Goal: Information Seeking & Learning: Learn about a topic

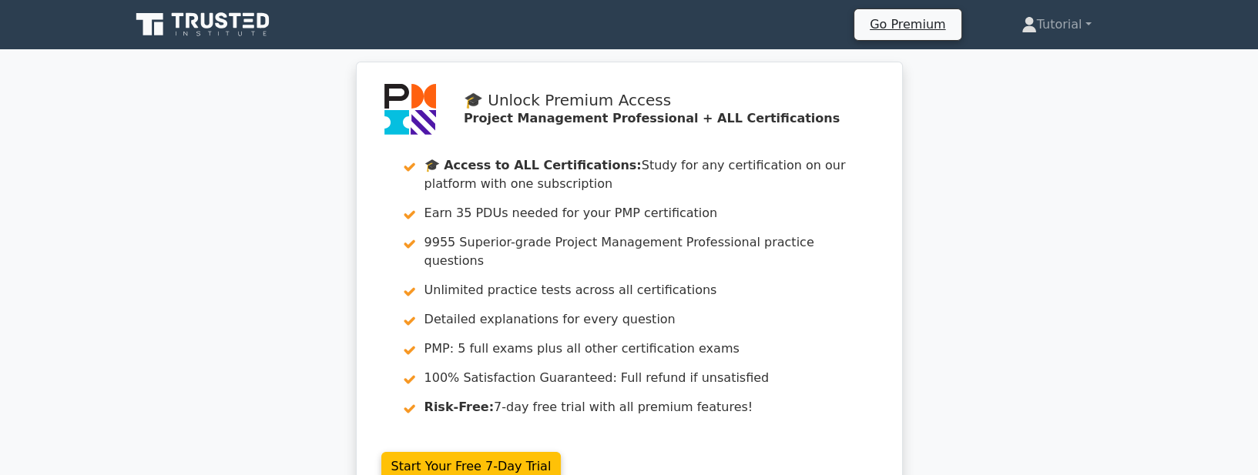
click at [221, 24] on icon at bounding box center [204, 24] width 148 height 29
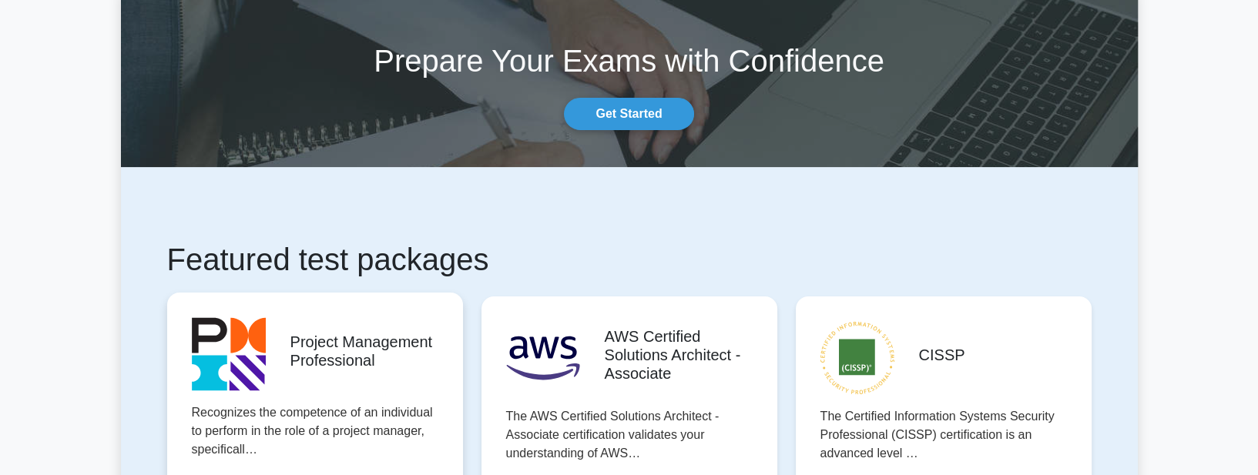
scroll to position [220, 0]
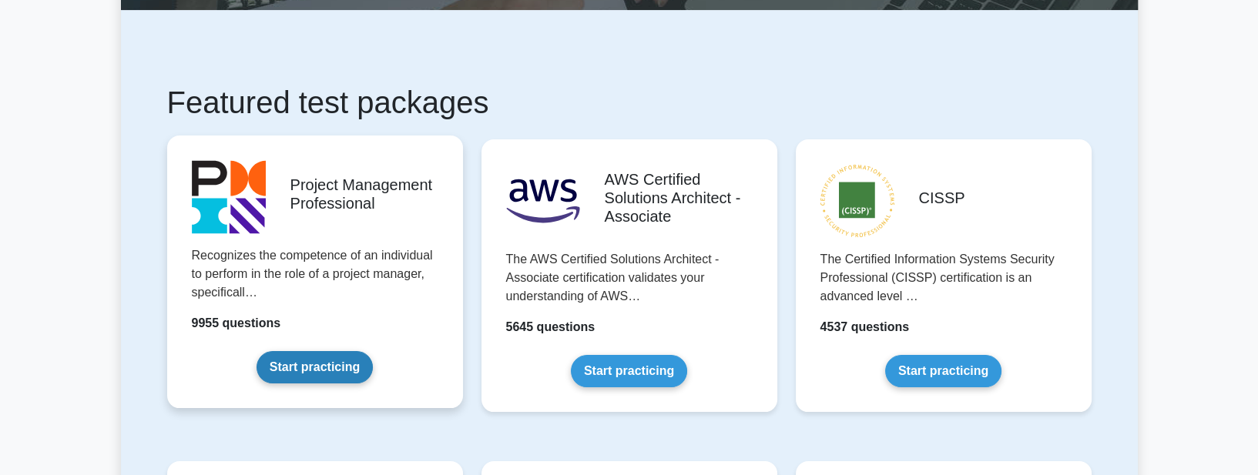
click at [294, 374] on link "Start practicing" at bounding box center [315, 367] width 116 height 32
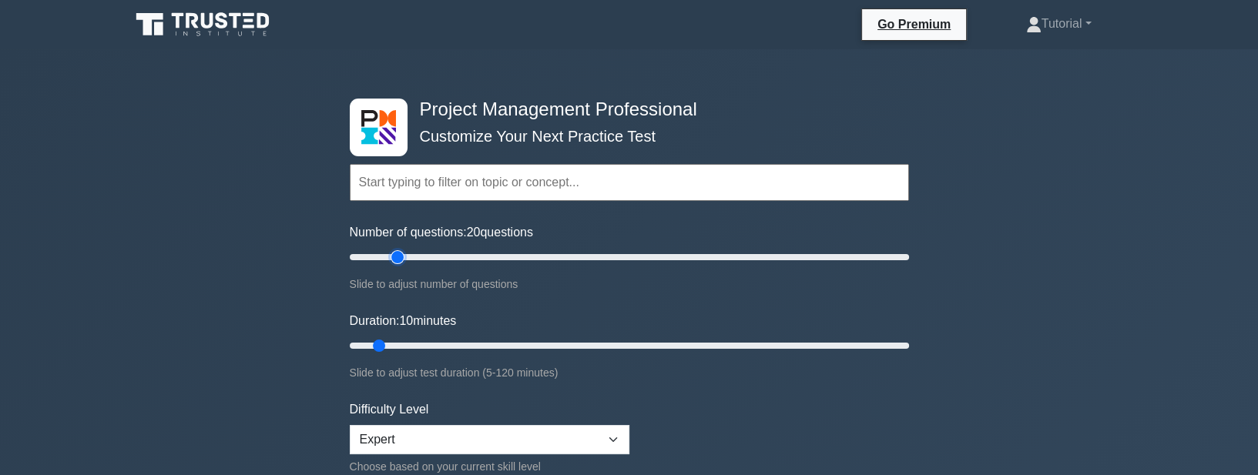
drag, startPoint x: 374, startPoint y: 256, endPoint x: 391, endPoint y: 255, distance: 17.7
type input "20"
click at [391, 255] on input "Number of questions: 20 questions" at bounding box center [629, 257] width 559 height 18
drag, startPoint x: 384, startPoint y: 344, endPoint x: 466, endPoint y: 337, distance: 82.8
type input "30"
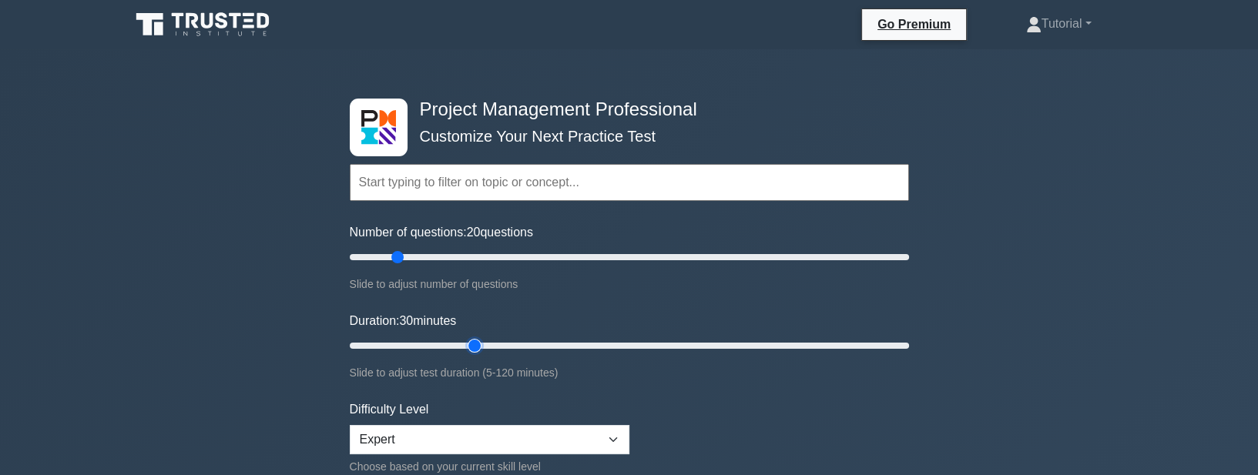
click at [466, 337] on input "Duration: 30 minutes" at bounding box center [629, 346] width 559 height 18
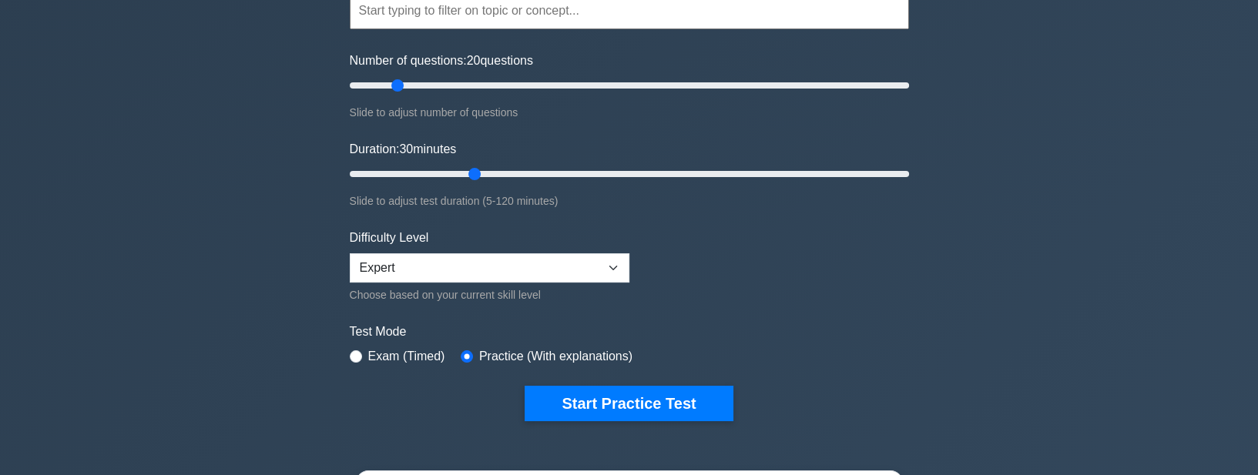
scroll to position [220, 0]
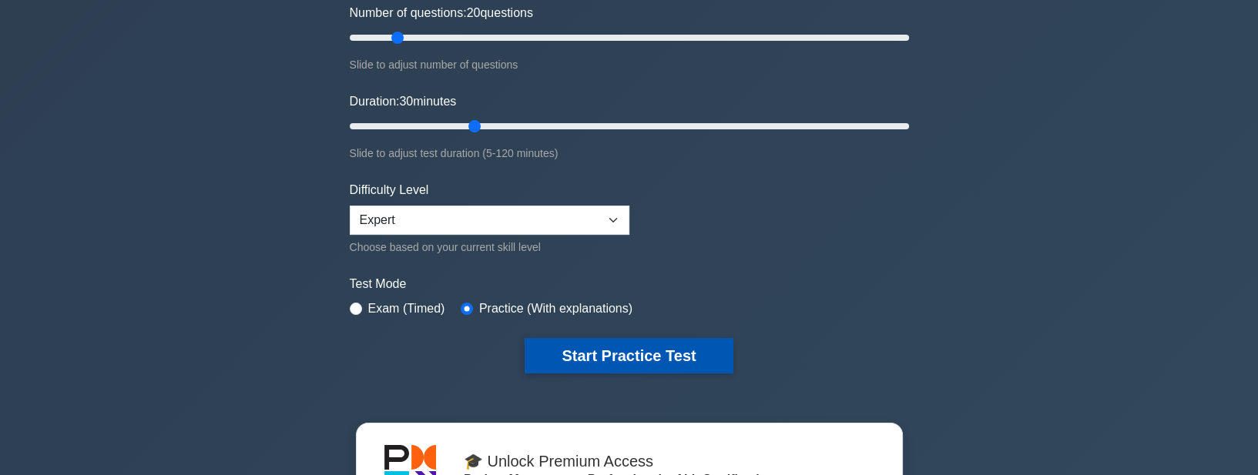
click at [597, 360] on button "Start Practice Test" at bounding box center [629, 355] width 208 height 35
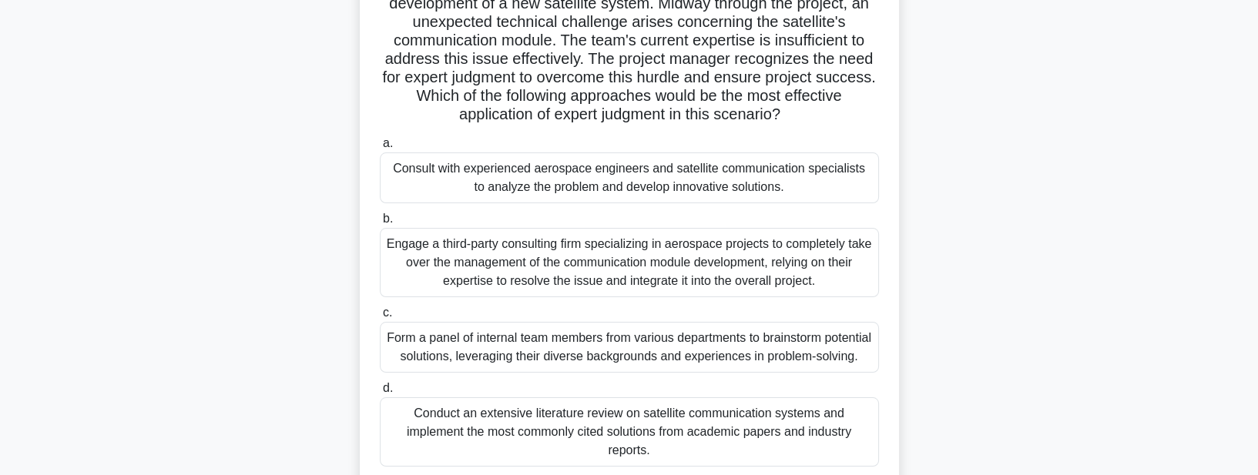
scroll to position [176, 0]
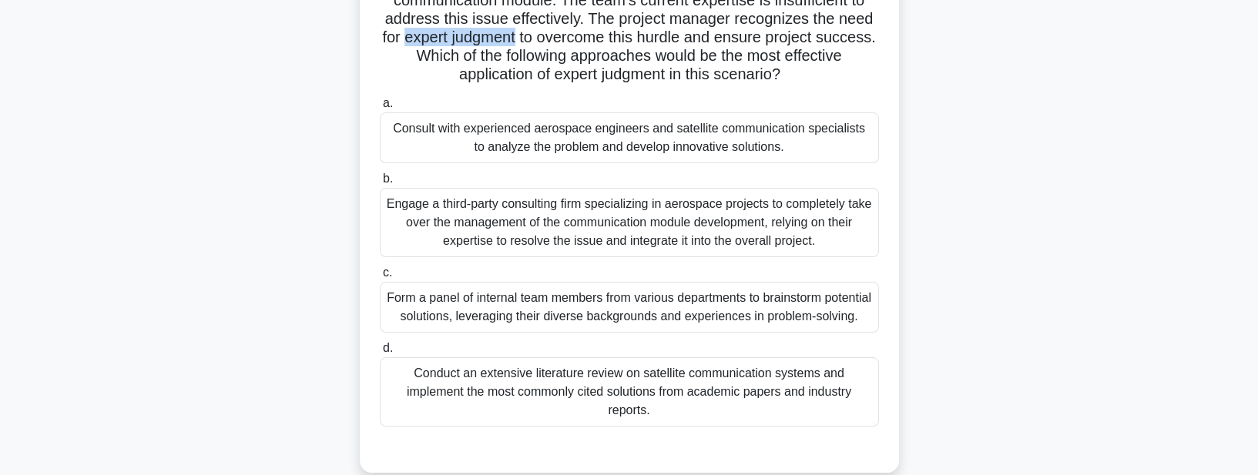
drag, startPoint x: 432, startPoint y: 36, endPoint x: 548, endPoint y: 38, distance: 116.4
click at [548, 38] on h5 "A project manager is leading a complex aerospace project involving the developm…" at bounding box center [629, 10] width 502 height 150
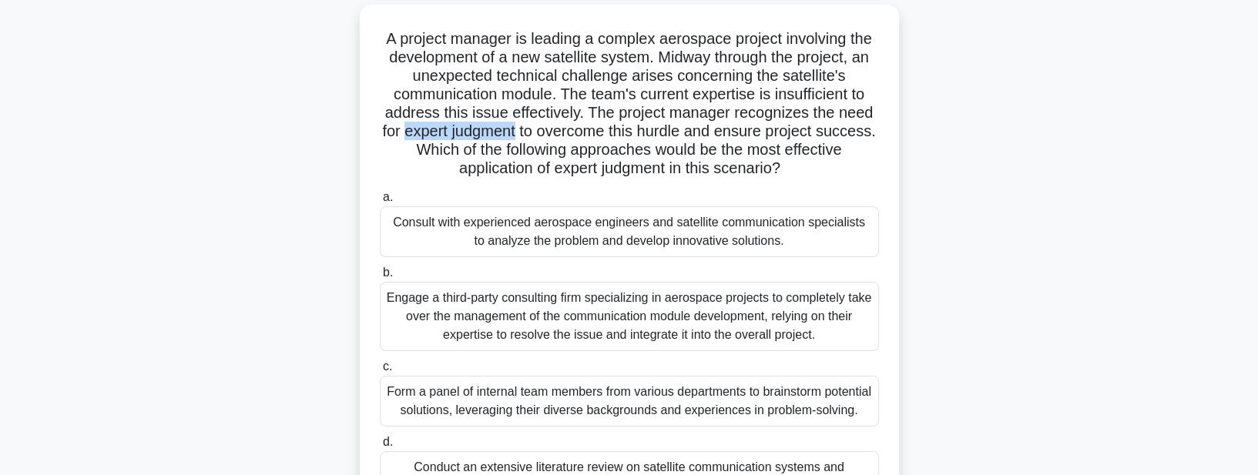
scroll to position [88, 0]
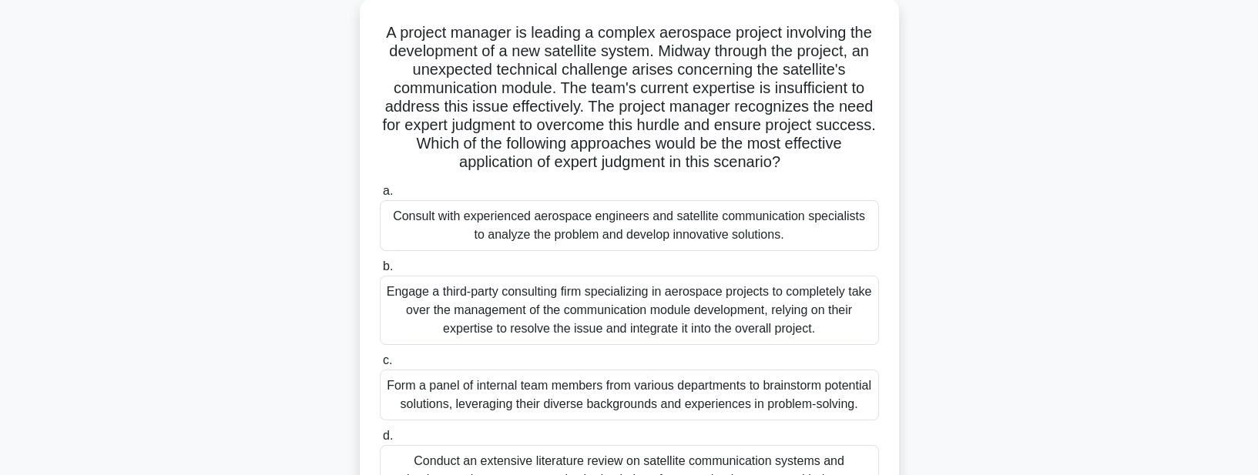
click at [682, 230] on div "Consult with experienced aerospace engineers and satellite communication specia…" at bounding box center [629, 225] width 499 height 51
click at [380, 197] on input "a. Consult with experienced aerospace engineers and satellite communication spe…" at bounding box center [380, 191] width 0 height 10
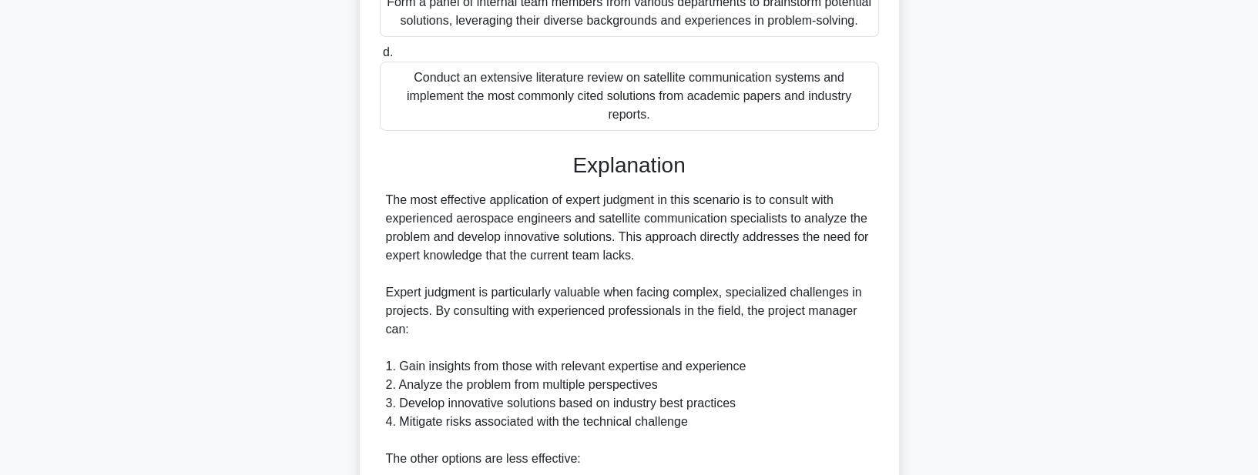
scroll to position [660, 0]
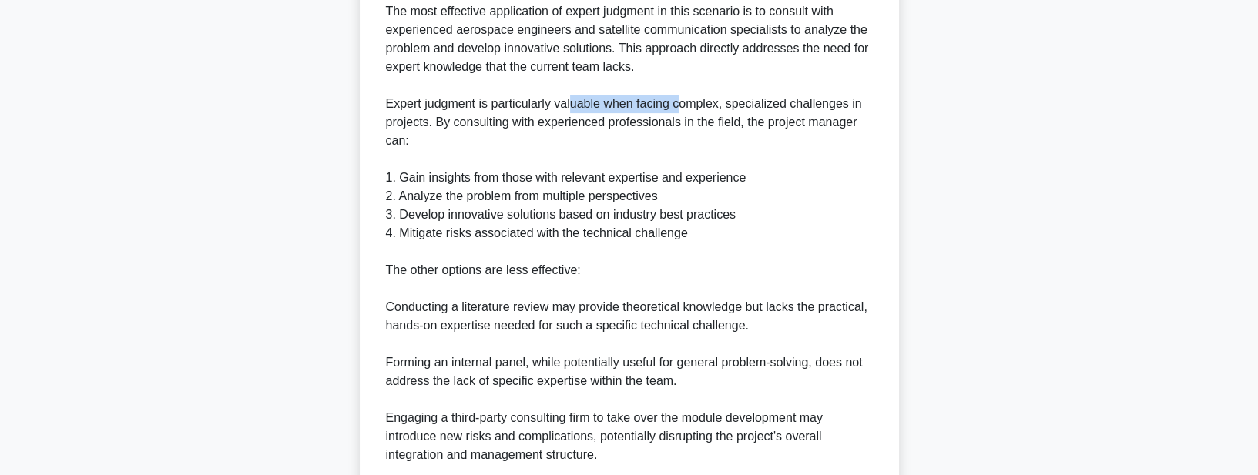
drag, startPoint x: 573, startPoint y: 128, endPoint x: 678, endPoint y: 121, distance: 105.0
click at [678, 121] on div "The most effective application of expert judgment in this scenario is to consul…" at bounding box center [629, 270] width 487 height 536
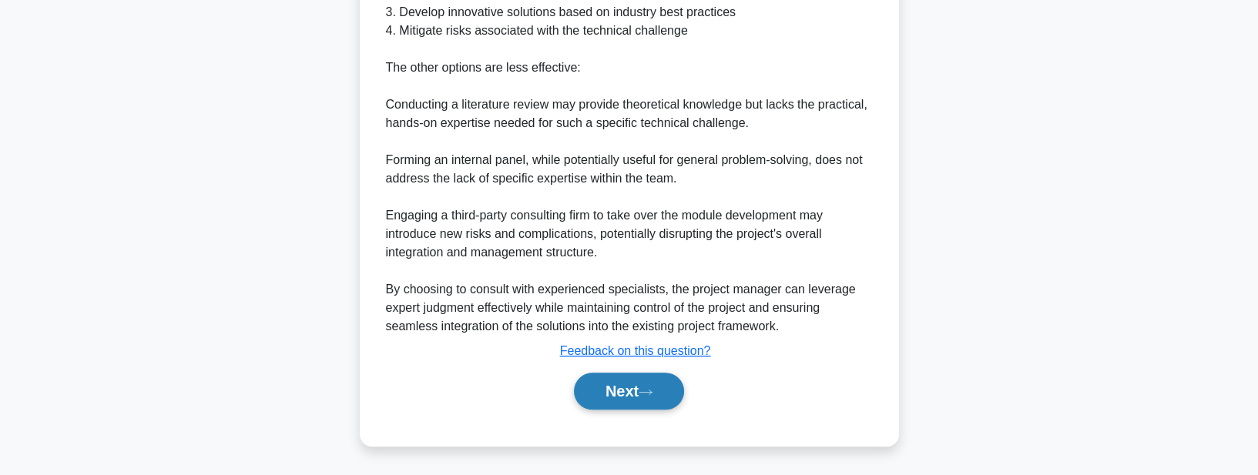
click at [614, 384] on button "Next" at bounding box center [629, 391] width 110 height 37
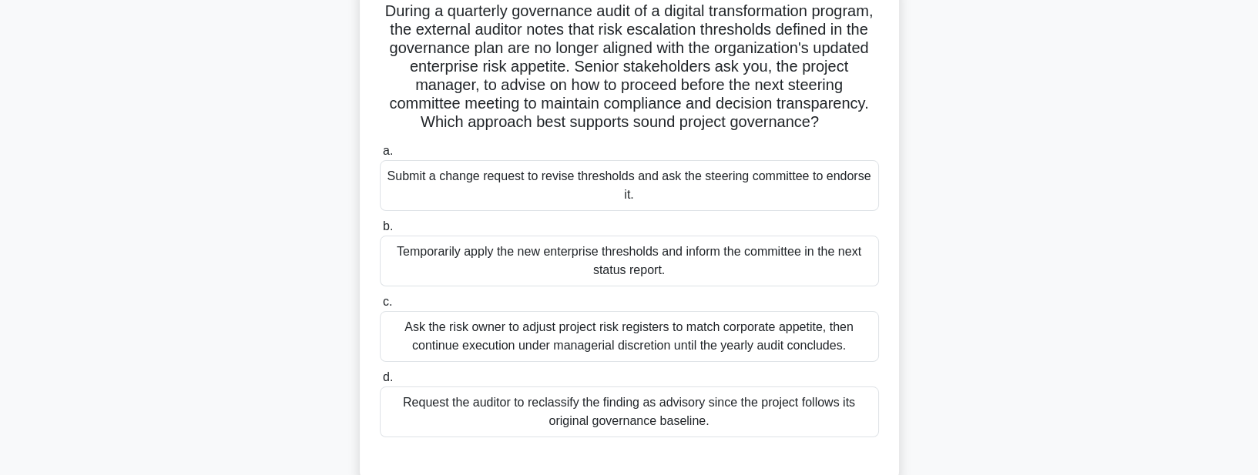
scroll to position [88, 0]
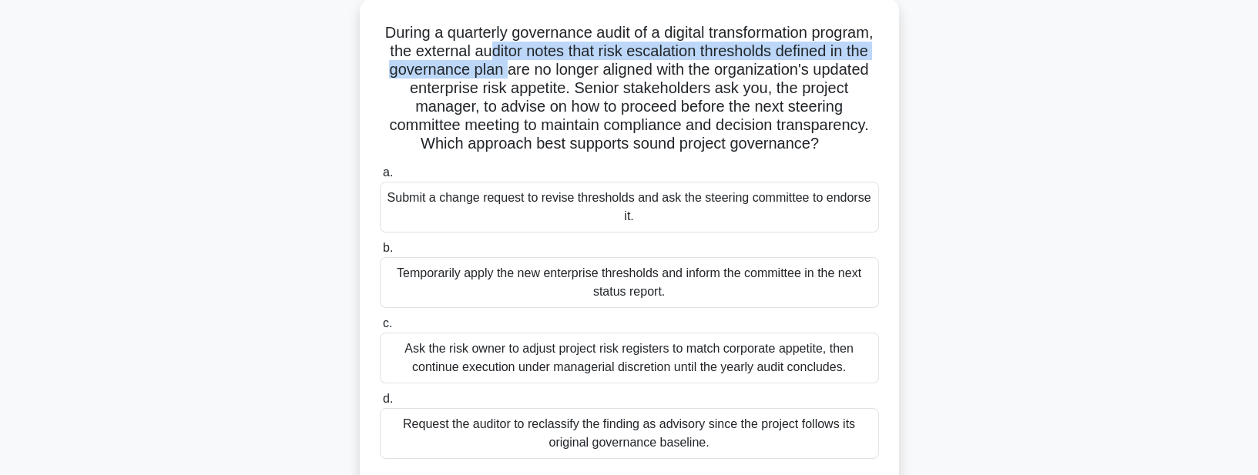
drag, startPoint x: 576, startPoint y: 51, endPoint x: 637, endPoint y: 79, distance: 67.9
click at [637, 79] on h5 "During a quarterly governance audit of a digital transformation program, the ex…" at bounding box center [629, 88] width 502 height 131
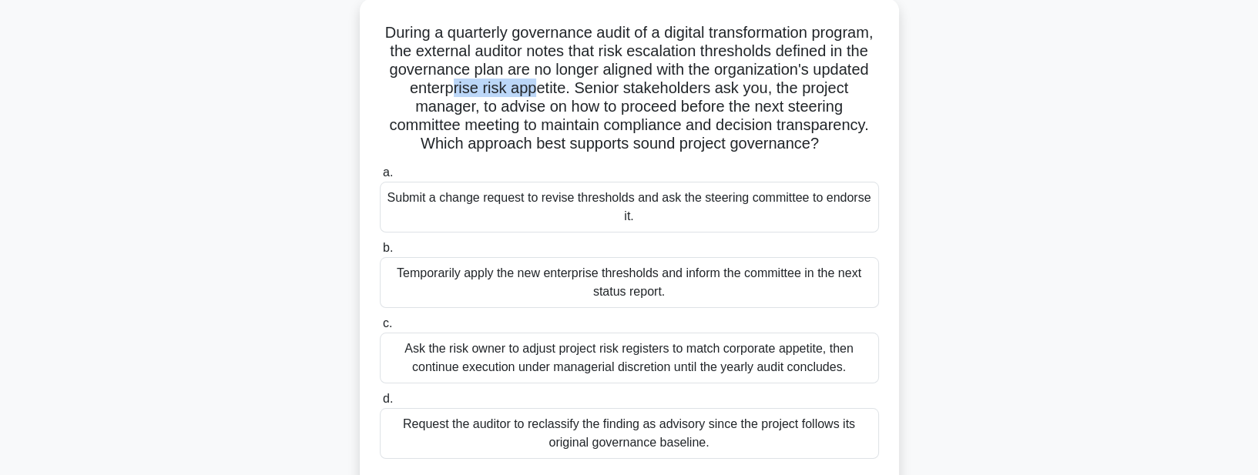
drag, startPoint x: 620, startPoint y: 88, endPoint x: 676, endPoint y: 93, distance: 55.7
click at [676, 93] on h5 "During a quarterly governance audit of a digital transformation program, the ex…" at bounding box center [629, 88] width 502 height 131
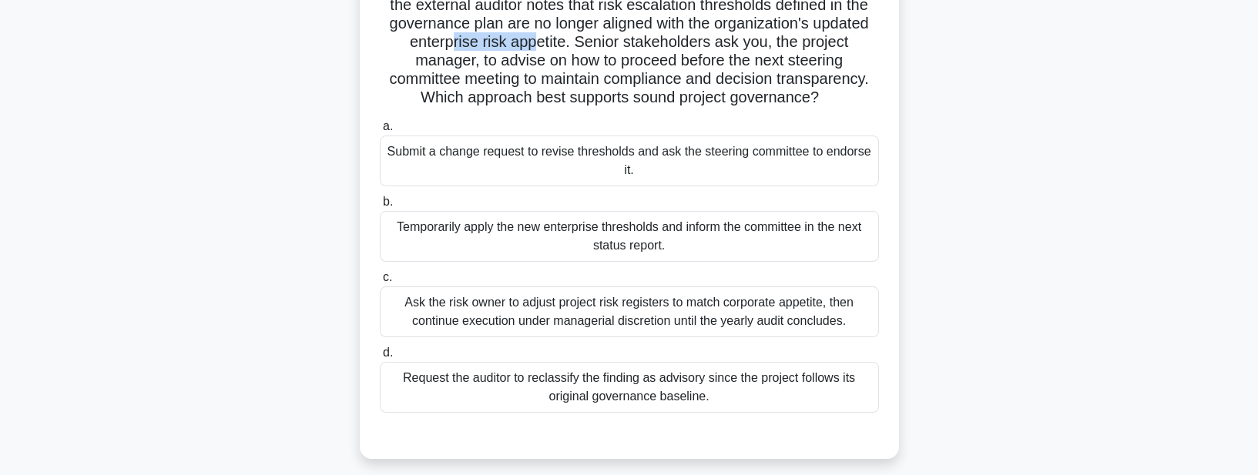
scroll to position [132, 0]
click at [825, 189] on div "Submit a change request to revise thresholds and ask the steering committee to …" at bounding box center [629, 163] width 499 height 51
click at [380, 134] on input "a. Submit a change request to revise thresholds and ask the steering committee …" at bounding box center [380, 129] width 0 height 10
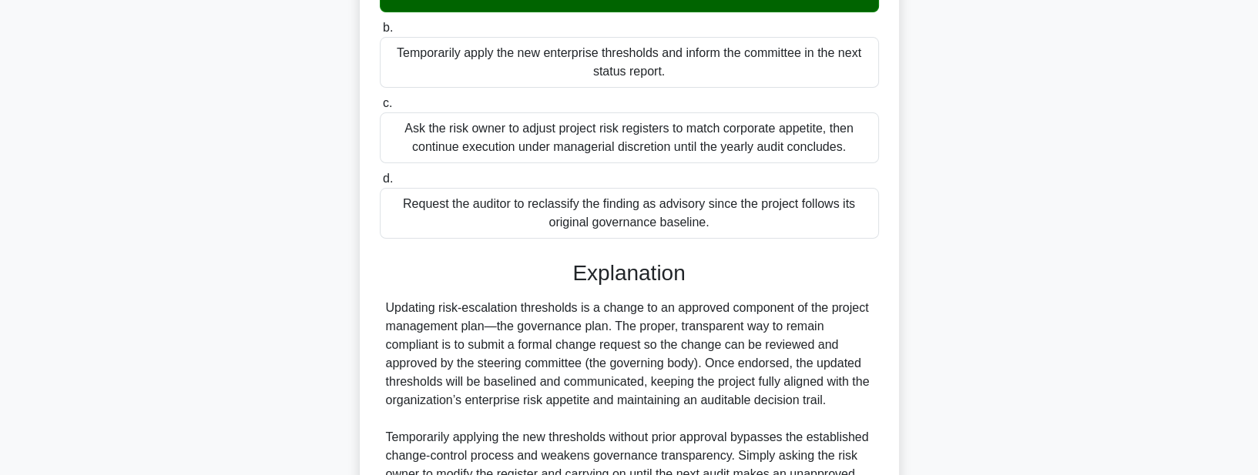
scroll to position [567, 0]
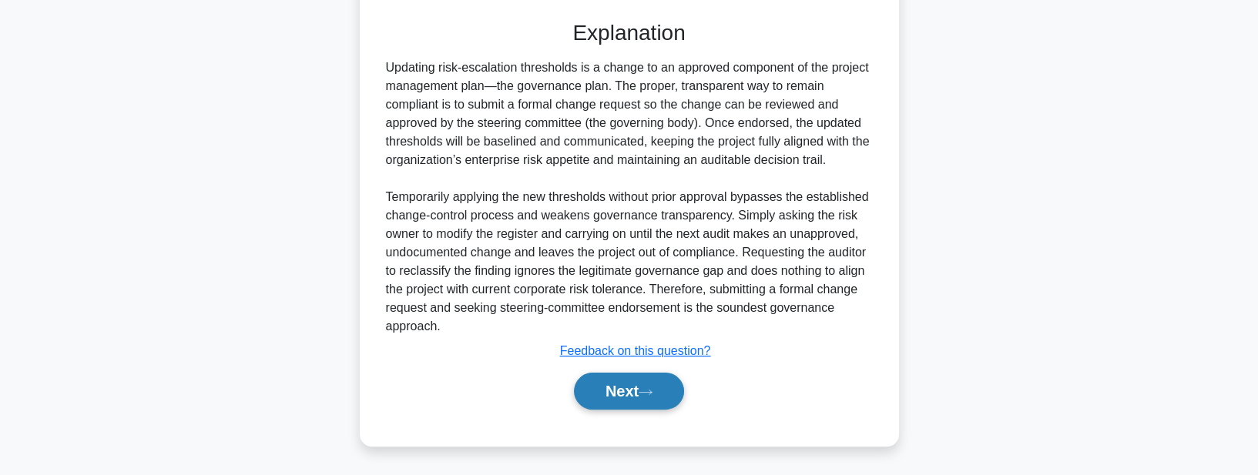
click at [634, 385] on button "Next" at bounding box center [629, 391] width 110 height 37
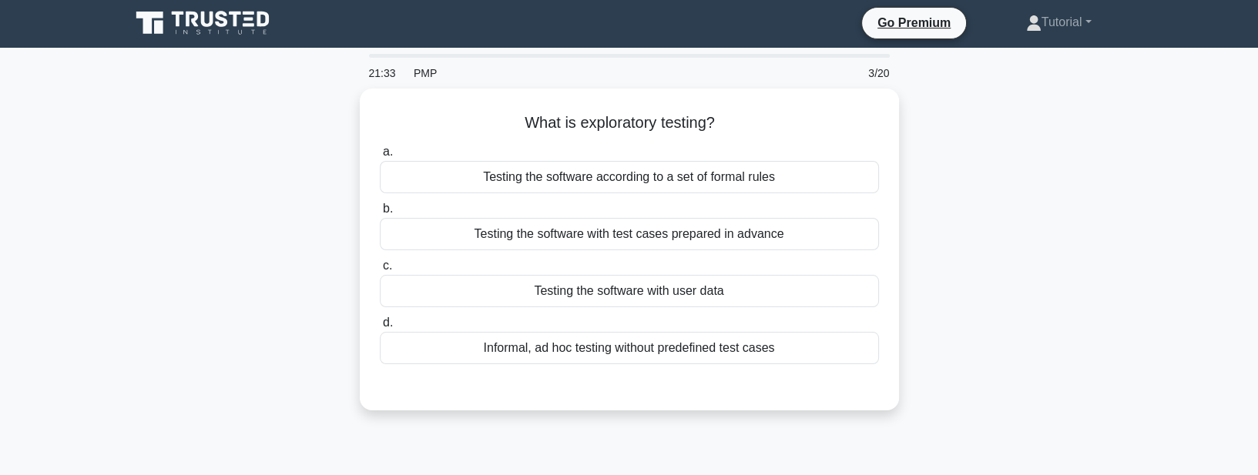
scroll to position [0, 0]
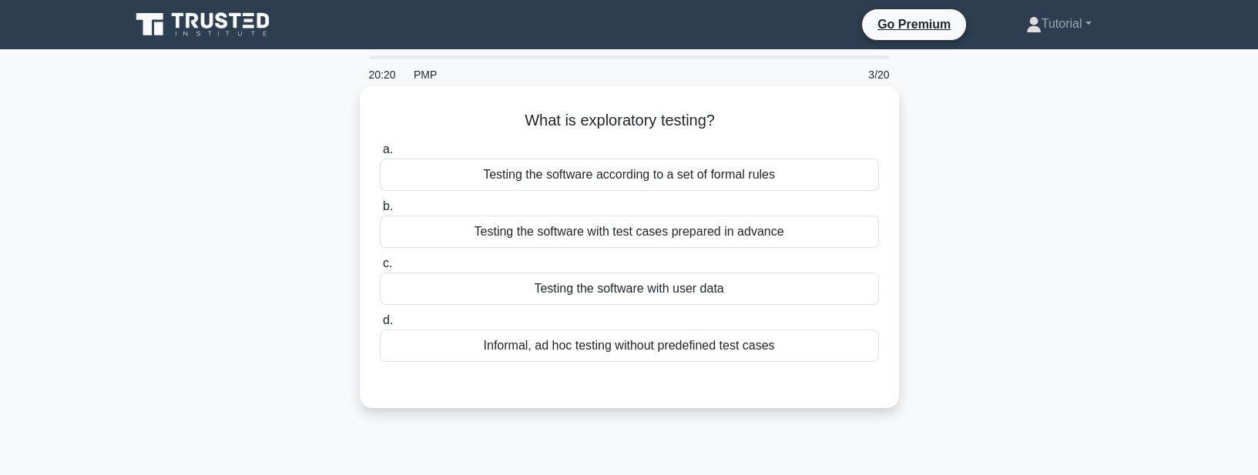
click at [627, 238] on div "Testing the software with test cases prepared in advance" at bounding box center [629, 232] width 499 height 32
click at [380, 212] on input "b. Testing the software with test cases prepared in advance" at bounding box center [380, 207] width 0 height 10
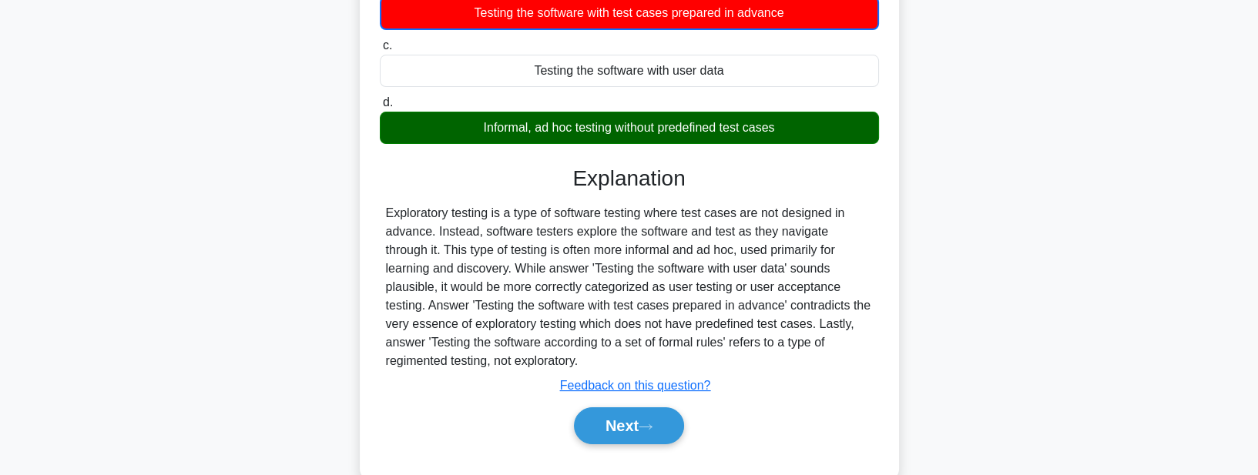
scroll to position [351, 0]
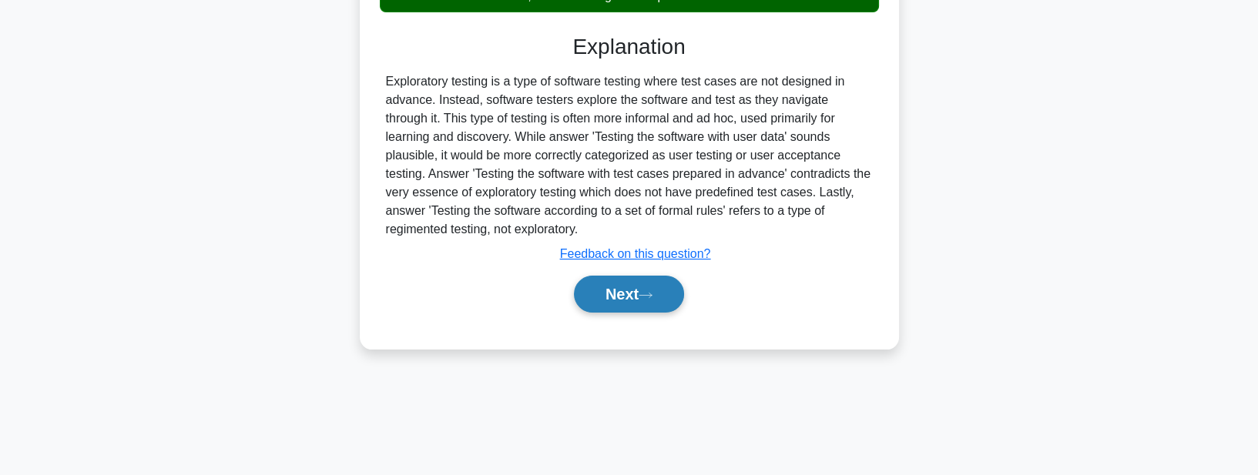
click at [590, 305] on button "Next" at bounding box center [629, 294] width 110 height 37
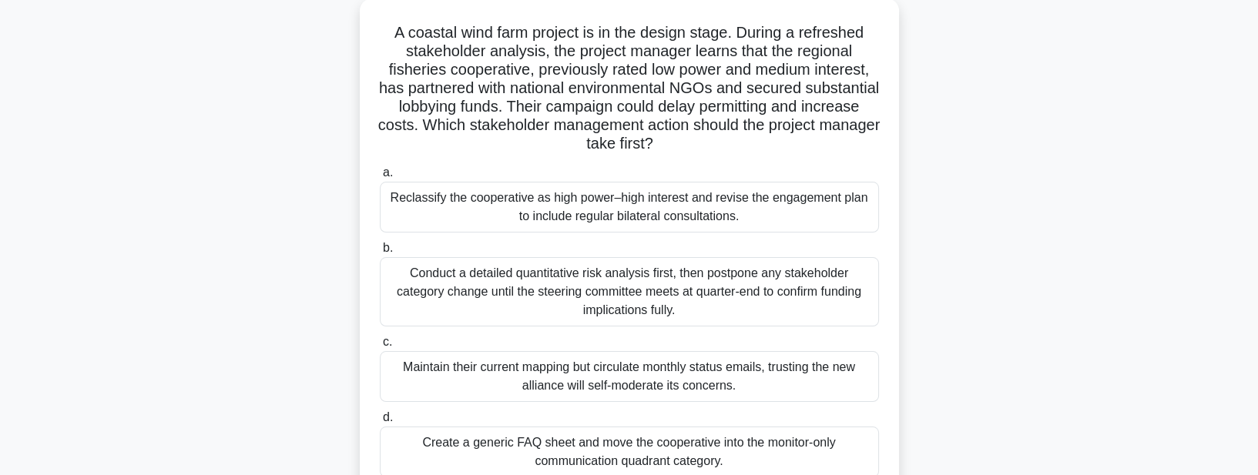
scroll to position [132, 0]
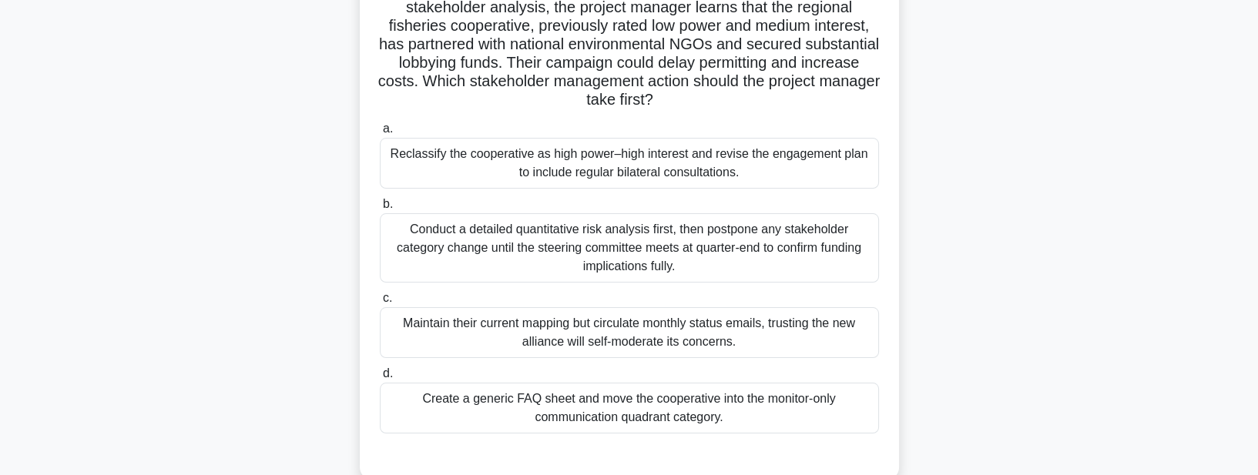
click at [656, 162] on div "Reclassify the cooperative as high power–high interest and revise the engagemen…" at bounding box center [629, 163] width 499 height 51
click at [380, 134] on input "a. Reclassify the cooperative as high power–high interest and revise the engage…" at bounding box center [380, 129] width 0 height 10
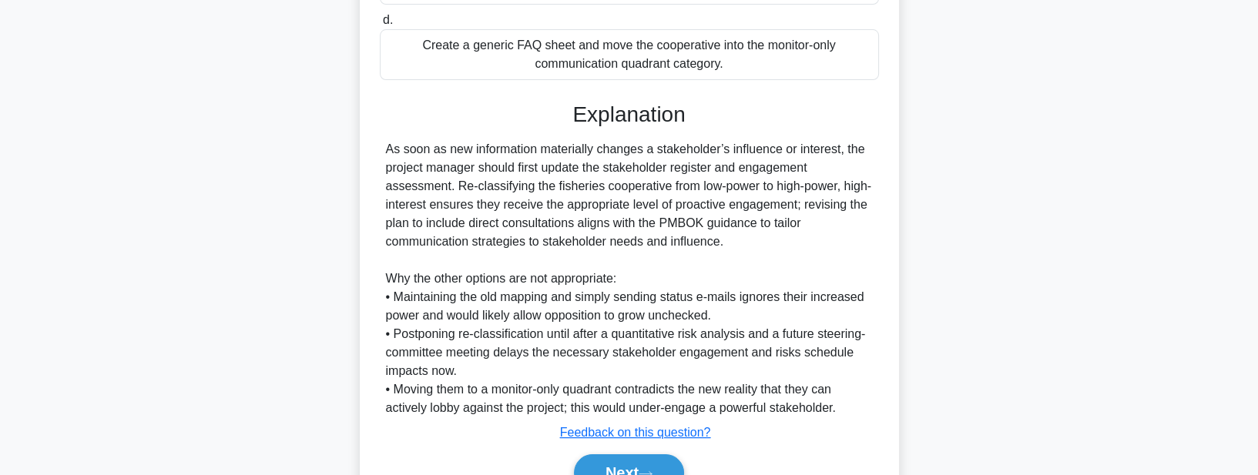
scroll to position [567, 0]
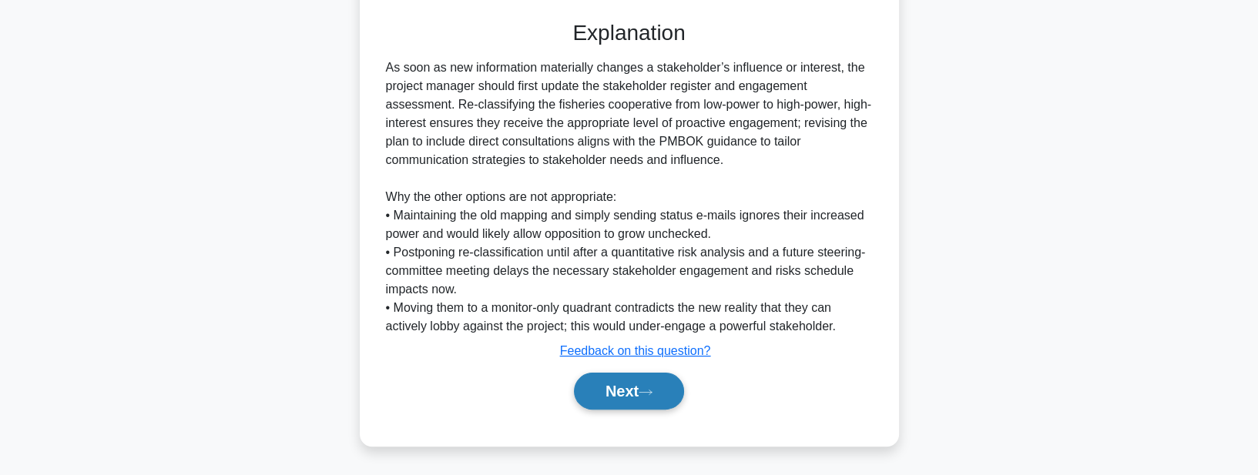
click at [620, 392] on button "Next" at bounding box center [629, 391] width 110 height 37
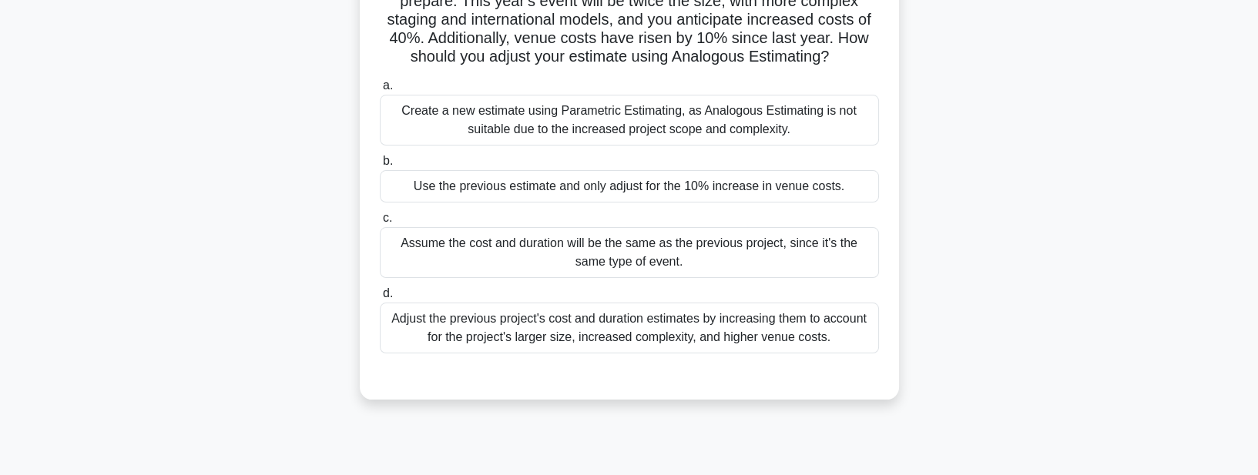
scroll to position [176, 0]
click at [586, 348] on div "Adjust the previous project's cost and duration estimates by increasing them to…" at bounding box center [629, 327] width 499 height 51
click at [380, 298] on input "d. Adjust the previous project's cost and duration estimates by increasing them…" at bounding box center [380, 293] width 0 height 10
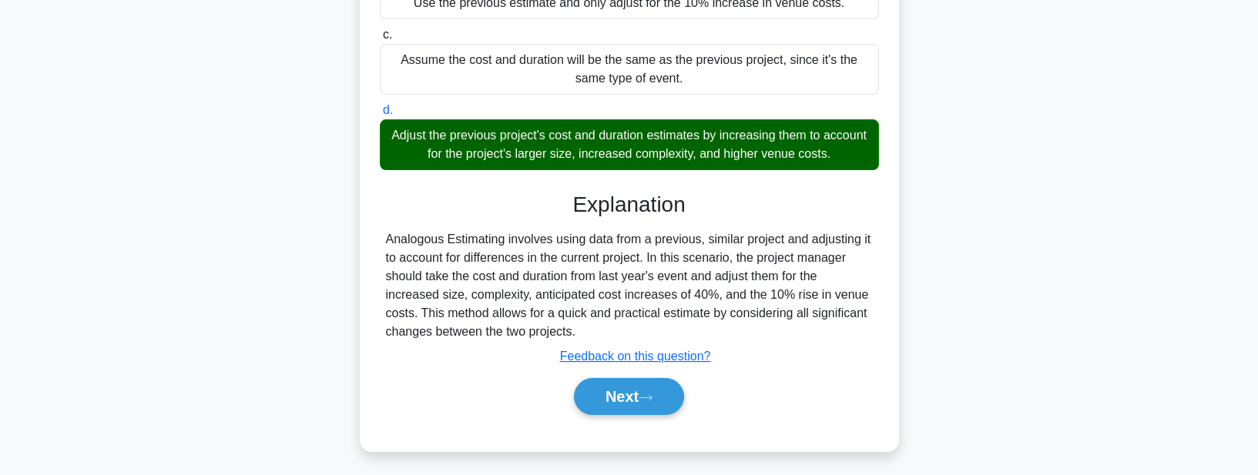
scroll to position [382, 0]
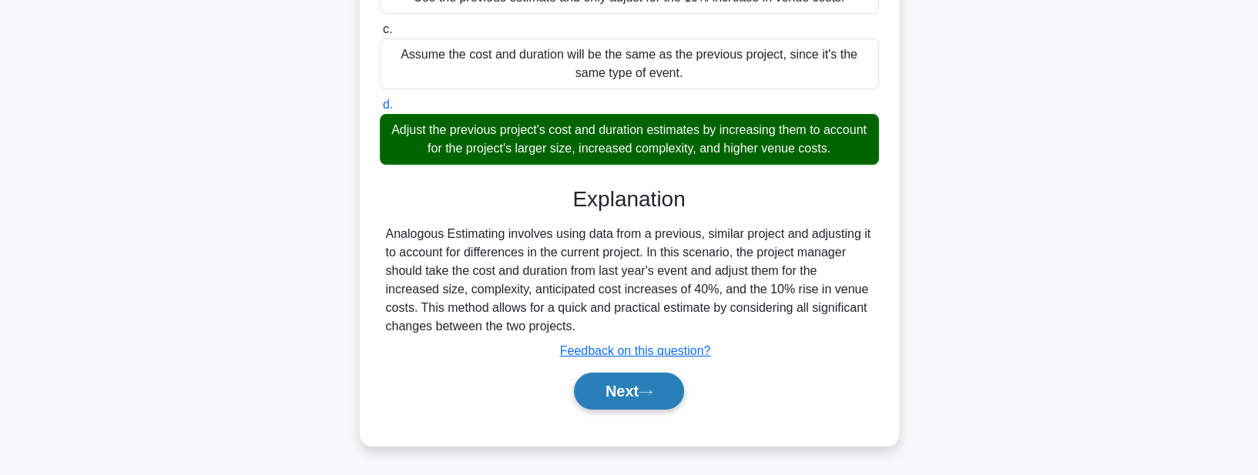
click at [604, 396] on button "Next" at bounding box center [629, 391] width 110 height 37
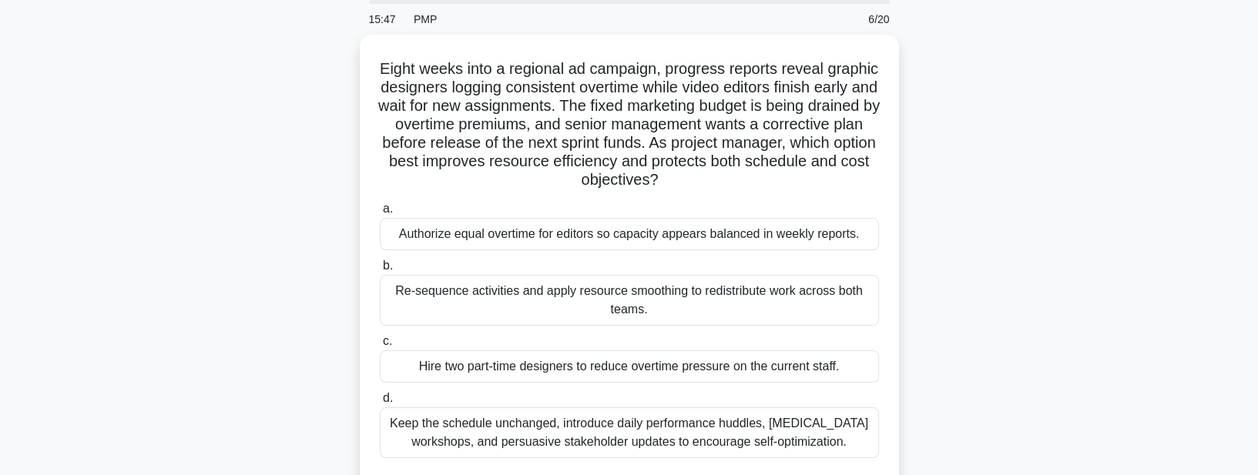
scroll to position [48, 0]
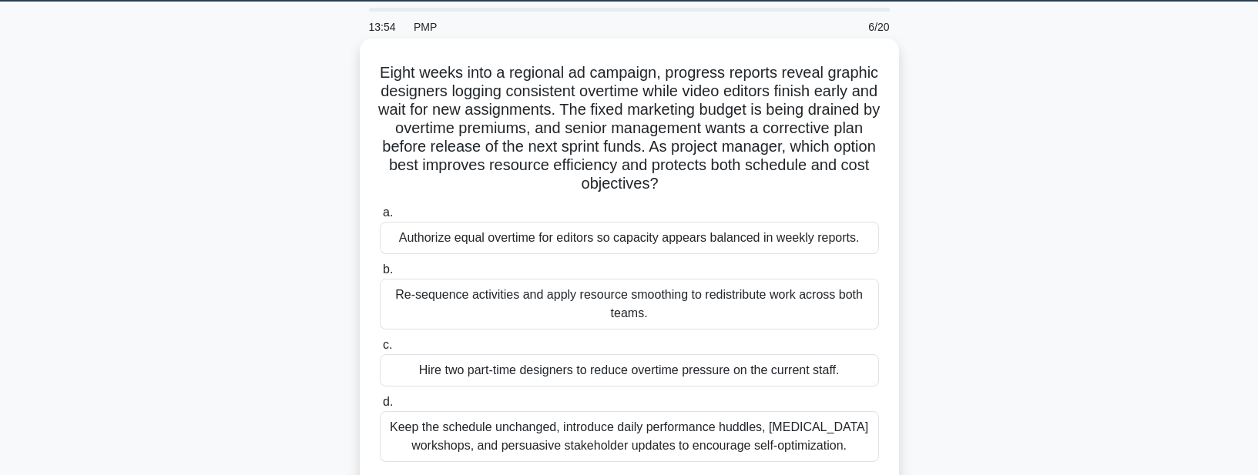
click at [607, 312] on div "Re-sequence activities and apply resource smoothing to redistribute work across…" at bounding box center [629, 304] width 499 height 51
click at [380, 275] on input "b. Re-sequence activities and apply resource smoothing to redistribute work acr…" at bounding box center [380, 270] width 0 height 10
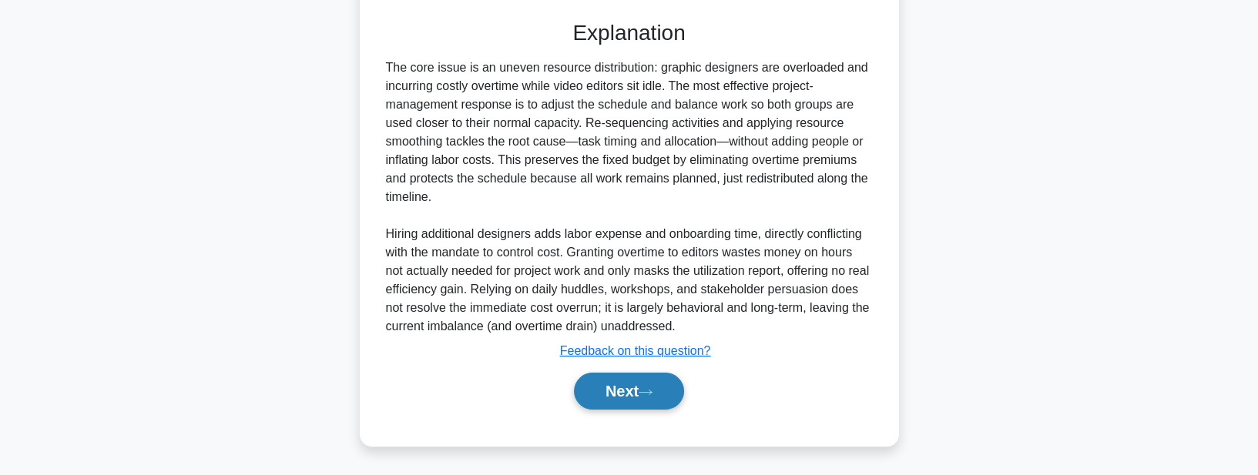
click at [604, 398] on button "Next" at bounding box center [629, 391] width 110 height 37
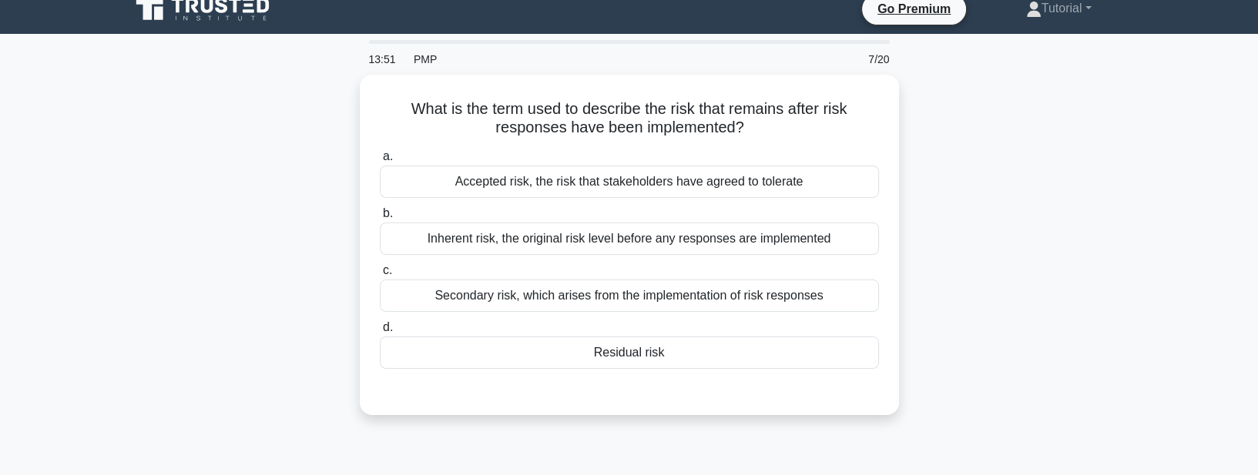
scroll to position [5, 0]
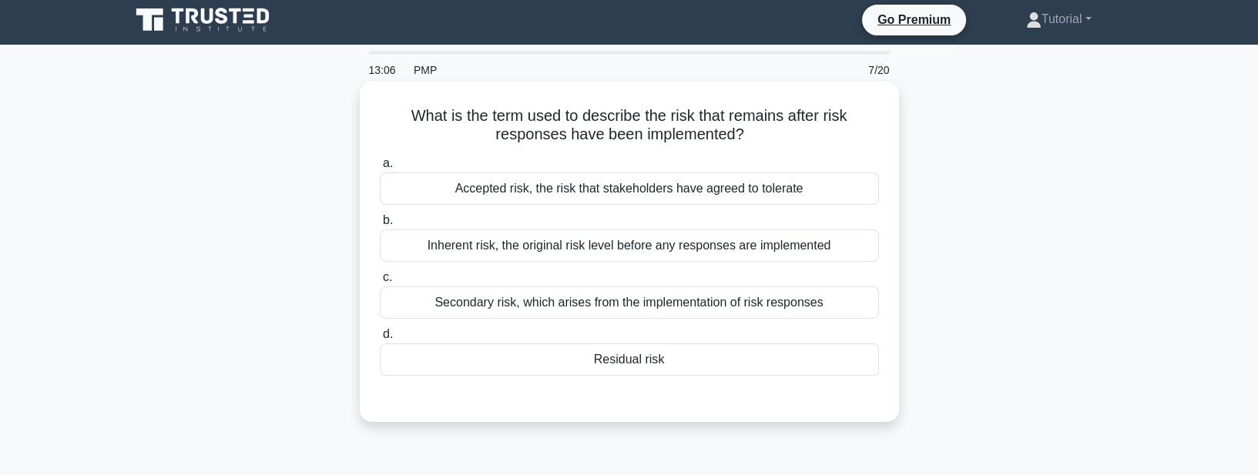
click at [617, 309] on div "Secondary risk, which arises from the implementation of risk responses" at bounding box center [629, 303] width 499 height 32
click at [380, 283] on input "c. Secondary risk, which arises from the implementation of risk responses" at bounding box center [380, 278] width 0 height 10
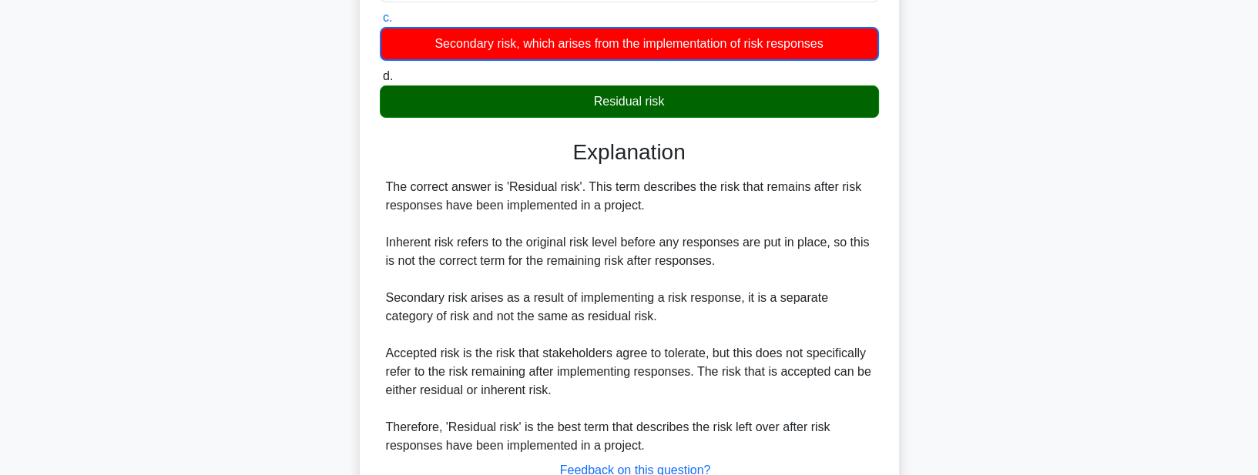
scroll to position [384, 0]
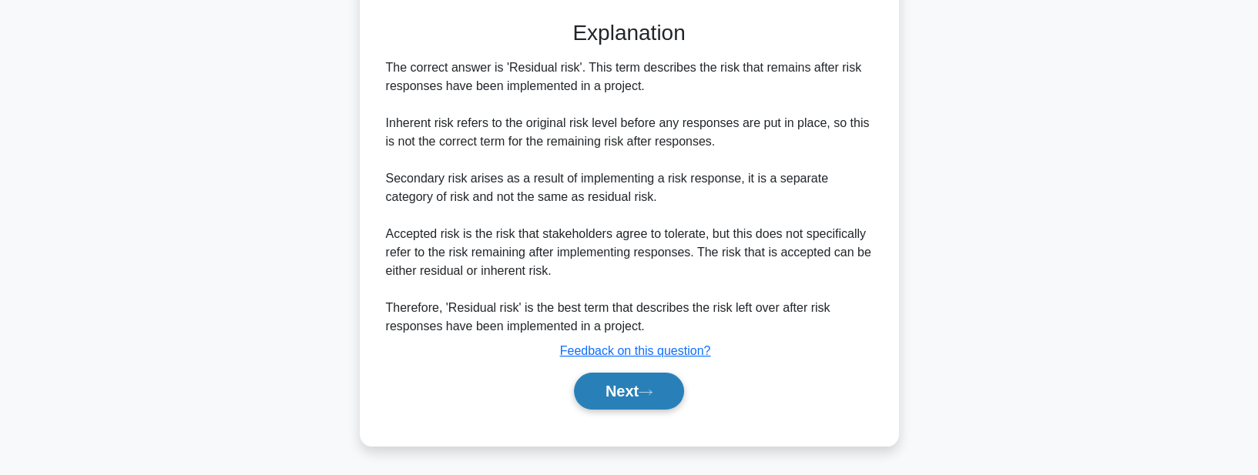
click at [599, 397] on button "Next" at bounding box center [629, 391] width 110 height 37
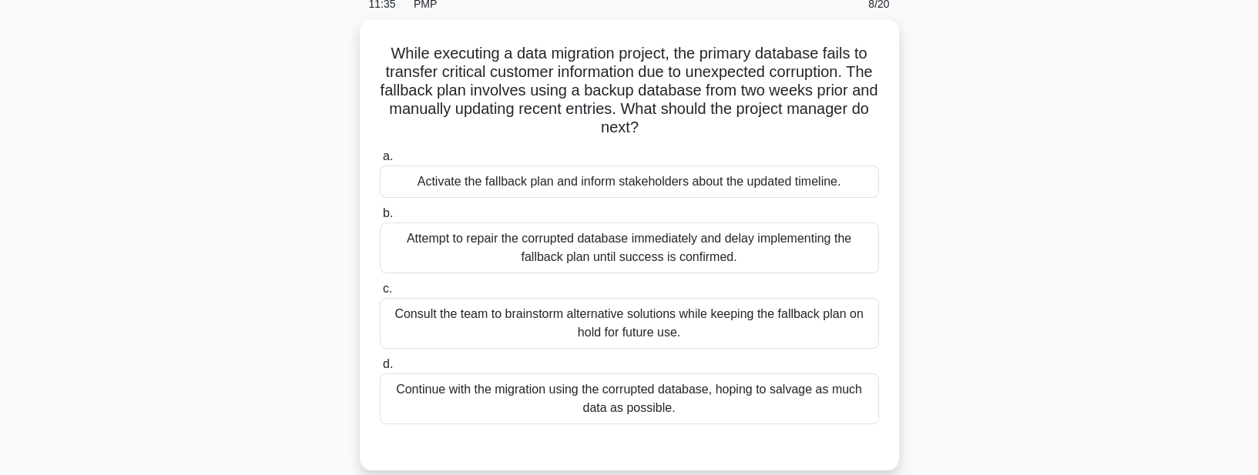
scroll to position [92, 0]
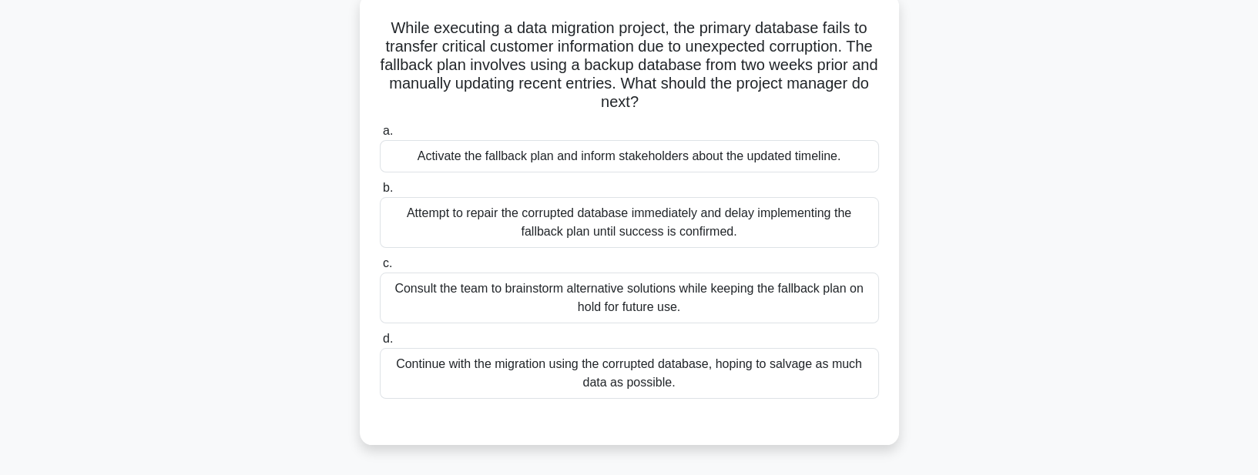
click at [528, 159] on div "Activate the fallback plan and inform stakeholders about the updated timeline." at bounding box center [629, 156] width 499 height 32
click at [380, 136] on input "a. Activate the fallback plan and inform stakeholders about the updated timelin…" at bounding box center [380, 131] width 0 height 10
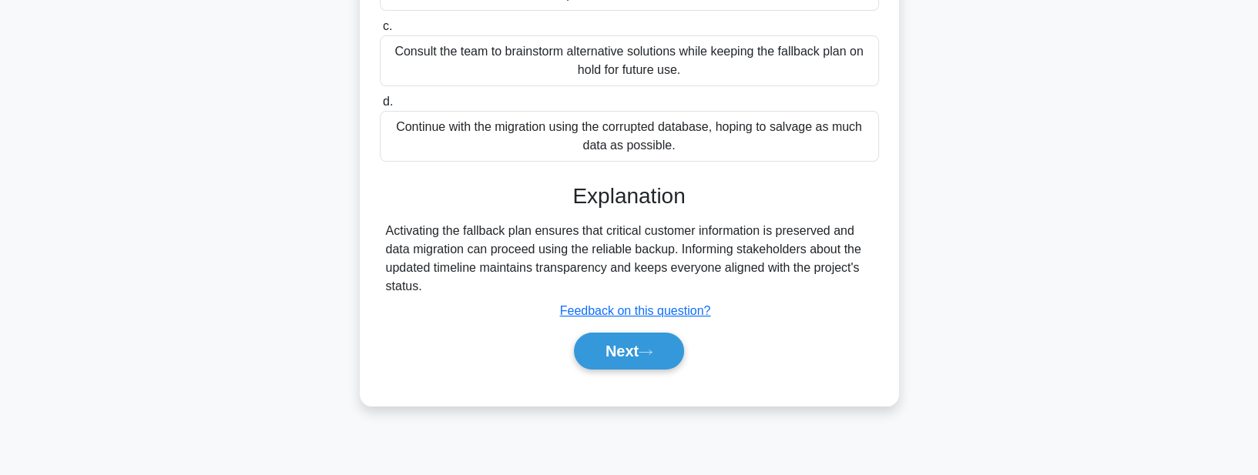
scroll to position [357, 0]
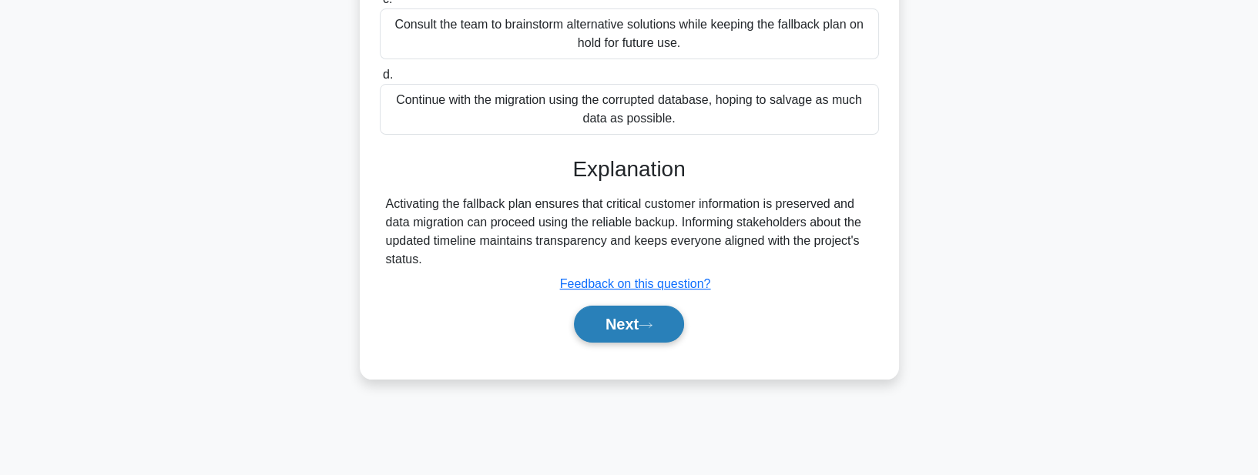
click at [599, 333] on button "Next" at bounding box center [629, 324] width 110 height 37
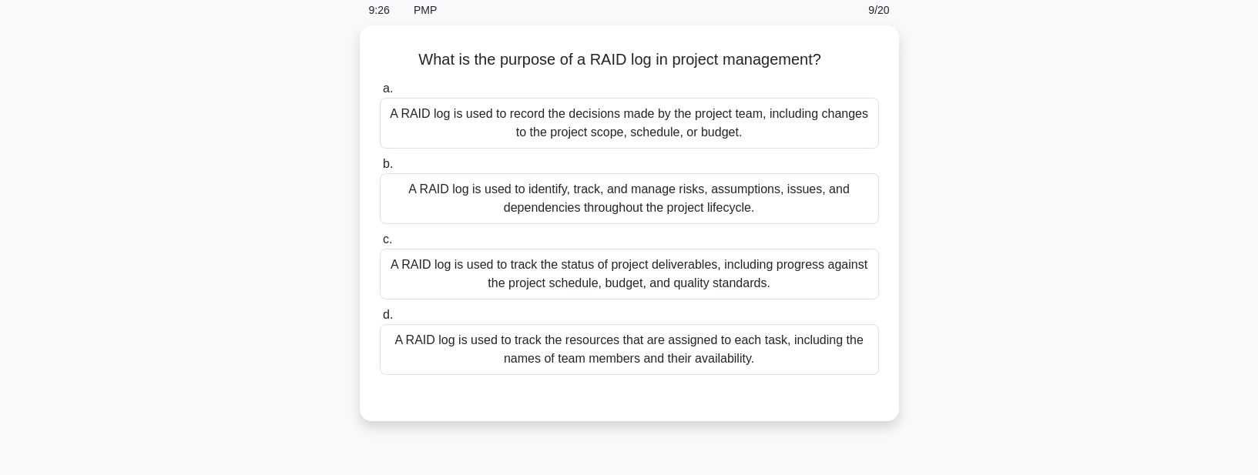
scroll to position [48, 0]
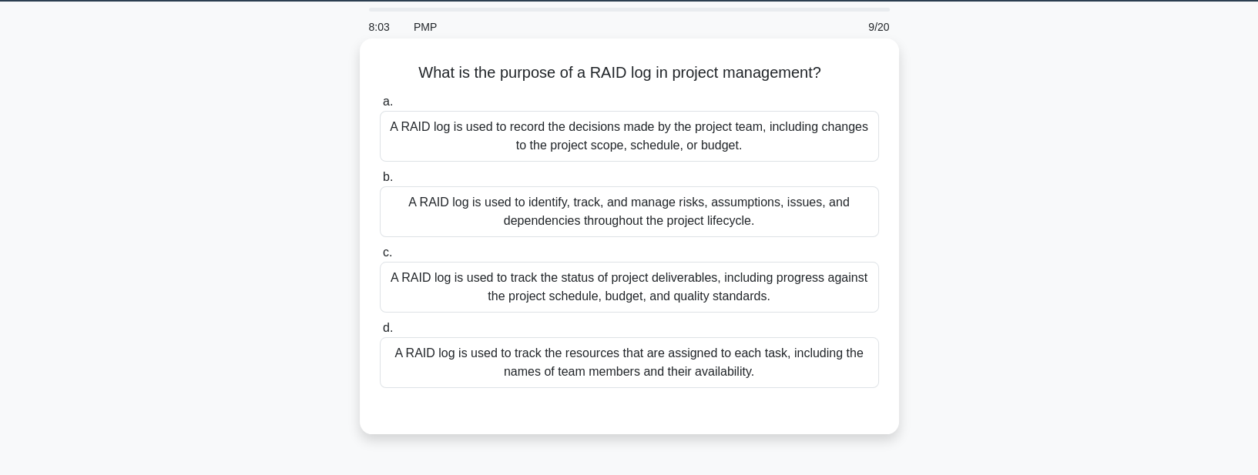
click at [549, 365] on div "A RAID log is used to track the resources that are assigned to each task, inclu…" at bounding box center [629, 363] width 499 height 51
click at [380, 334] on input "d. A RAID log is used to track the resources that are assigned to each task, in…" at bounding box center [380, 329] width 0 height 10
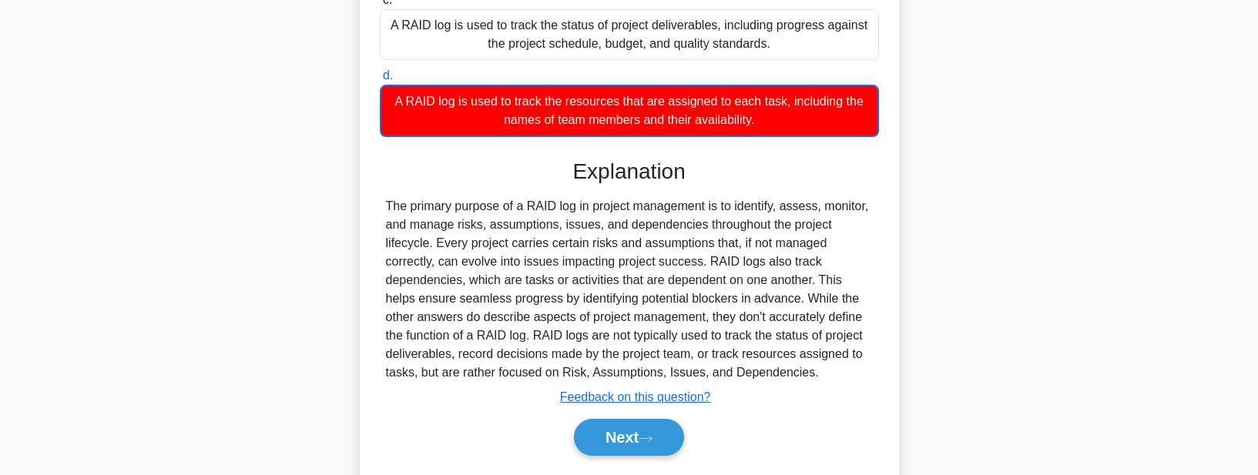
scroll to position [357, 0]
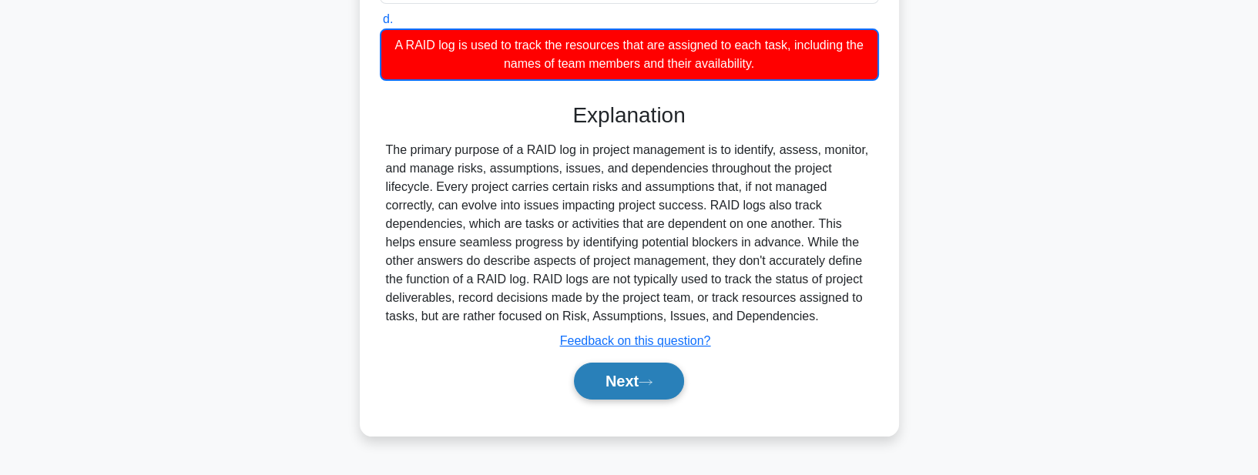
click at [593, 386] on button "Next" at bounding box center [629, 381] width 110 height 37
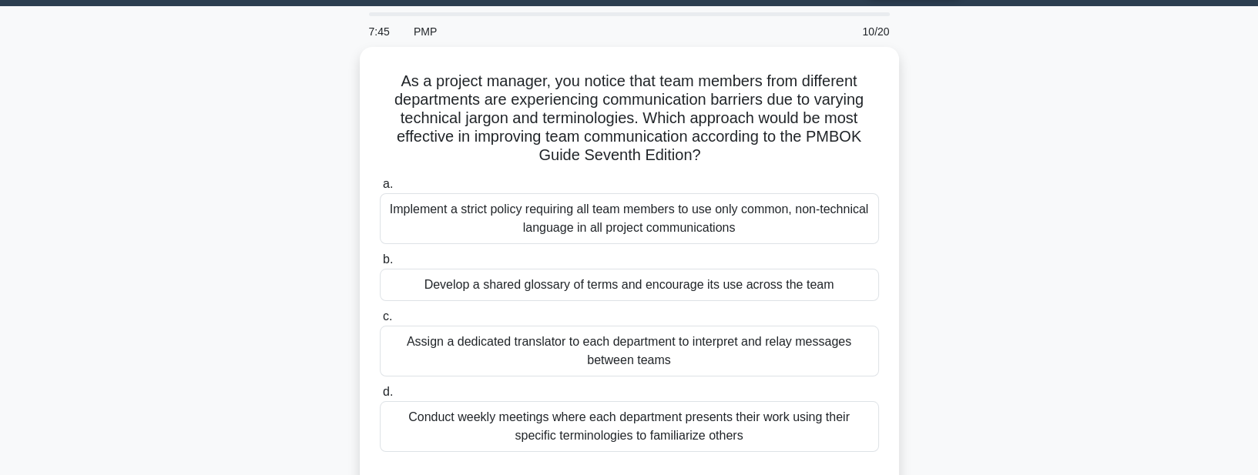
scroll to position [44, 0]
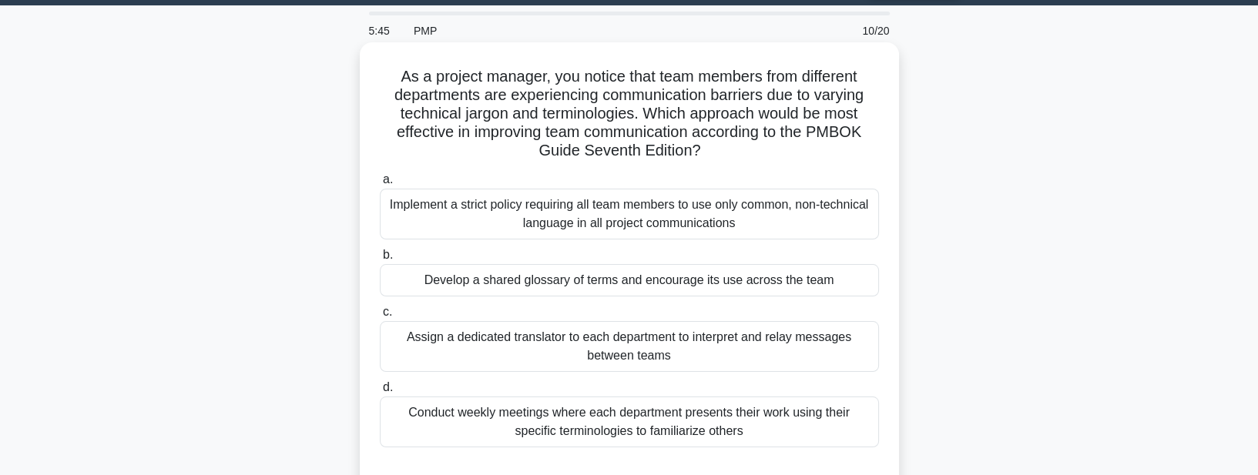
click at [607, 223] on div "Implement a strict policy requiring all team members to use only common, non-te…" at bounding box center [629, 214] width 499 height 51
click at [380, 185] on input "a. Implement a strict policy requiring all team members to use only common, non…" at bounding box center [380, 180] width 0 height 10
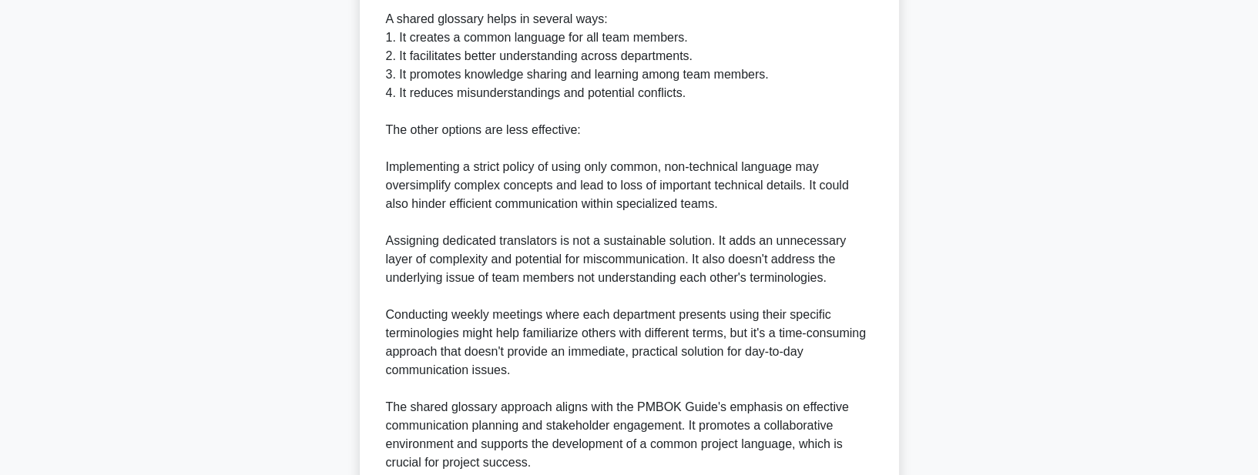
scroll to position [772, 0]
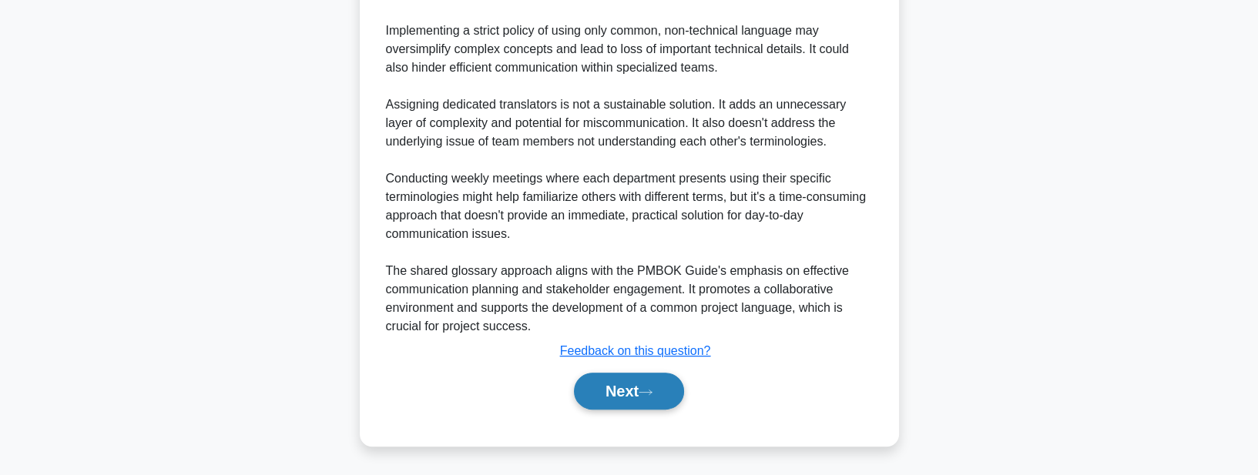
click at [618, 391] on button "Next" at bounding box center [629, 391] width 110 height 37
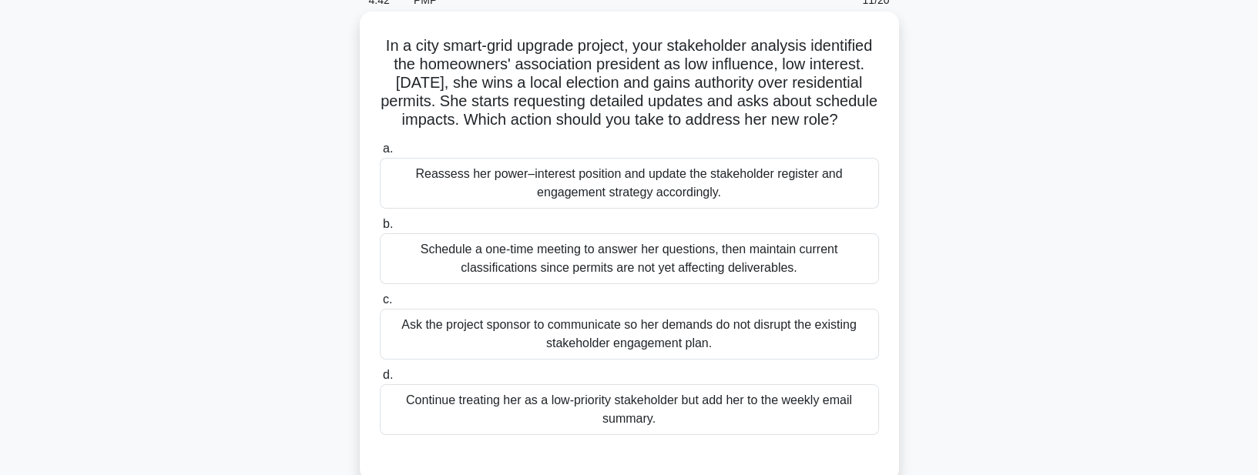
scroll to position [88, 0]
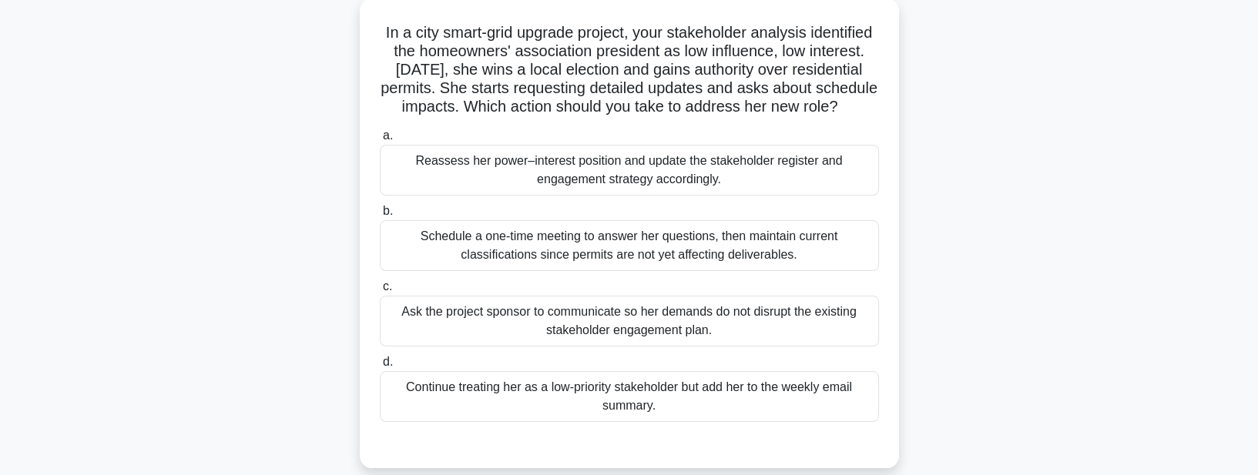
click at [815, 190] on div "Reassess her power–interest position and update the stakeholder register and en…" at bounding box center [629, 170] width 499 height 51
click at [380, 141] on input "a. Reassess her power–interest position and update the stakeholder register and…" at bounding box center [380, 136] width 0 height 10
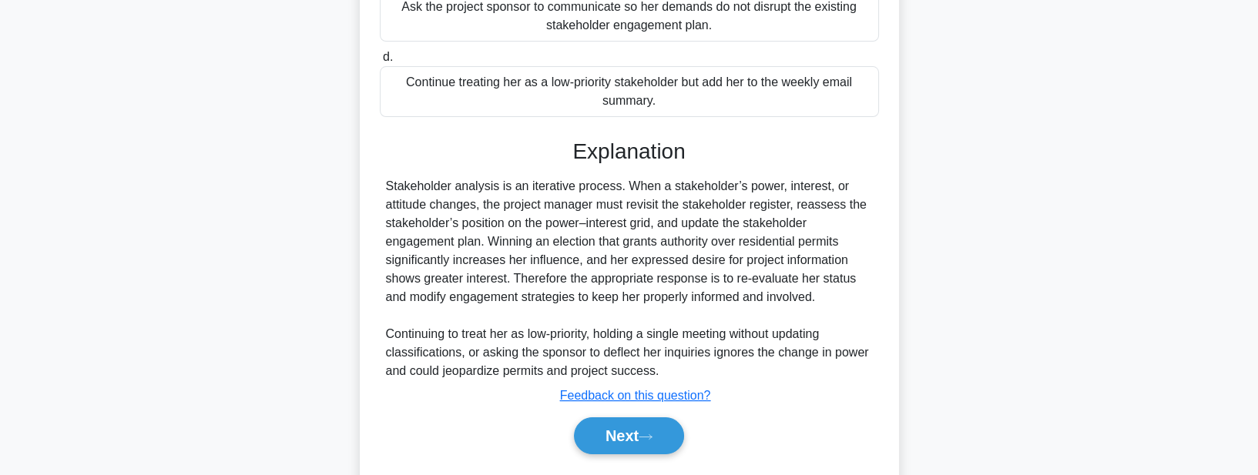
scroll to position [455, 0]
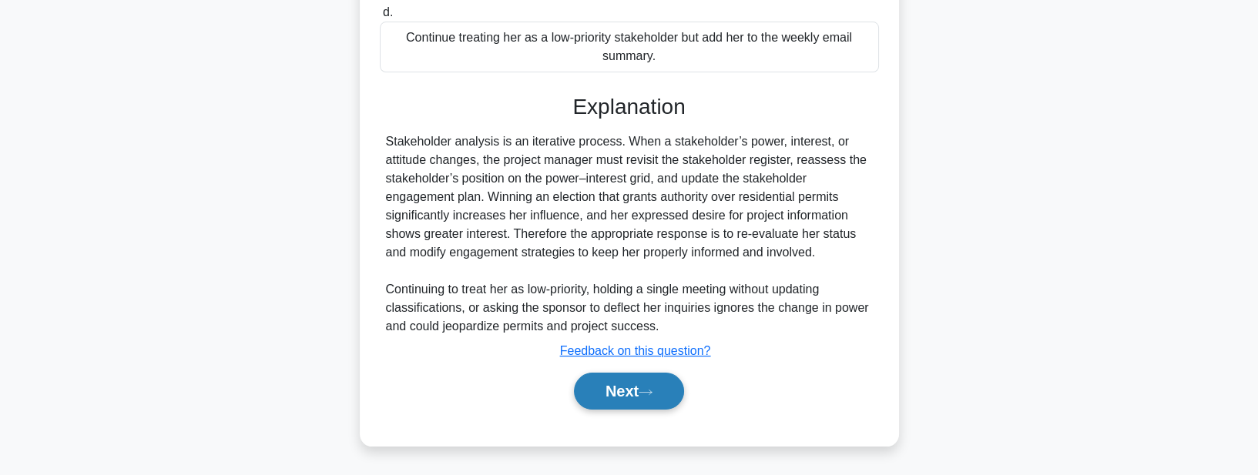
click at [615, 392] on button "Next" at bounding box center [629, 391] width 110 height 37
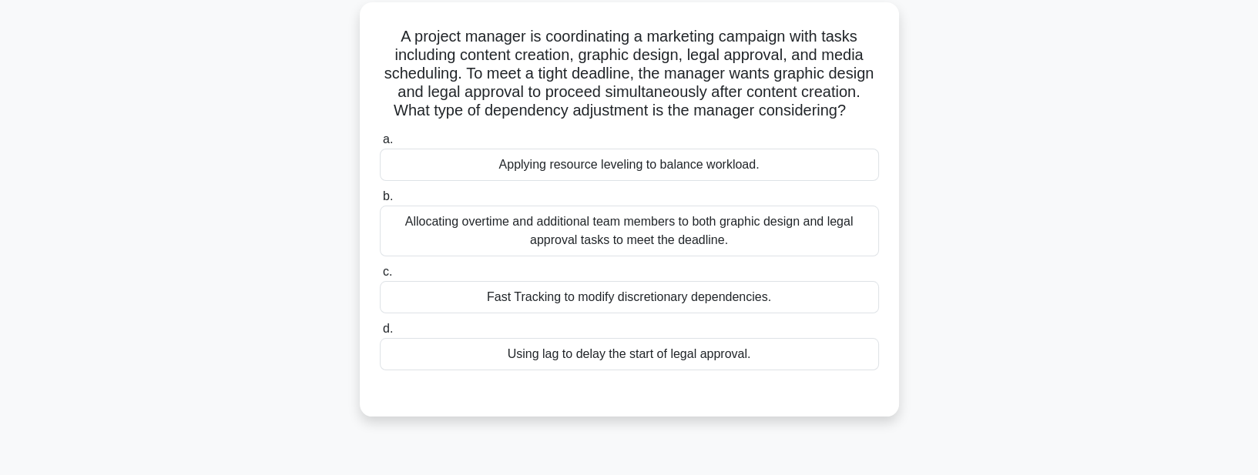
scroll to position [88, 0]
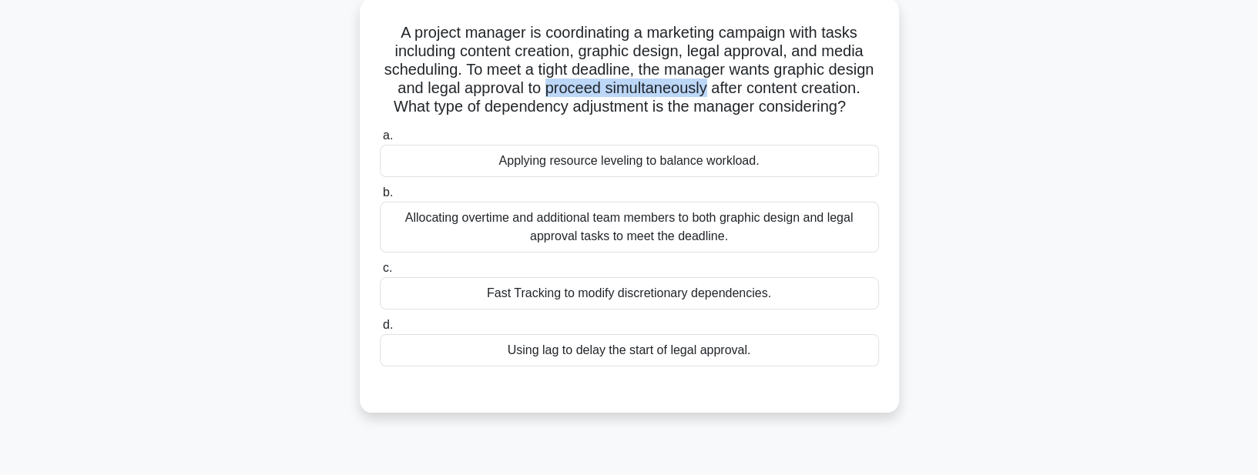
drag, startPoint x: 599, startPoint y: 89, endPoint x: 767, endPoint y: 87, distance: 168.0
click at [767, 87] on h5 "A project manager is coordinating a marketing campaign with tasks including con…" at bounding box center [629, 70] width 502 height 94
click at [733, 177] on div "Applying resource leveling to balance workload." at bounding box center [629, 161] width 499 height 32
click at [380, 141] on input "a. Applying resource leveling to balance workload." at bounding box center [380, 136] width 0 height 10
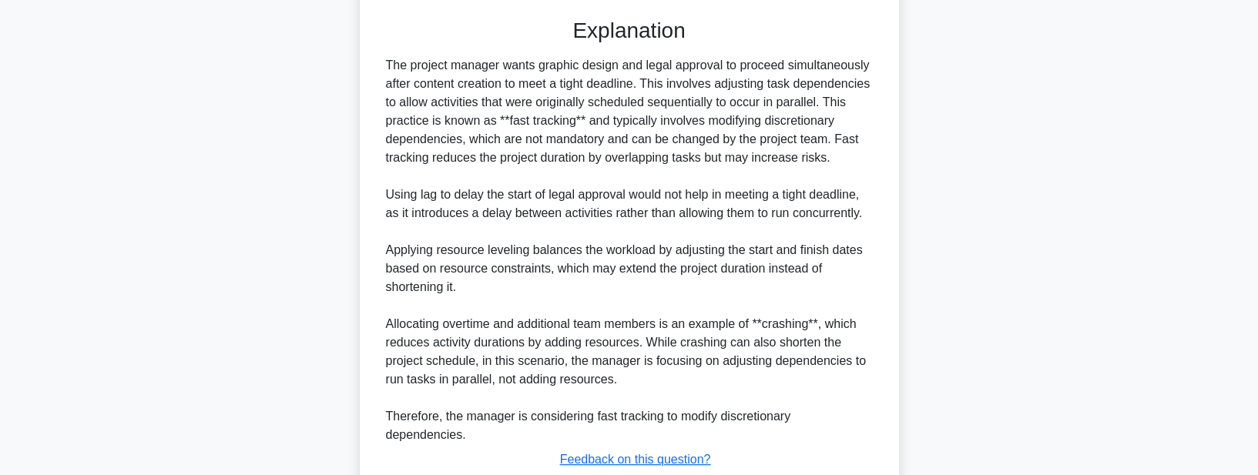
scroll to position [484, 0]
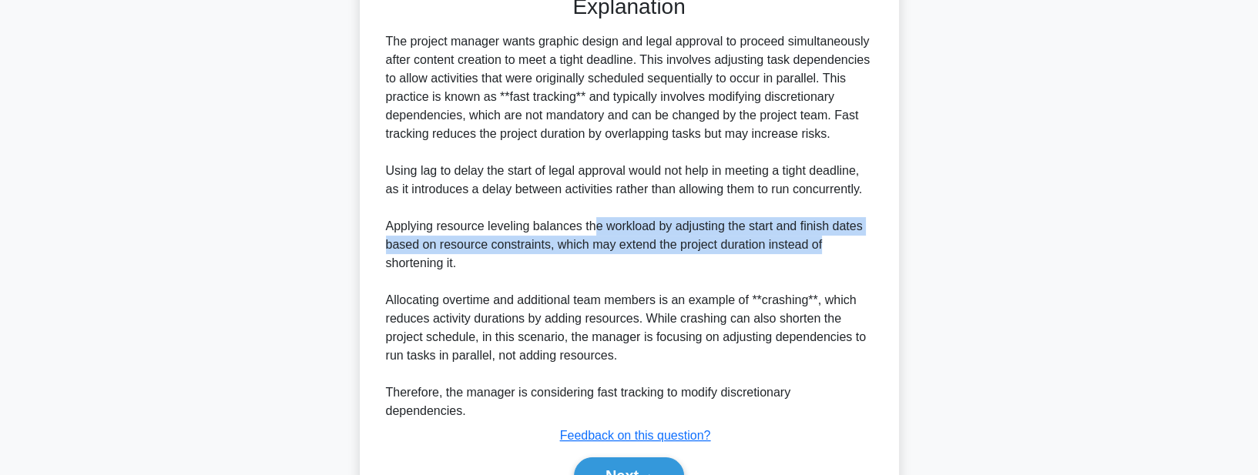
drag, startPoint x: 609, startPoint y: 247, endPoint x: 832, endPoint y: 263, distance: 223.3
click at [832, 263] on div "The project manager wants graphic design and legal approval to proceed simultan…" at bounding box center [629, 226] width 487 height 388
click at [754, 260] on div "The project manager wants graphic design and legal approval to proceed simultan…" at bounding box center [629, 226] width 487 height 388
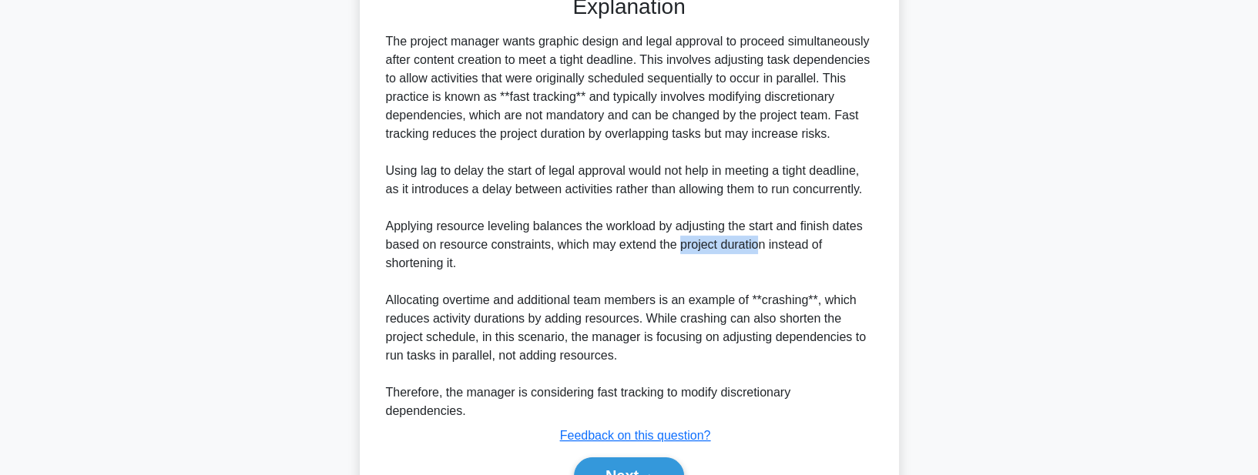
drag, startPoint x: 679, startPoint y: 264, endPoint x: 759, endPoint y: 265, distance: 80.2
click at [759, 265] on div "The project manager wants graphic design and legal approval to proceed simultan…" at bounding box center [629, 226] width 487 height 388
drag, startPoint x: 616, startPoint y: 265, endPoint x: 764, endPoint y: 267, distance: 148.7
click at [764, 267] on div "The project manager wants graphic design and legal approval to proceed simultan…" at bounding box center [629, 226] width 487 height 388
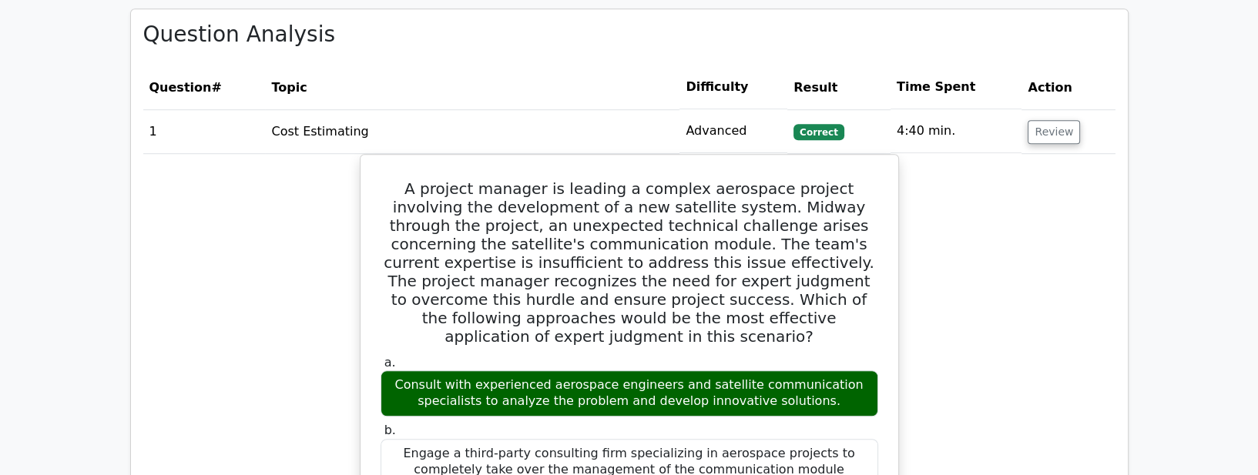
scroll to position [1144, 0]
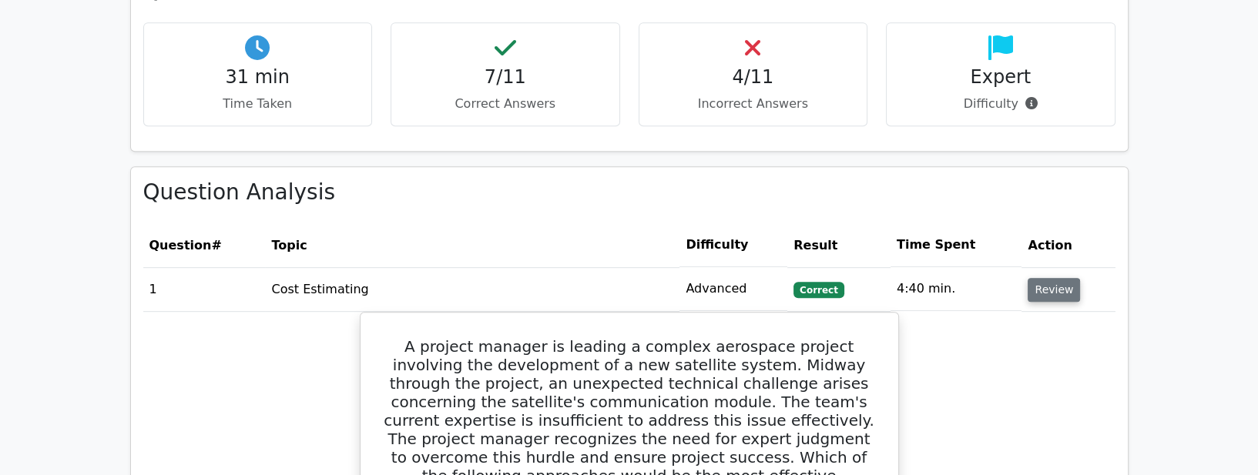
click at [1050, 278] on button "Review" at bounding box center [1054, 290] width 52 height 24
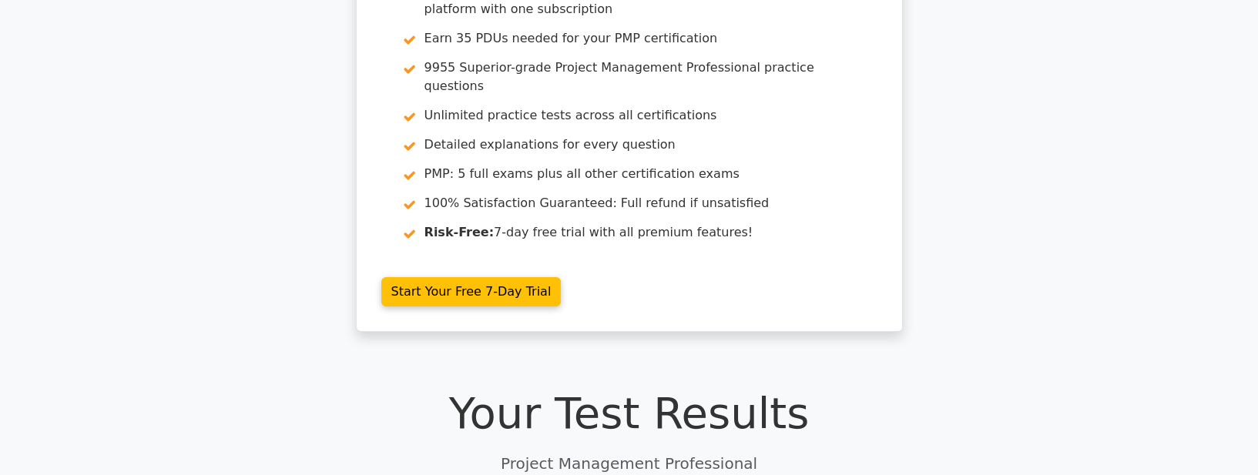
scroll to position [0, 0]
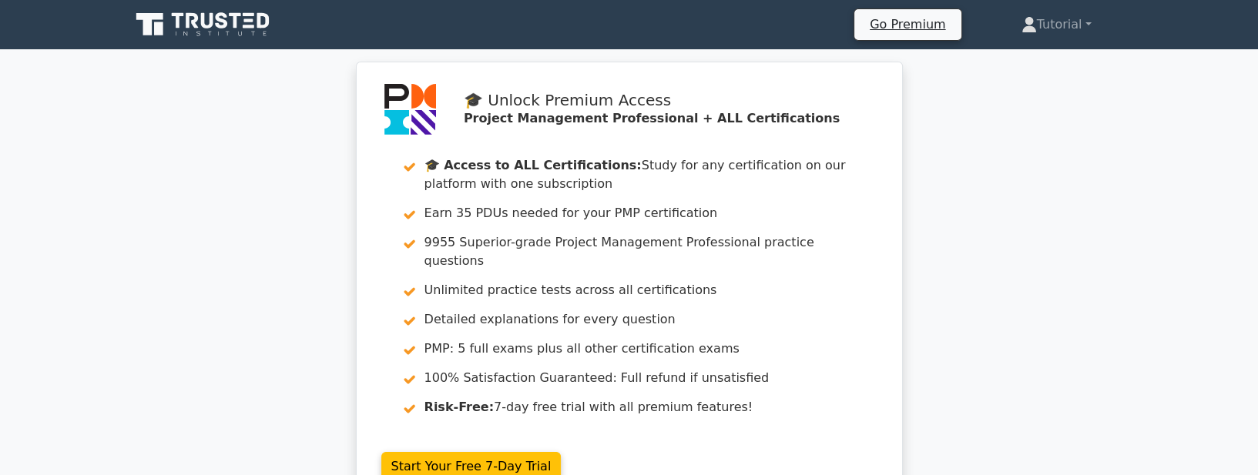
click at [207, 28] on icon at bounding box center [207, 20] width 12 height 15
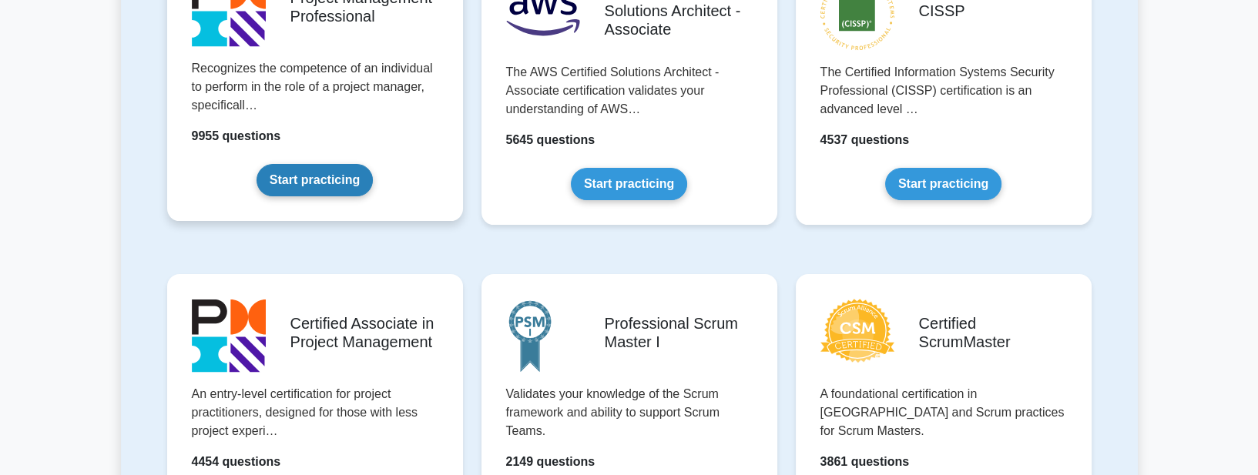
scroll to position [396, 0]
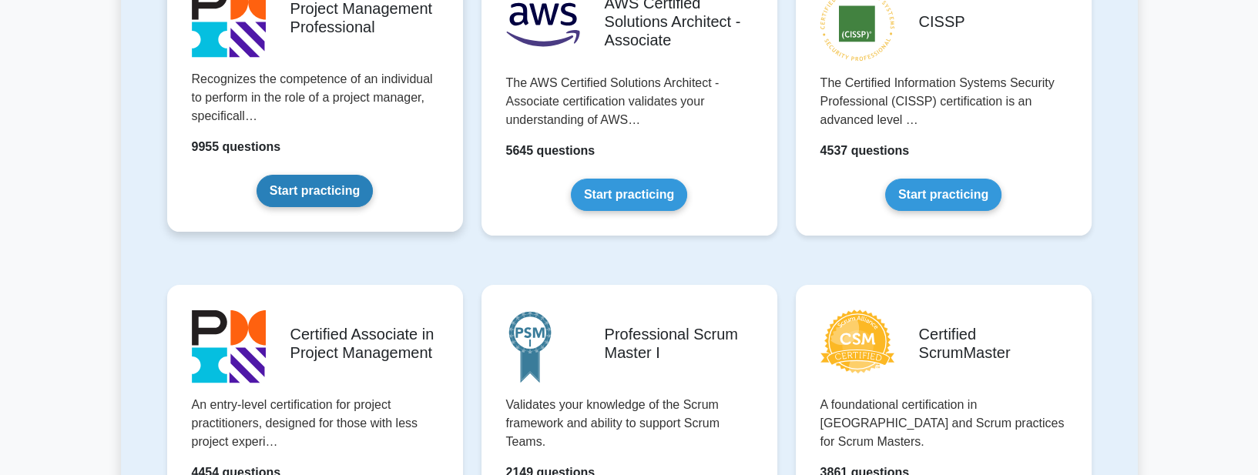
click at [308, 192] on link "Start practicing" at bounding box center [315, 191] width 116 height 32
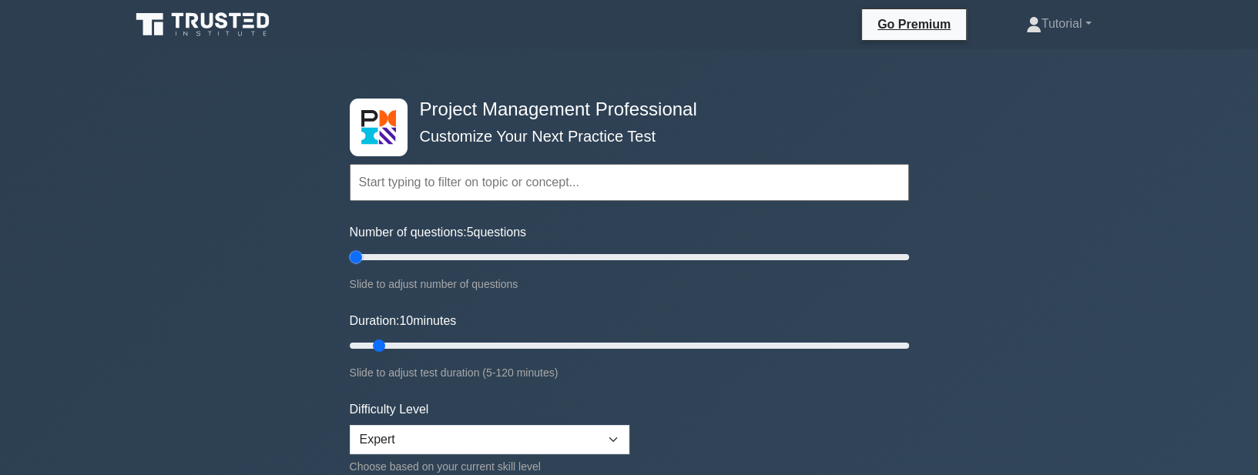
drag, startPoint x: 374, startPoint y: 256, endPoint x: 357, endPoint y: 256, distance: 17.0
type input "5"
click at [357, 256] on input "Number of questions: 5 questions" at bounding box center [629, 257] width 559 height 18
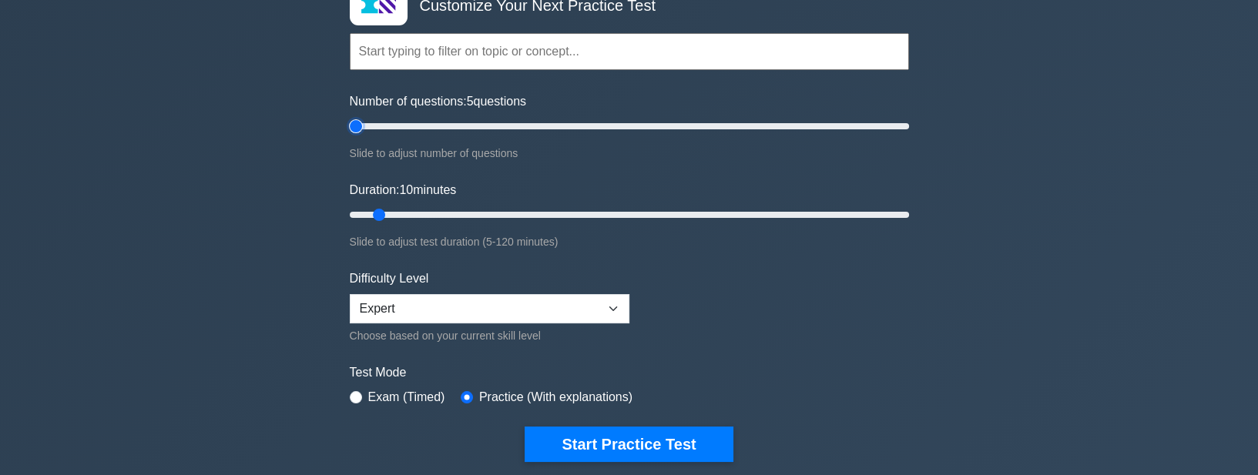
scroll to position [176, 0]
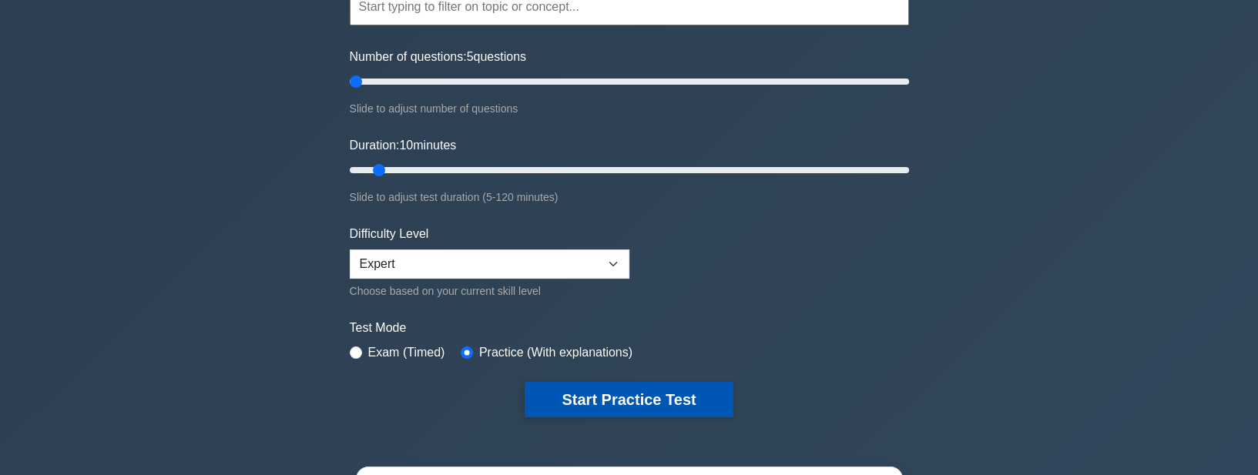
click at [593, 393] on button "Start Practice Test" at bounding box center [629, 399] width 208 height 35
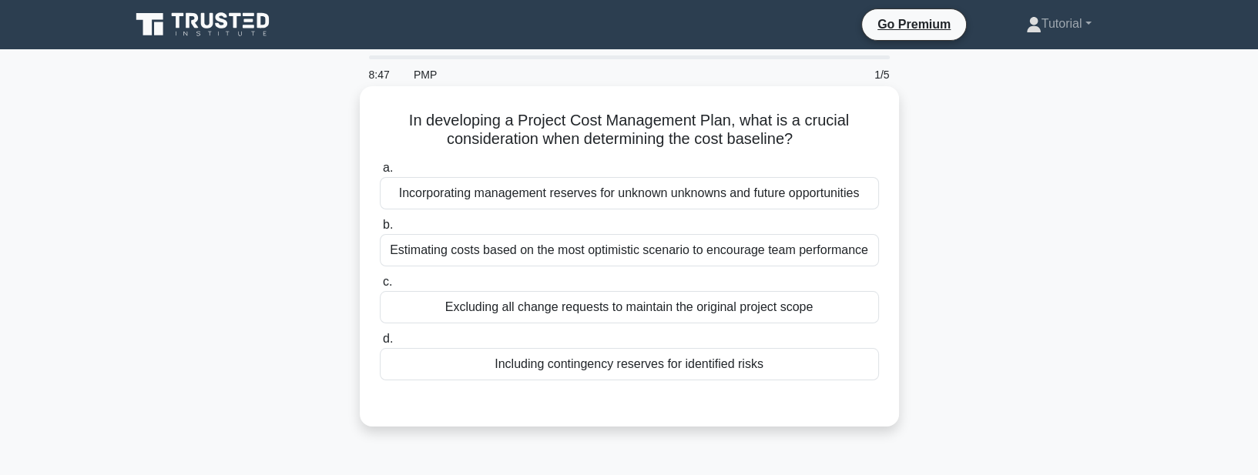
click at [634, 365] on div "Including contingency reserves for identified risks" at bounding box center [629, 364] width 499 height 32
click at [380, 344] on input "d. Including contingency reserves for identified risks" at bounding box center [380, 339] width 0 height 10
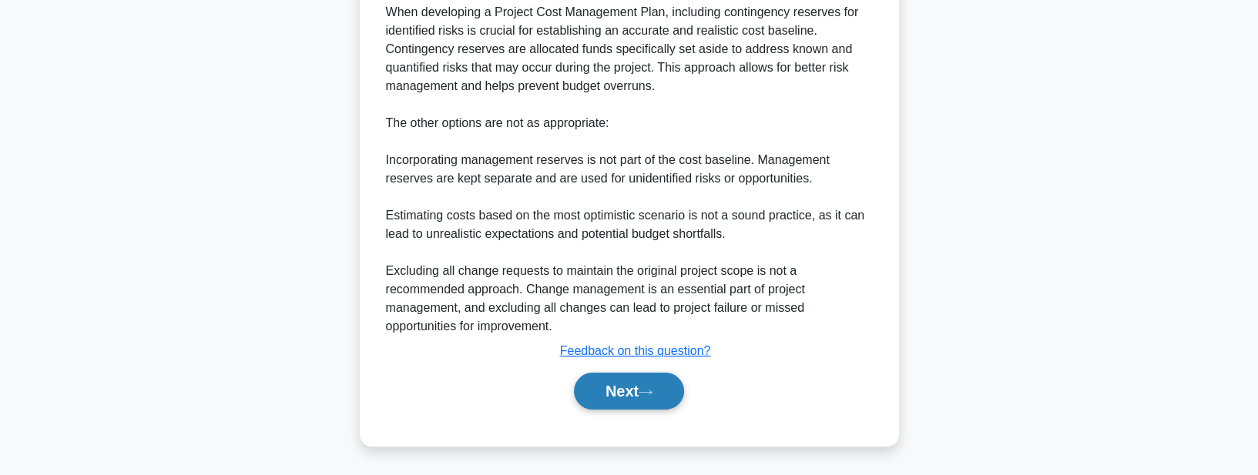
click at [617, 389] on button "Next" at bounding box center [629, 391] width 110 height 37
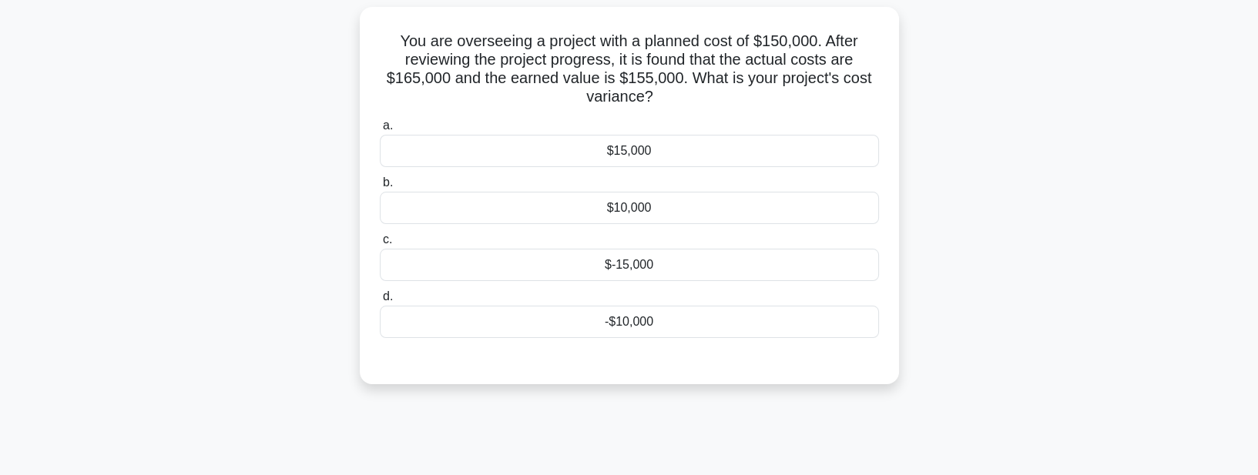
scroll to position [48, 0]
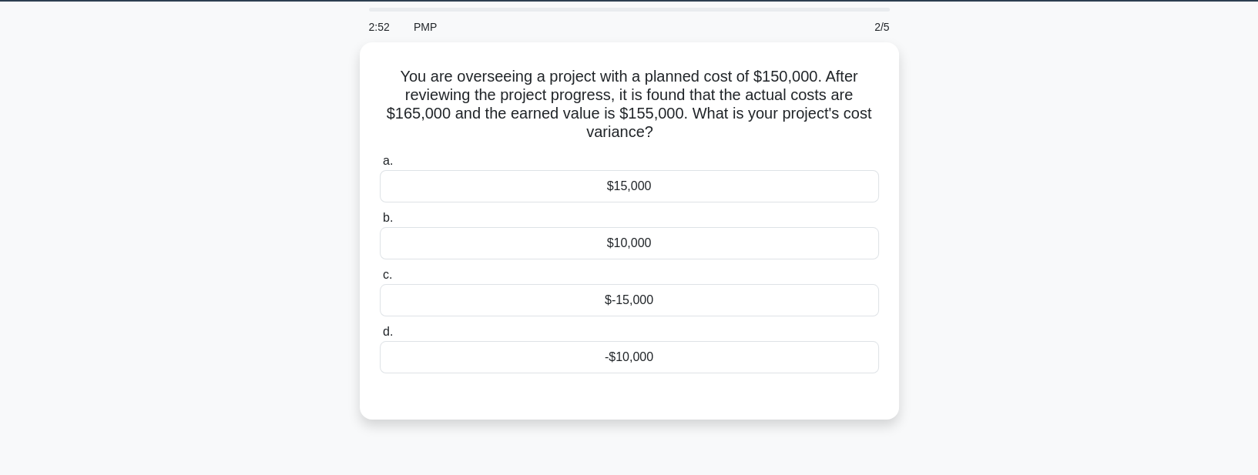
click at [312, 183] on div "You are overseeing a project with a planned cost of $150,000. After reviewing t…" at bounding box center [629, 240] width 1017 height 396
click at [639, 183] on div "$15,000" at bounding box center [629, 182] width 499 height 32
click at [380, 163] on input "a. $15,000" at bounding box center [380, 158] width 0 height 10
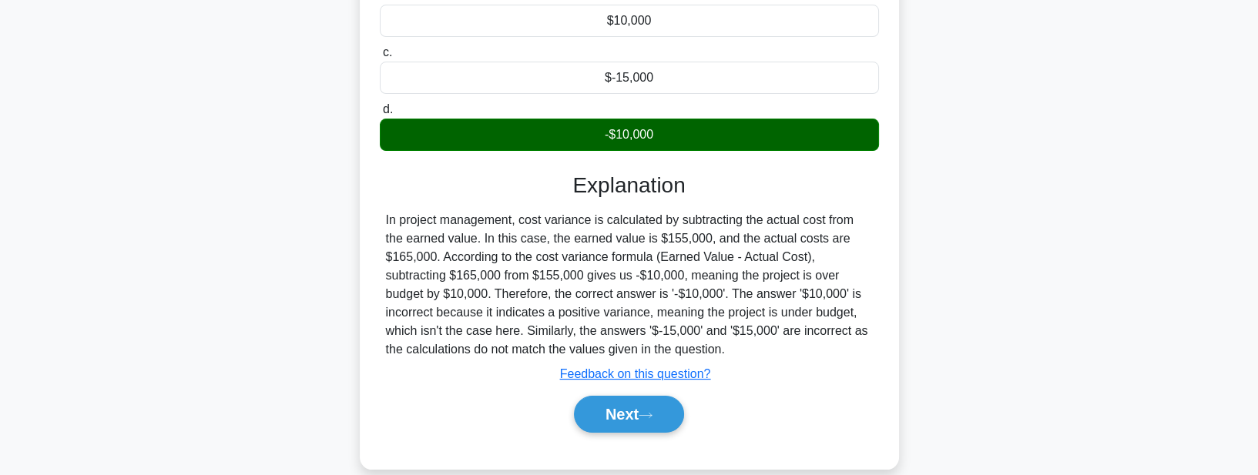
scroll to position [357, 0]
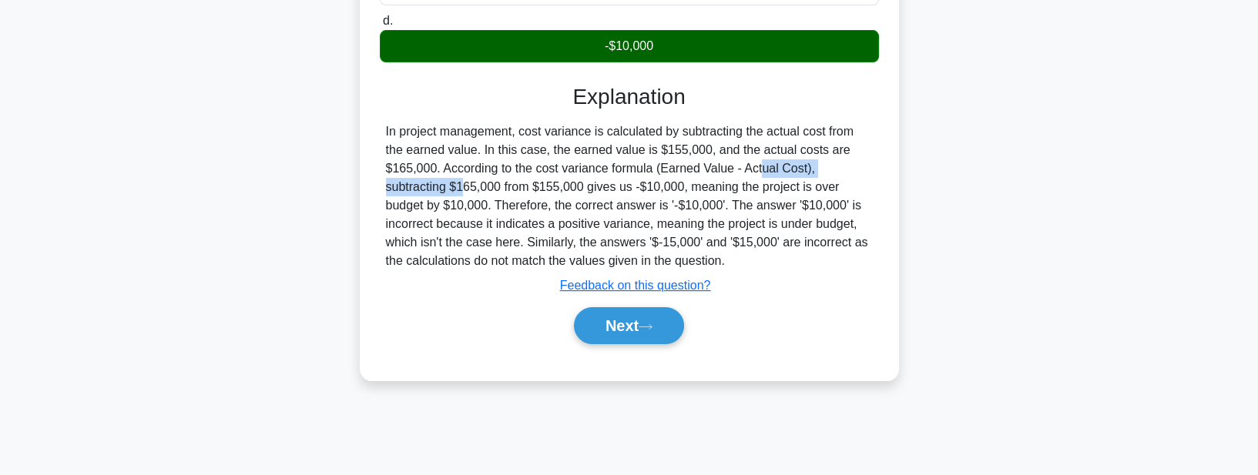
drag, startPoint x: 663, startPoint y: 167, endPoint x: 803, endPoint y: 161, distance: 140.4
click at [803, 161] on div "In project management, cost variance is calculated by subtracting the actual co…" at bounding box center [629, 197] width 487 height 148
click at [664, 234] on div "In project management, cost variance is calculated by subtracting the actual co…" at bounding box center [629, 197] width 487 height 148
click at [625, 331] on button "Next" at bounding box center [629, 325] width 110 height 37
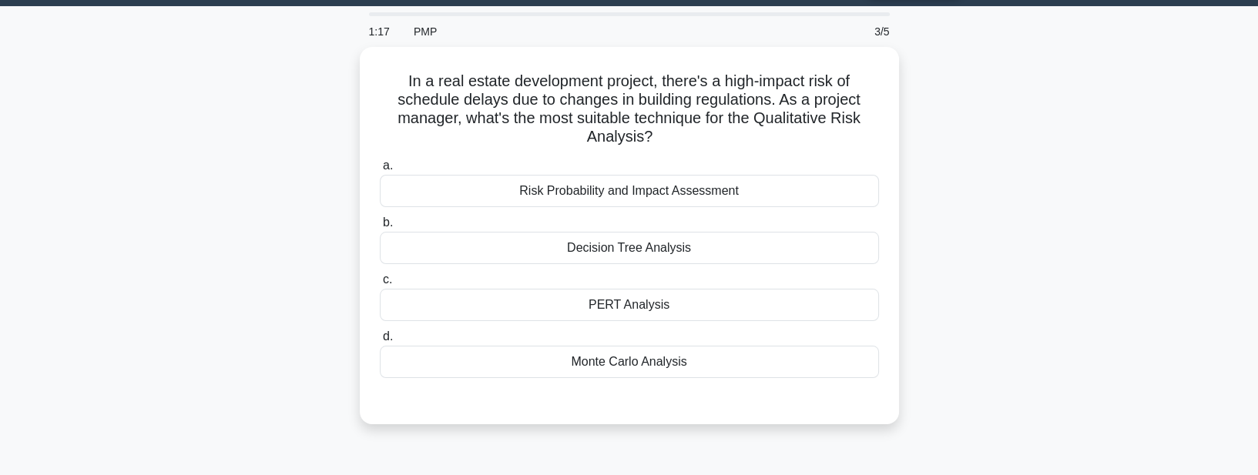
scroll to position [44, 0]
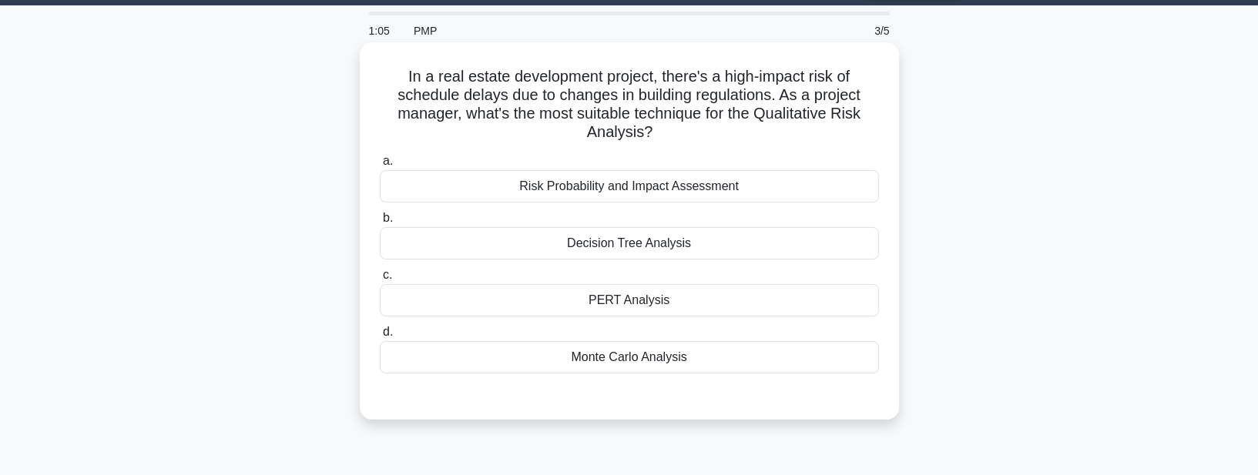
click at [631, 359] on div "Monte Carlo Analysis" at bounding box center [629, 357] width 499 height 32
click at [380, 338] on input "d. Monte Carlo Analysis" at bounding box center [380, 333] width 0 height 10
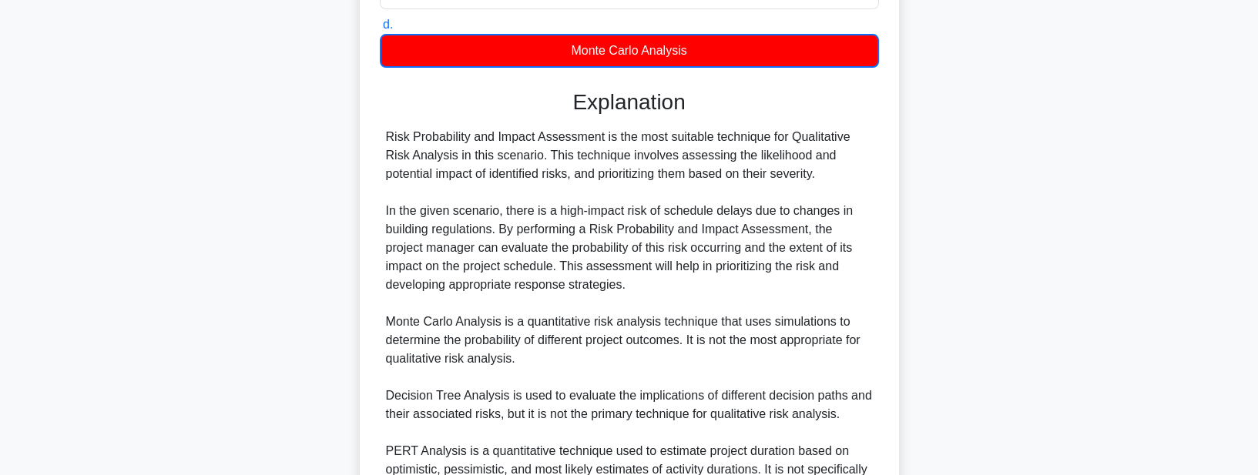
scroll to position [512, 0]
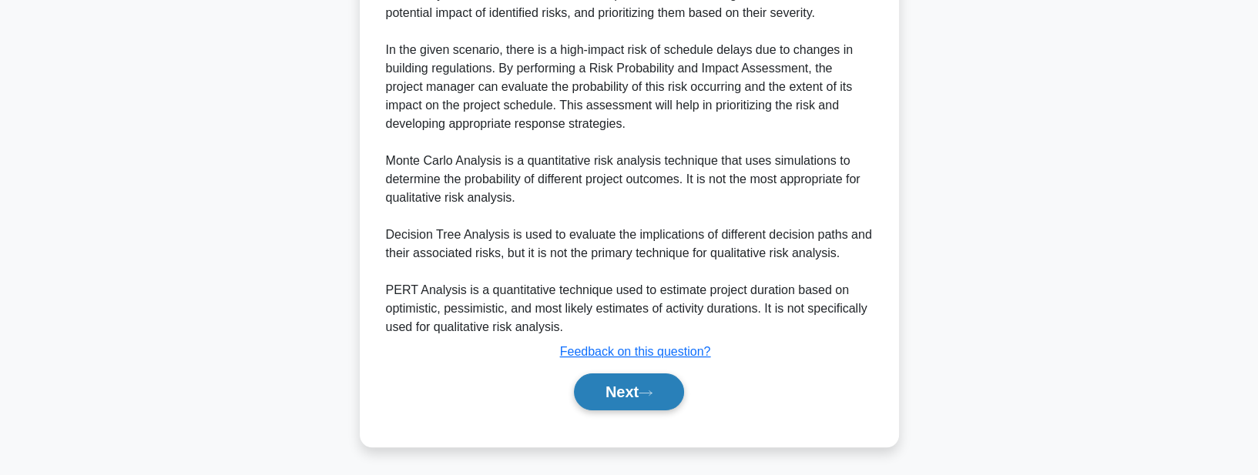
click at [623, 385] on button "Next" at bounding box center [629, 392] width 110 height 37
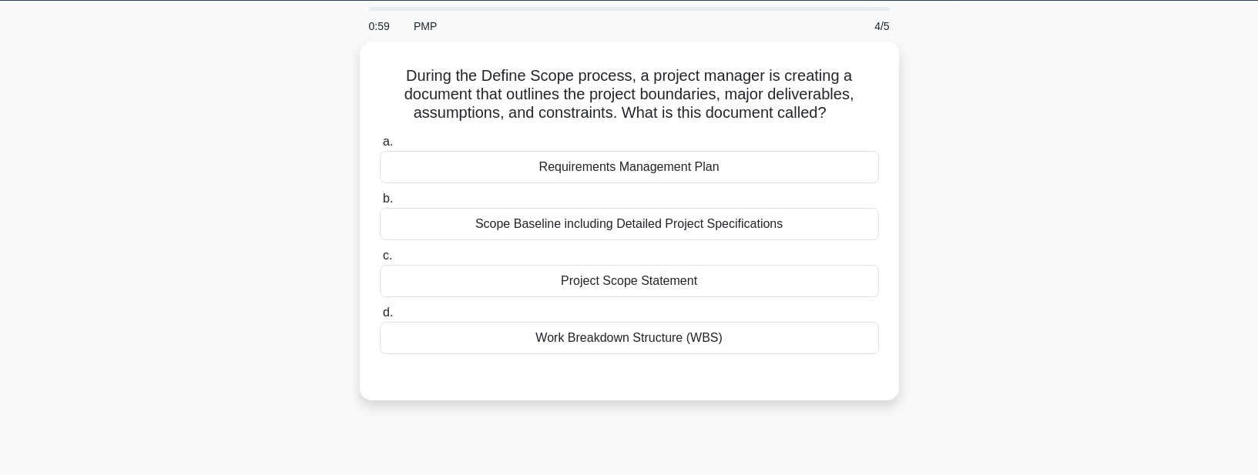
scroll to position [48, 0]
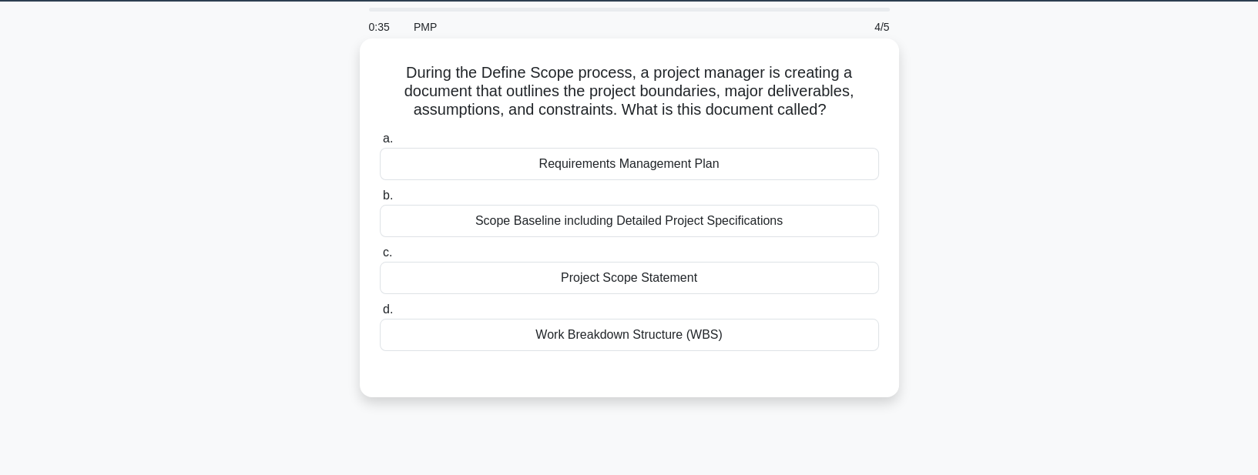
click at [815, 222] on div "Scope Baseline including Detailed Project Specifications" at bounding box center [629, 221] width 499 height 32
click at [380, 201] on input "b. Scope Baseline including Detailed Project Specifications" at bounding box center [380, 196] width 0 height 10
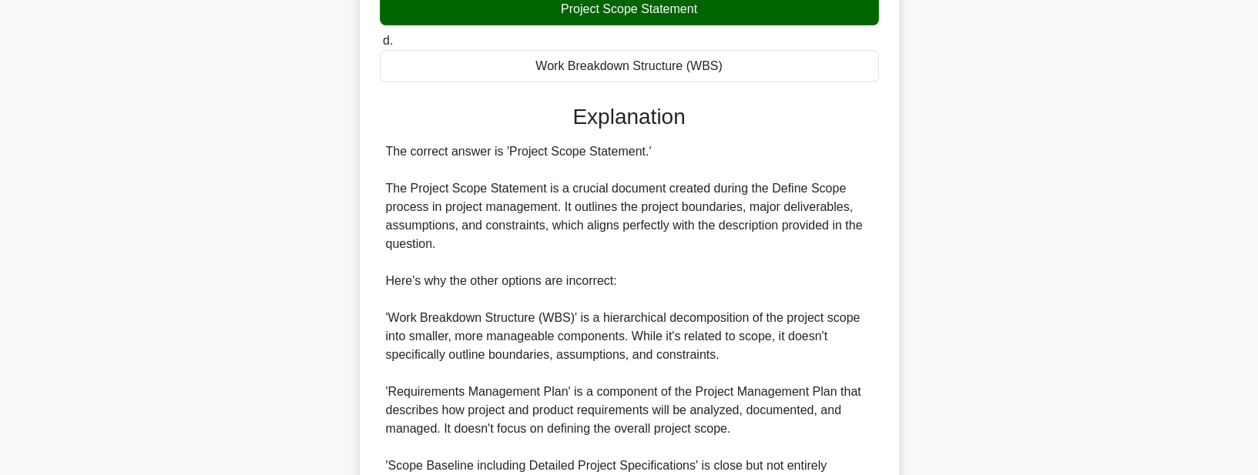
scroll to position [484, 0]
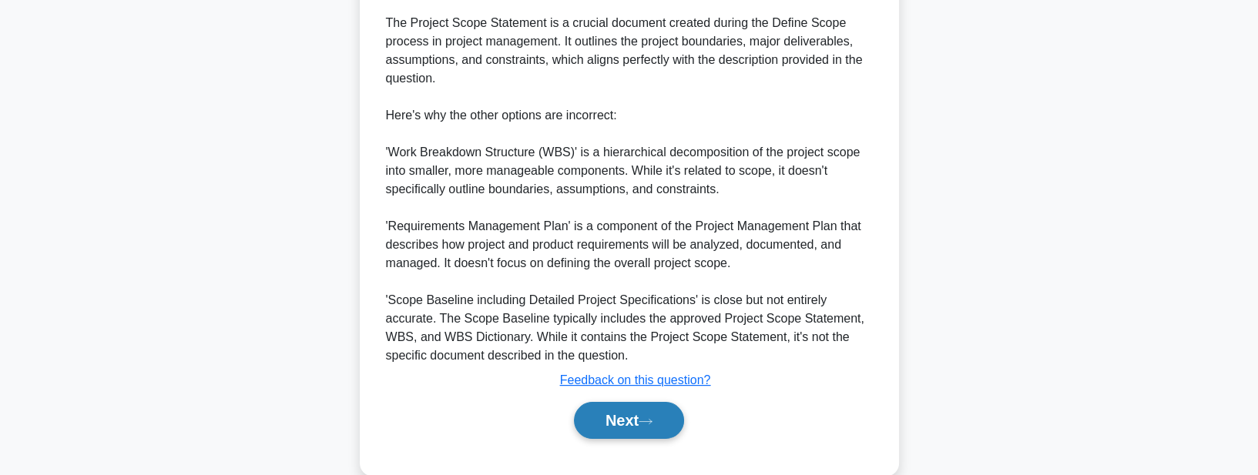
click at [602, 416] on button "Next" at bounding box center [629, 420] width 110 height 37
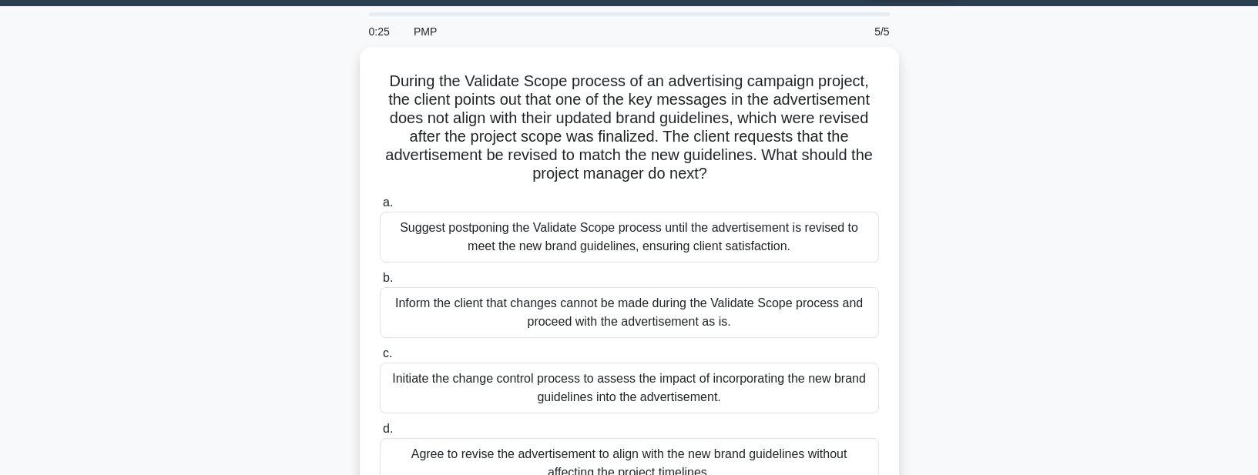
scroll to position [44, 0]
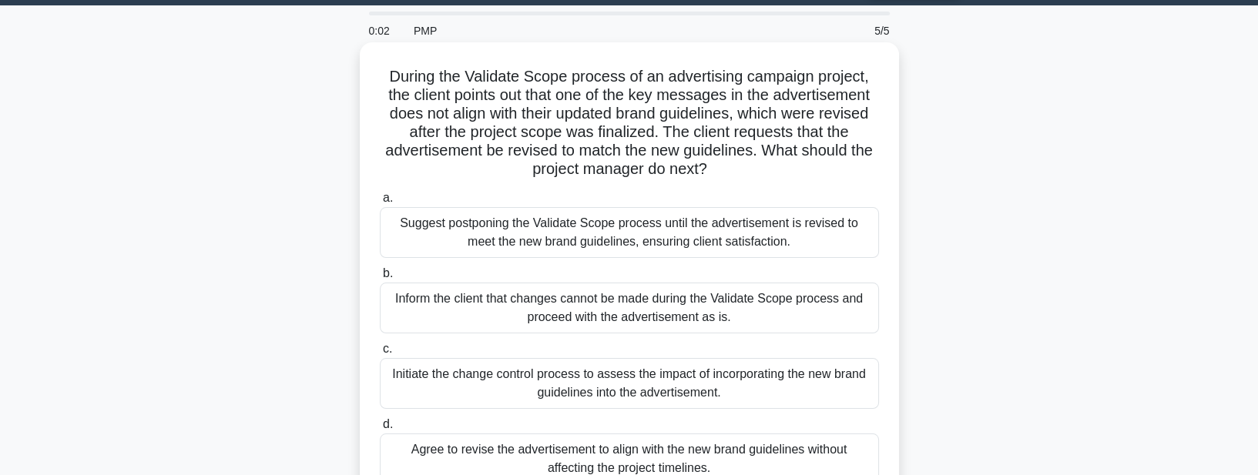
click at [558, 318] on div "Inform the client that changes cannot be made during the Validate Scope process…" at bounding box center [629, 308] width 499 height 51
click at [380, 279] on input "b. Inform the client that changes cannot be made during the Validate Scope proc…" at bounding box center [380, 274] width 0 height 10
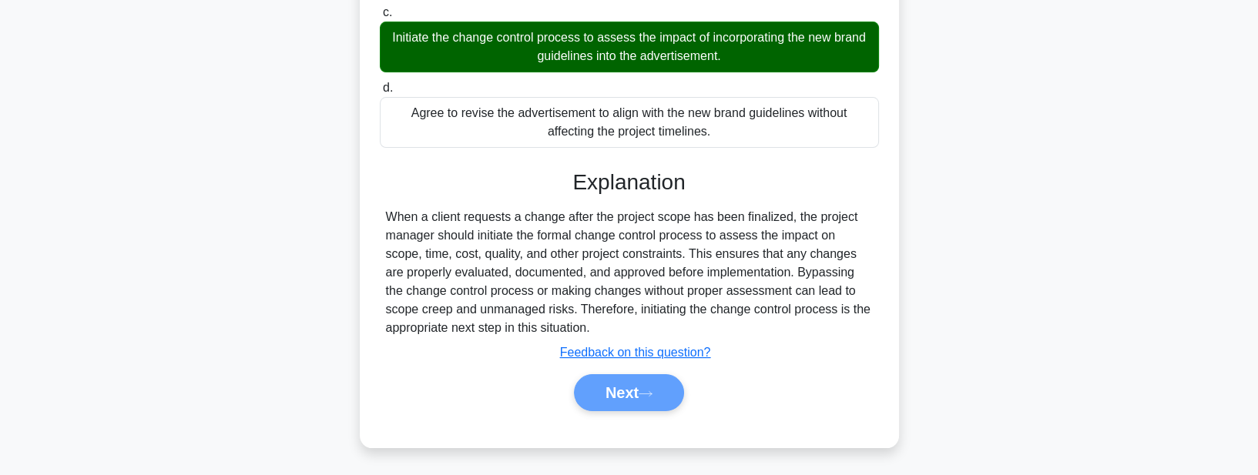
scroll to position [384, 0]
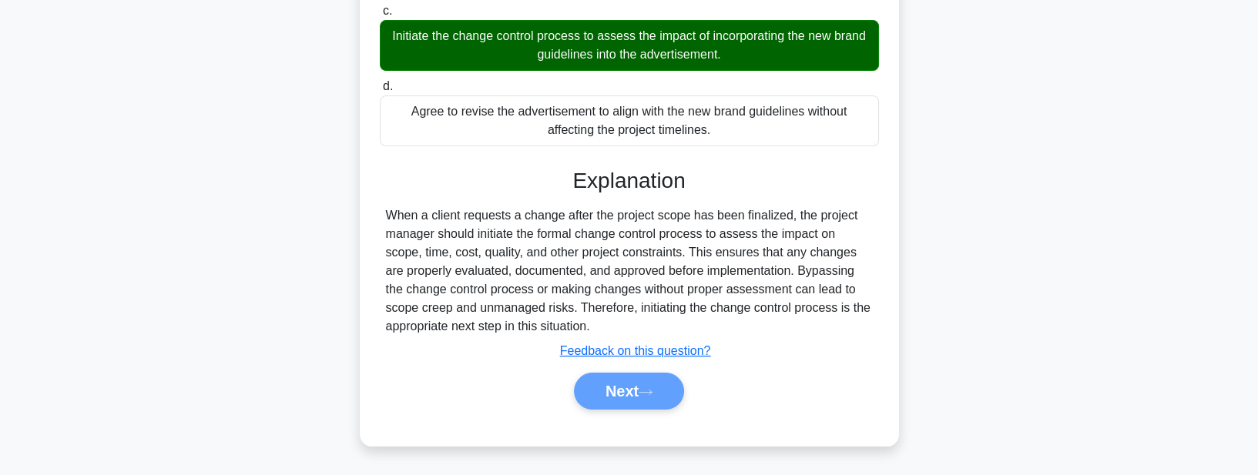
click at [610, 391] on div "Next" at bounding box center [630, 391] width 506 height 37
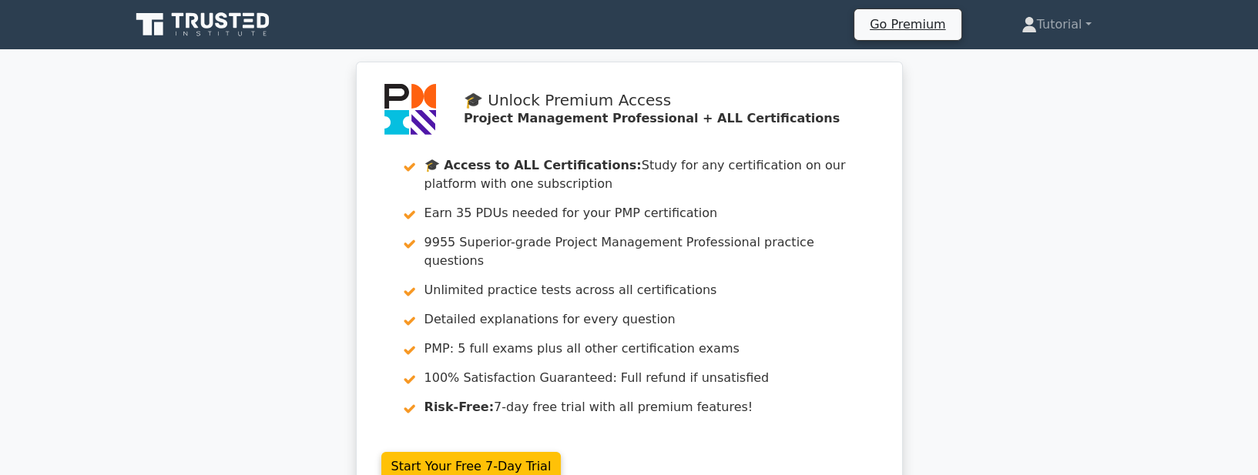
click at [217, 27] on icon at bounding box center [204, 24] width 148 height 29
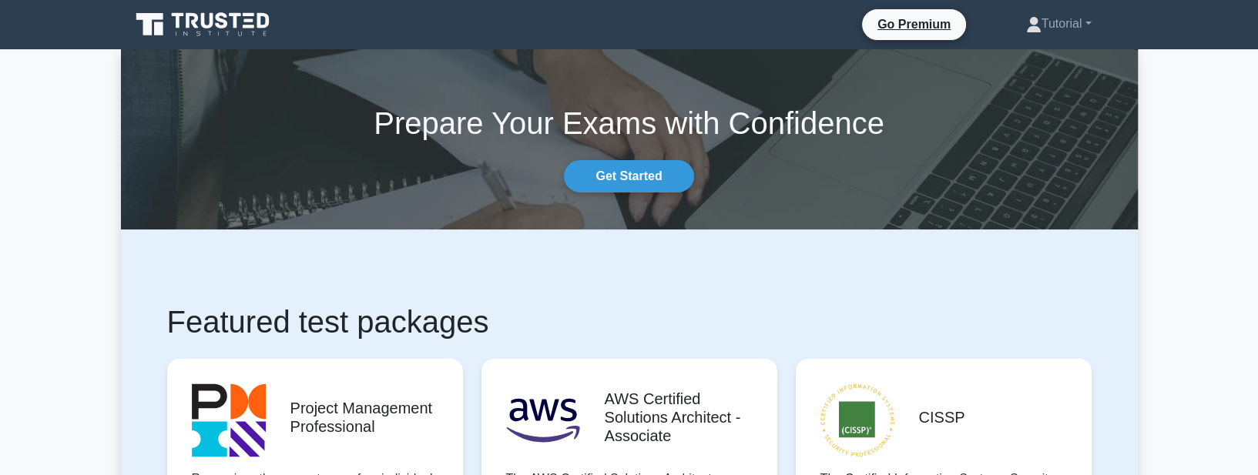
scroll to position [176, 0]
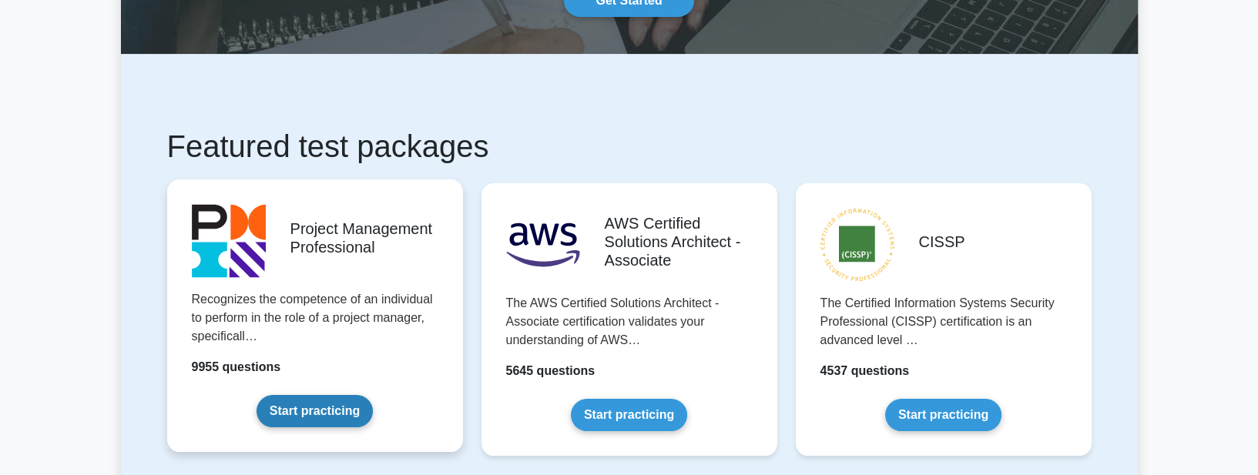
click at [307, 411] on link "Start practicing" at bounding box center [315, 411] width 116 height 32
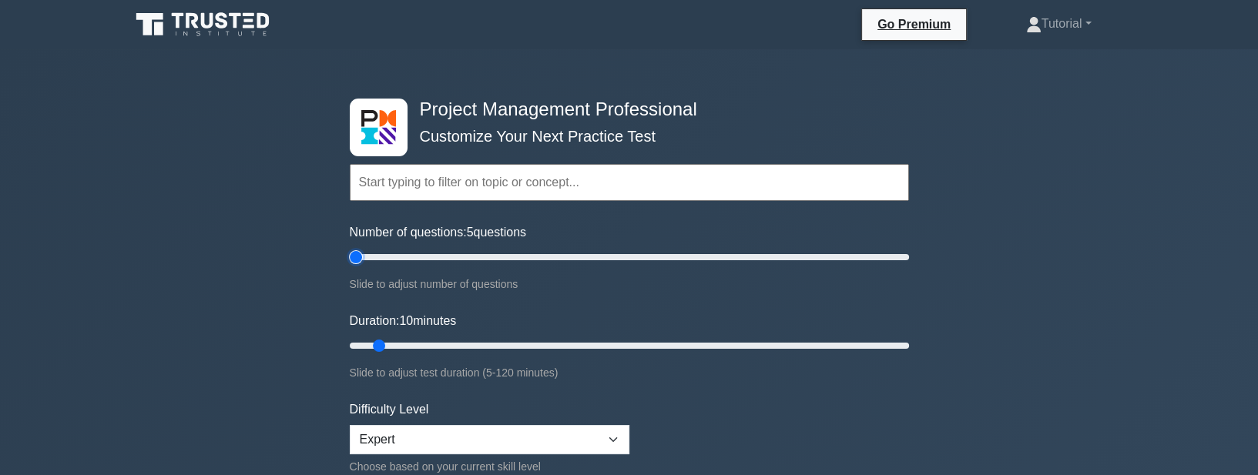
drag, startPoint x: 371, startPoint y: 255, endPoint x: 362, endPoint y: 254, distance: 9.4
type input "5"
click at [362, 254] on input "Number of questions: 5 questions" at bounding box center [629, 257] width 559 height 18
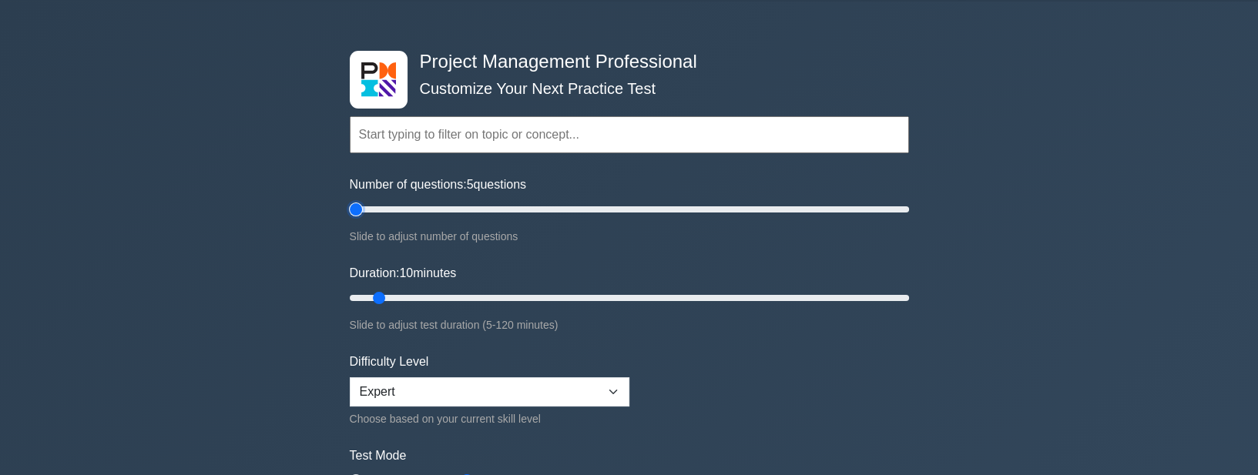
scroll to position [220, 0]
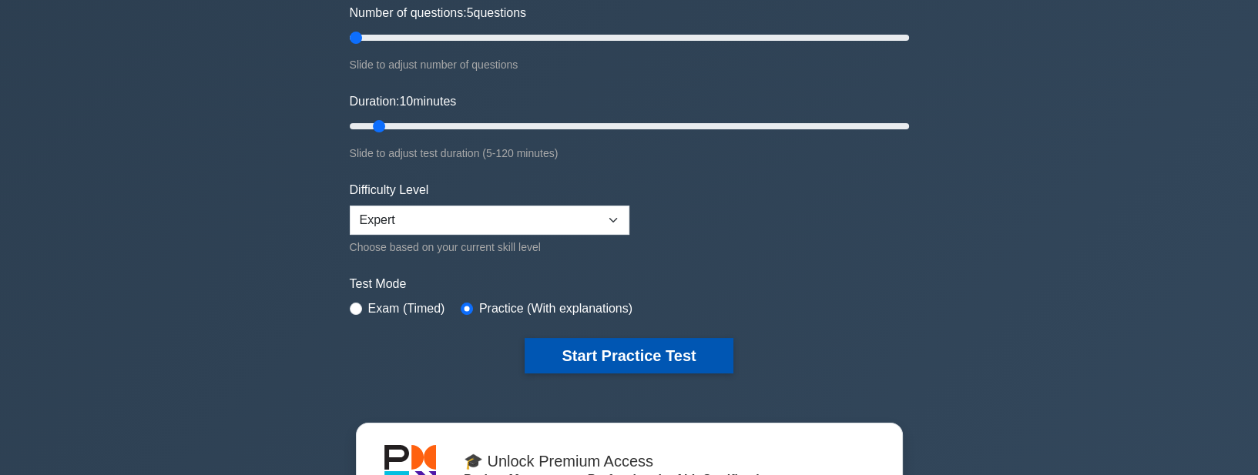
click at [566, 358] on button "Start Practice Test" at bounding box center [629, 355] width 208 height 35
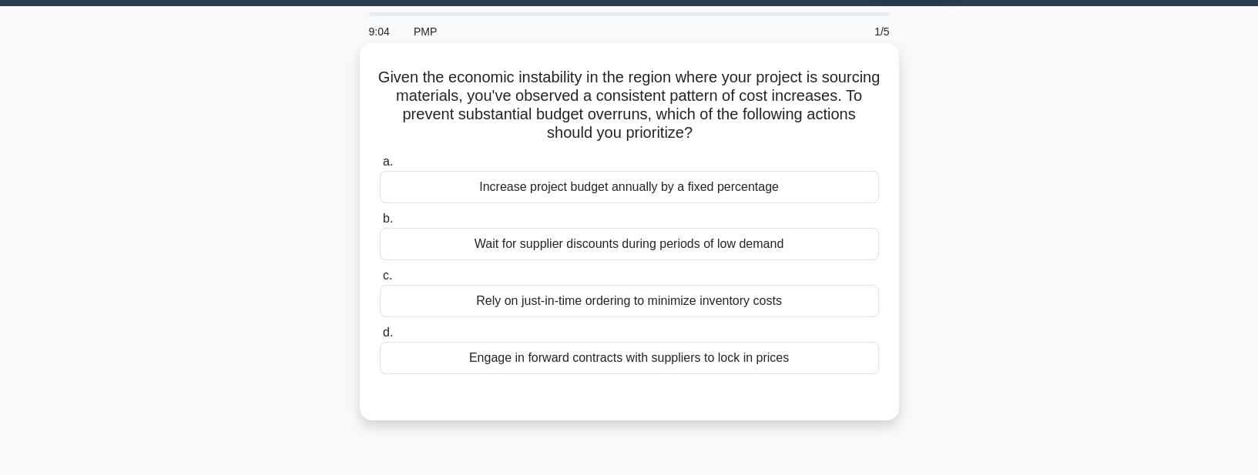
scroll to position [44, 0]
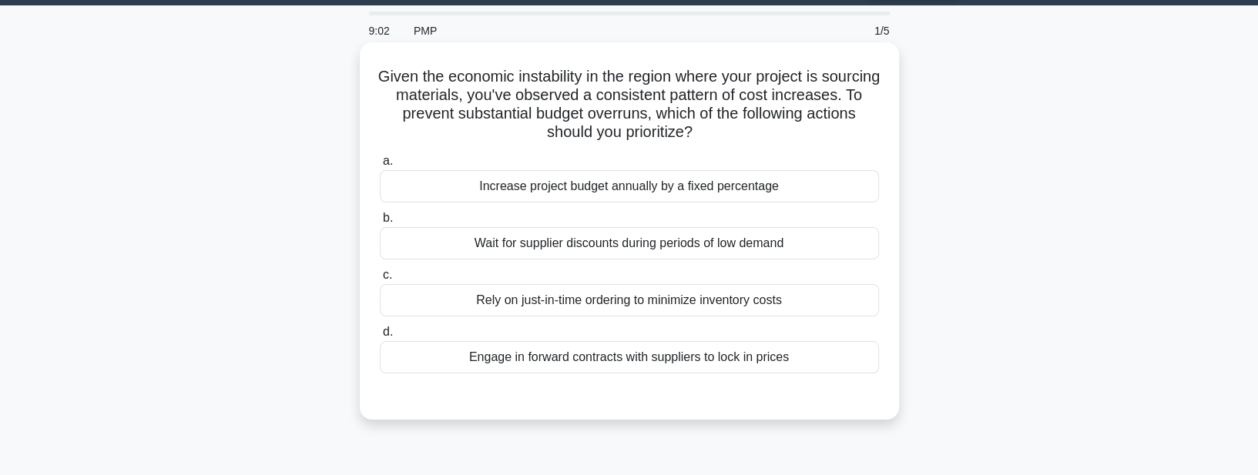
click at [592, 364] on div "Engage in forward contracts with suppliers to lock in prices" at bounding box center [629, 357] width 499 height 32
click at [380, 338] on input "d. Engage in forward contracts with suppliers to lock in prices" at bounding box center [380, 333] width 0 height 10
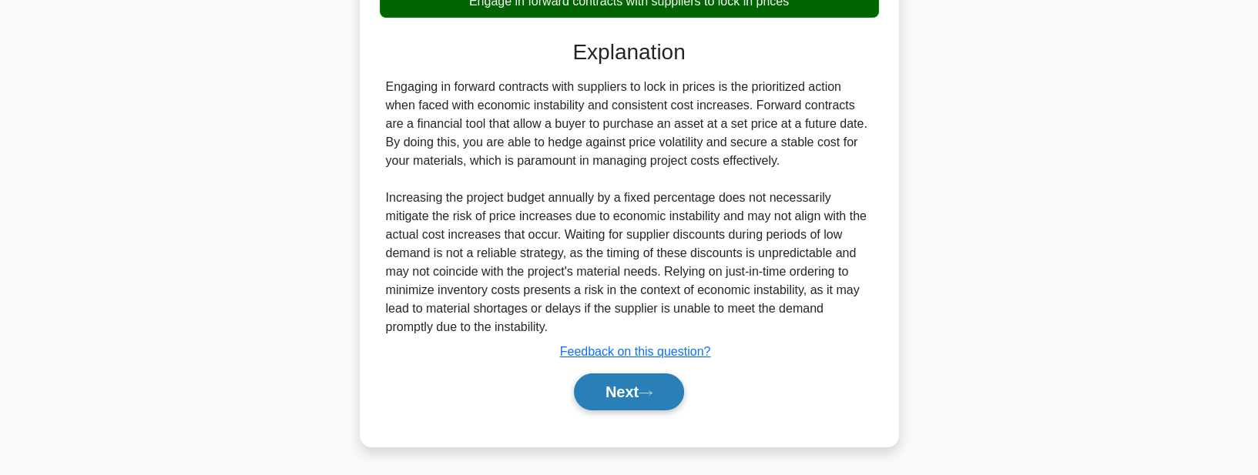
click at [607, 388] on button "Next" at bounding box center [629, 392] width 110 height 37
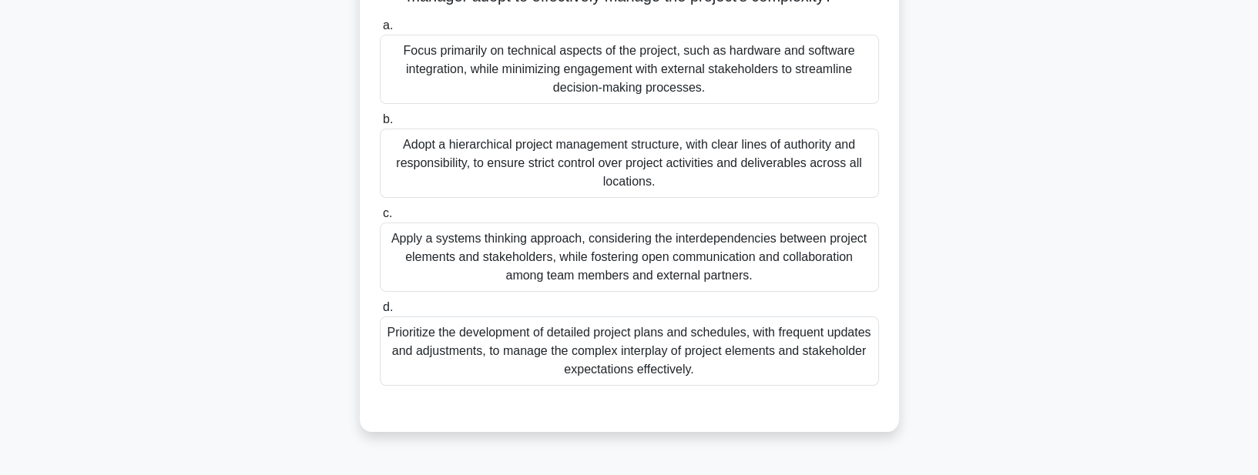
scroll to position [312, 0]
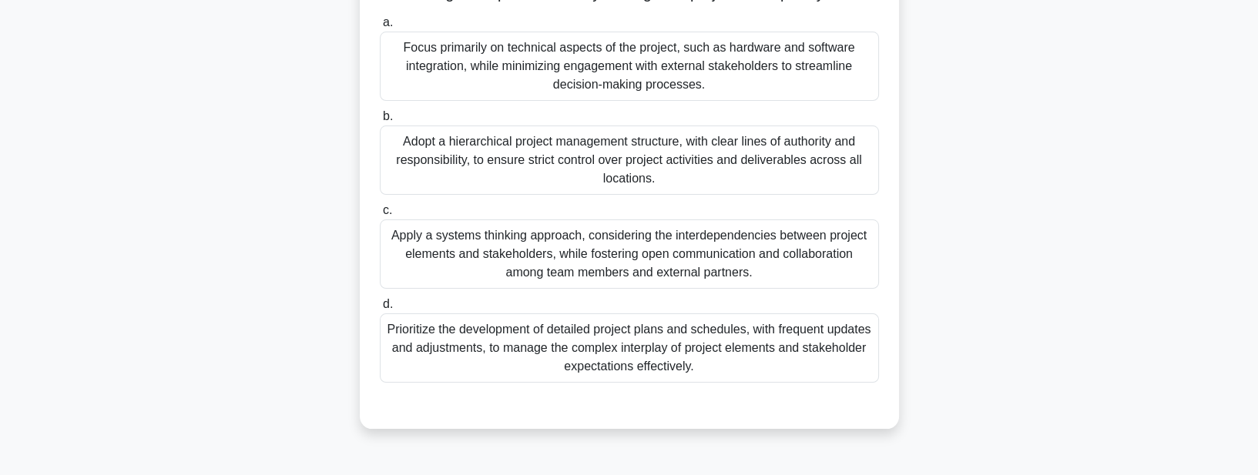
click at [836, 277] on div "Apply a systems thinking approach, considering the interdependencies between pr…" at bounding box center [629, 254] width 499 height 69
click at [380, 216] on input "c. Apply a systems thinking approach, considering the interdependencies between…" at bounding box center [380, 211] width 0 height 10
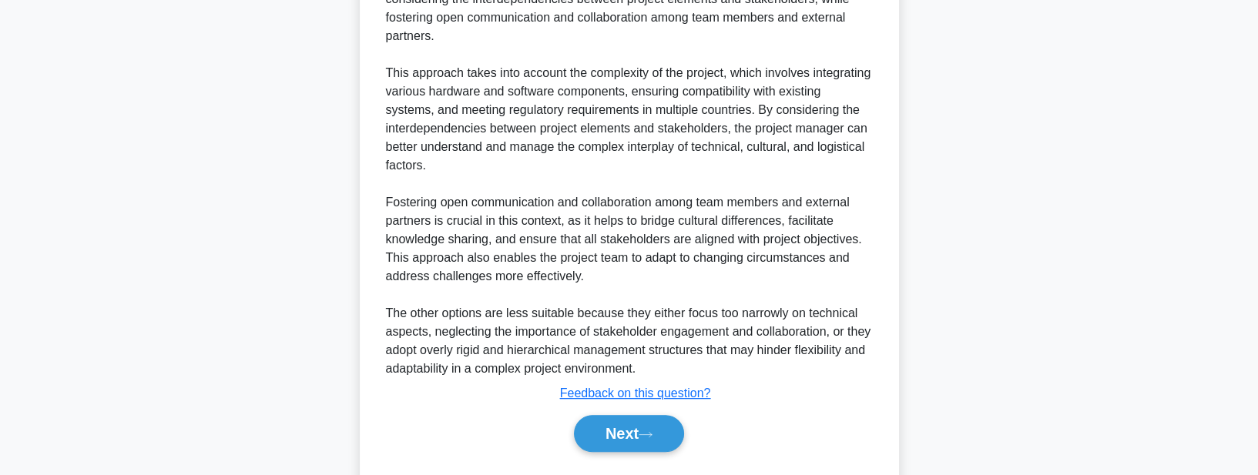
scroll to position [845, 0]
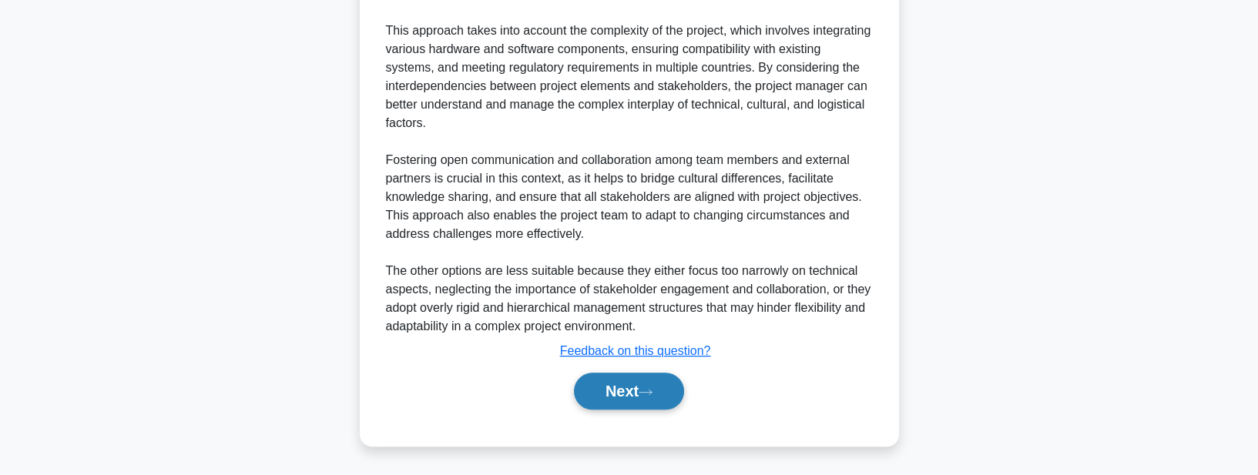
click at [620, 390] on button "Next" at bounding box center [629, 391] width 110 height 37
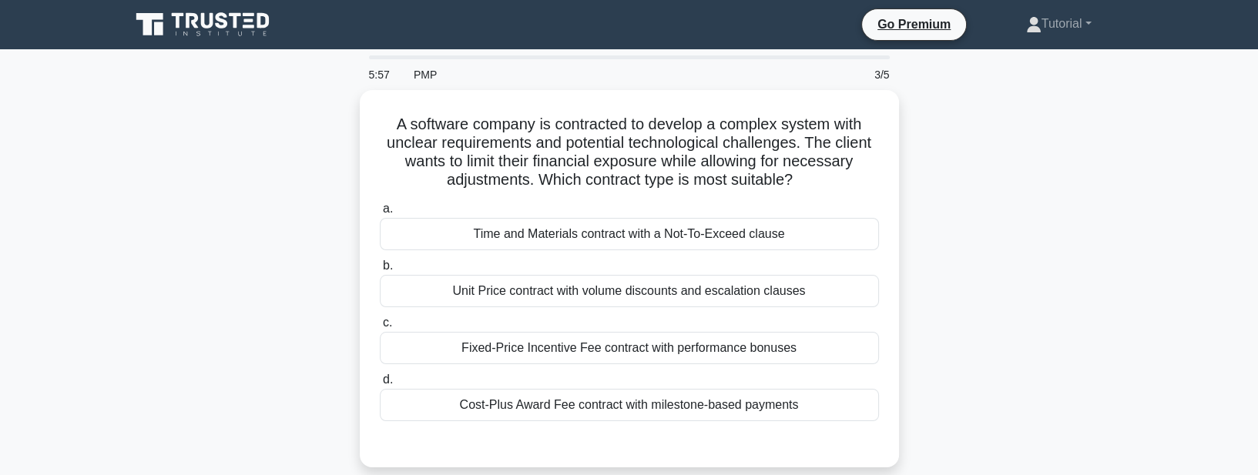
scroll to position [0, 0]
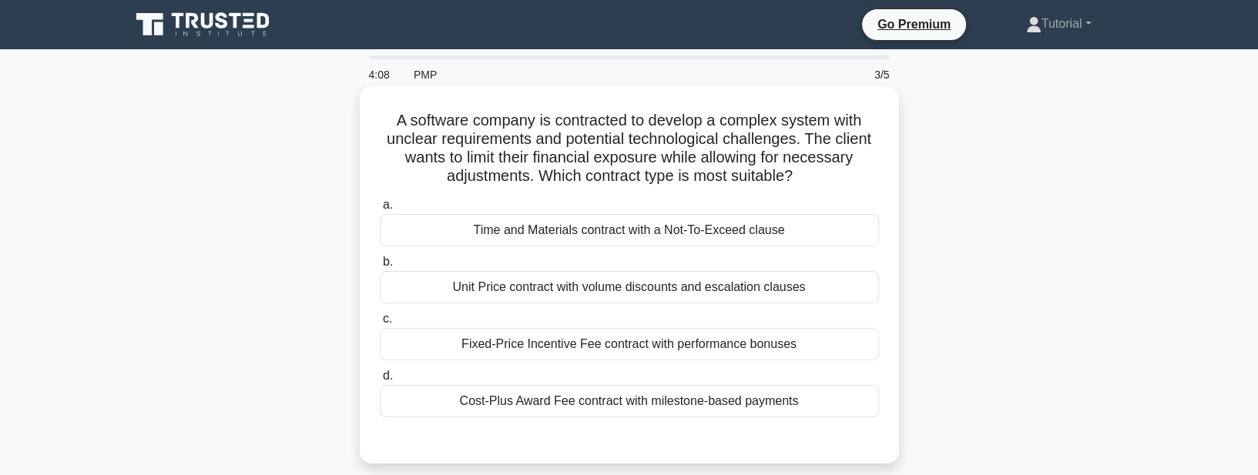
click at [647, 292] on div "Unit Price contract with volume discounts and escalation clauses" at bounding box center [629, 287] width 499 height 32
click at [380, 267] on input "b. Unit Price contract with volume discounts and escalation clauses" at bounding box center [380, 262] width 0 height 10
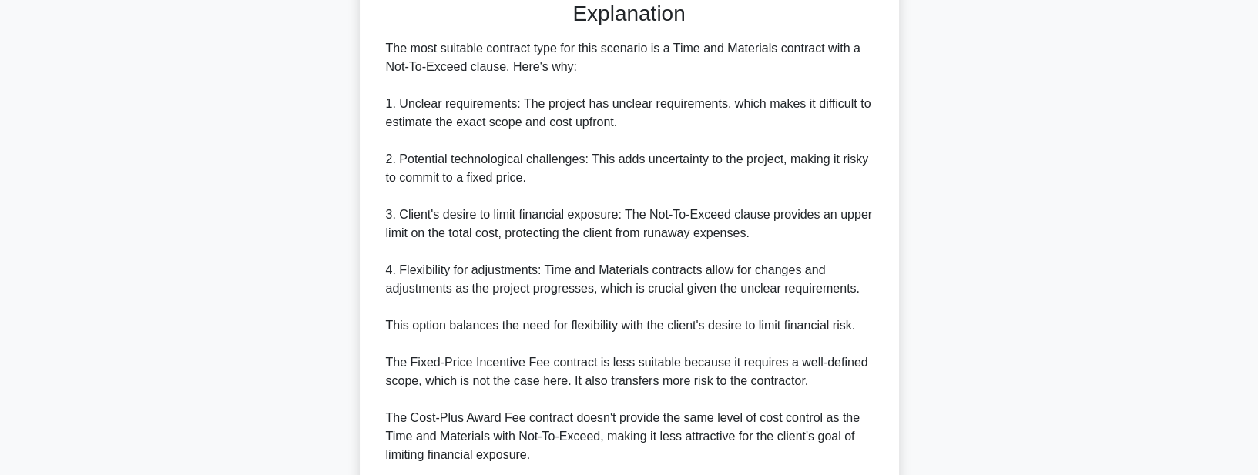
scroll to position [623, 0]
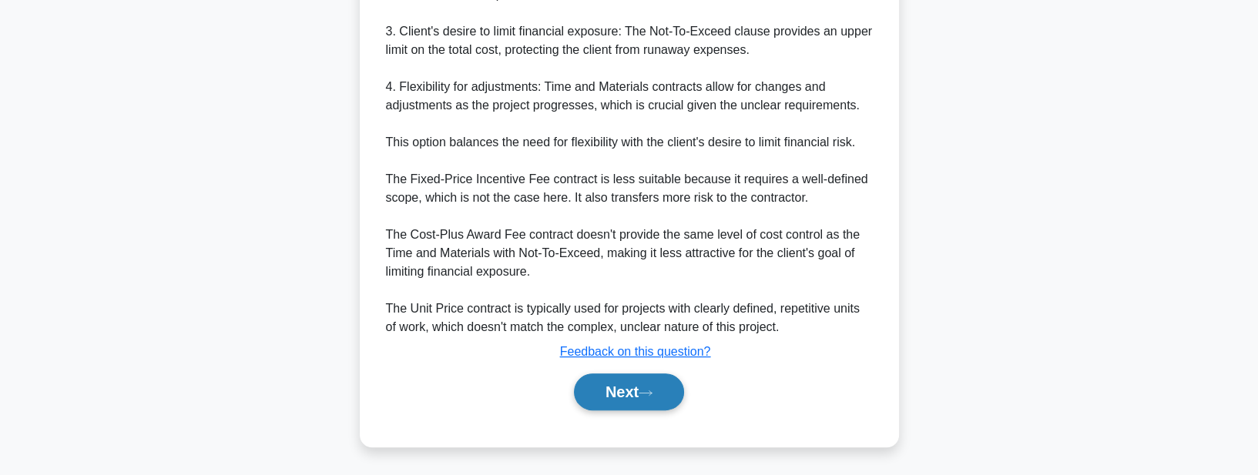
click at [611, 383] on button "Next" at bounding box center [629, 392] width 110 height 37
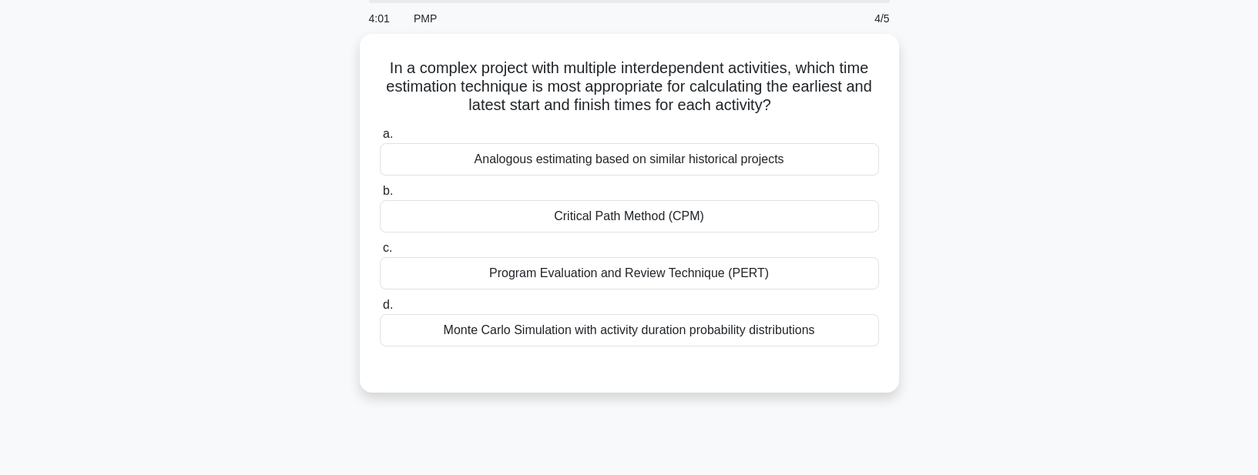
scroll to position [48, 0]
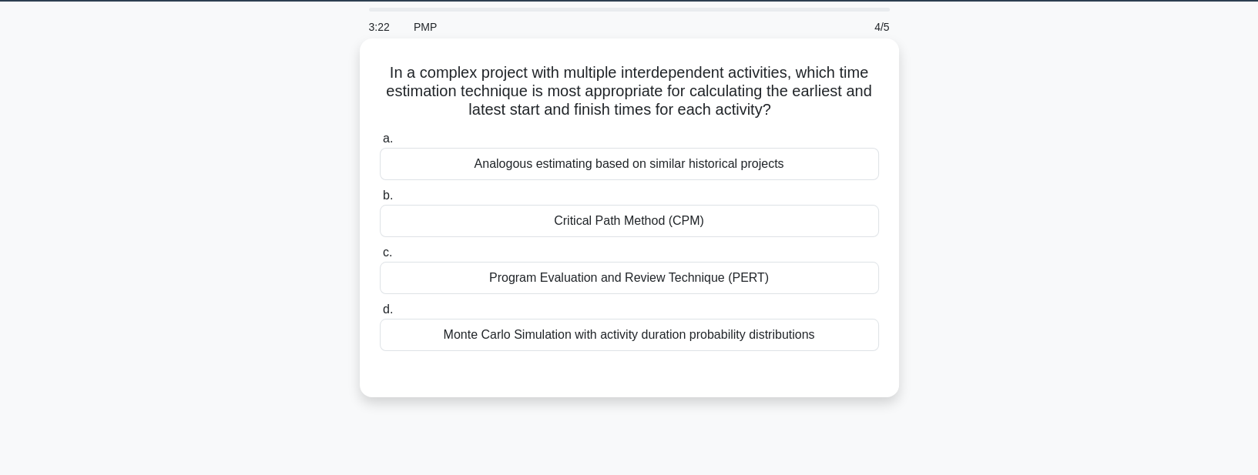
click at [643, 275] on div "Program Evaluation and Review Technique (PERT)" at bounding box center [629, 278] width 499 height 32
click at [380, 258] on input "c. Program Evaluation and Review Technique (PERT)" at bounding box center [380, 253] width 0 height 10
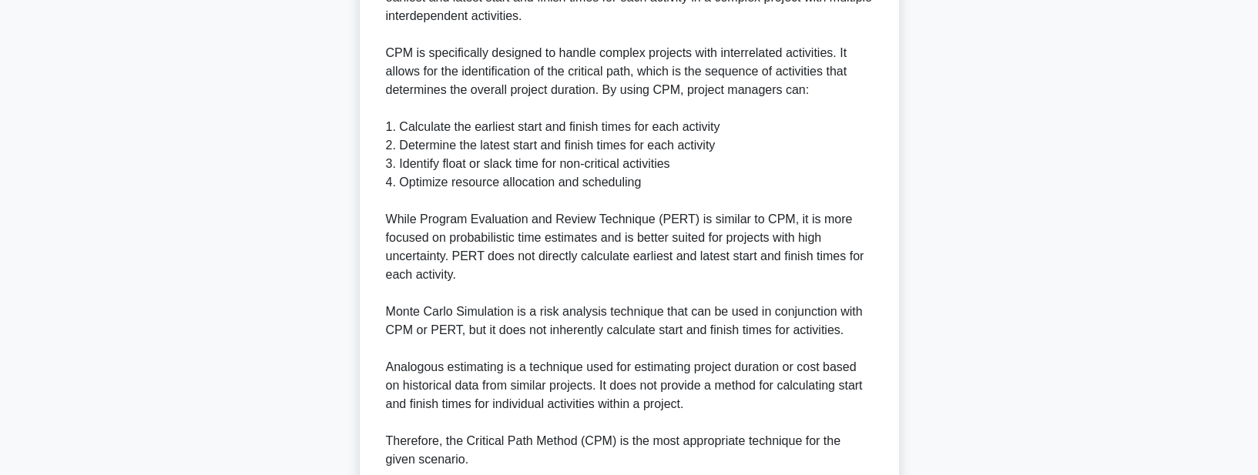
scroll to position [572, 0]
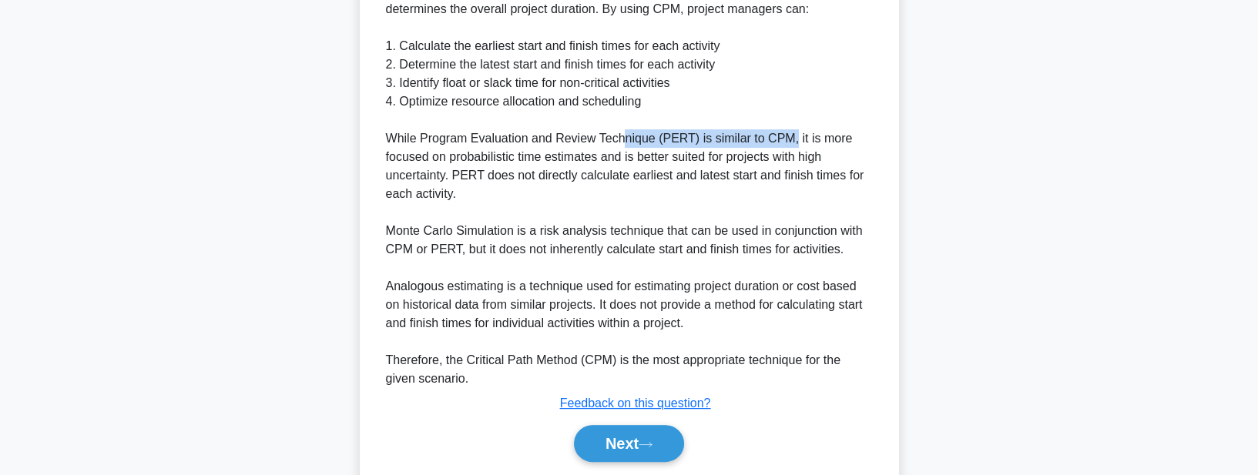
drag, startPoint x: 621, startPoint y: 140, endPoint x: 783, endPoint y: 139, distance: 161.8
click at [783, 139] on div "The Critical Path Method (CPM) is the most appropriate technique for calculatin…" at bounding box center [629, 138] width 487 height 499
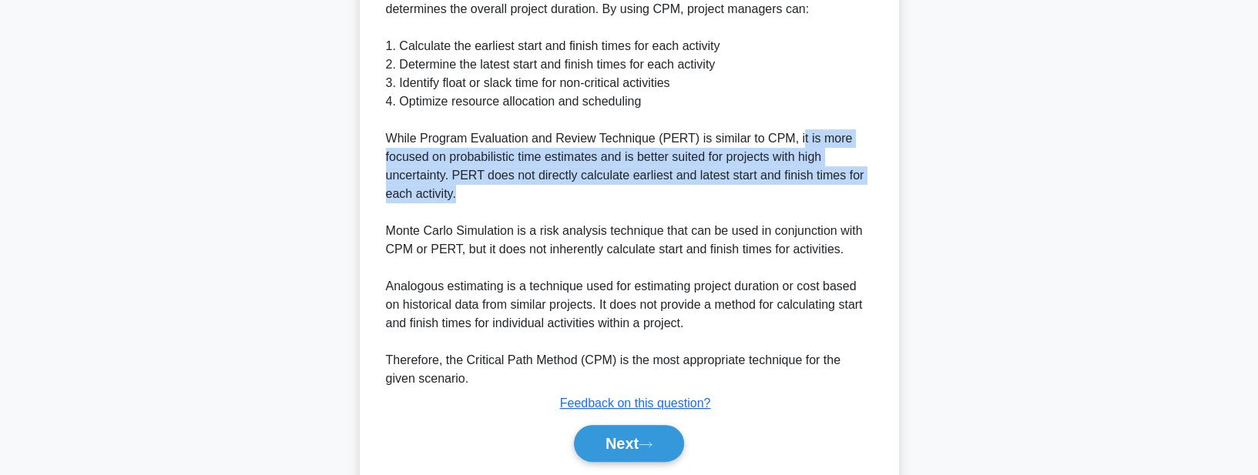
drag, startPoint x: 789, startPoint y: 137, endPoint x: 666, endPoint y: 195, distance: 136.2
click at [666, 195] on div "The Critical Path Method (CPM) is the most appropriate technique for calculatin…" at bounding box center [629, 138] width 487 height 499
click at [667, 183] on div "The Critical Path Method (CPM) is the most appropriate technique for calculatin…" at bounding box center [629, 138] width 487 height 499
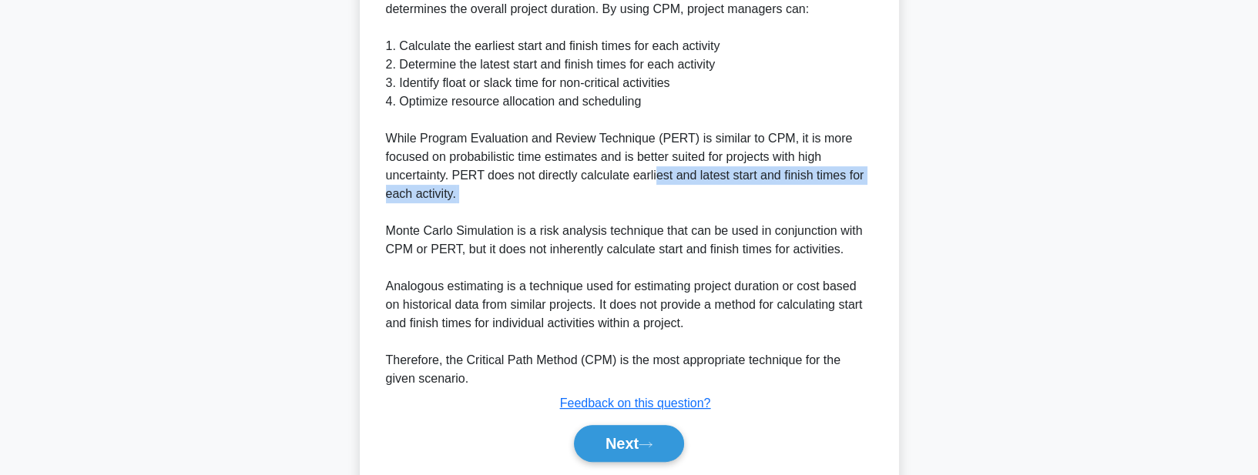
drag, startPoint x: 653, startPoint y: 174, endPoint x: 742, endPoint y: 213, distance: 97.7
click at [742, 213] on div "The Critical Path Method (CPM) is the most appropriate technique for calculatin…" at bounding box center [629, 138] width 487 height 499
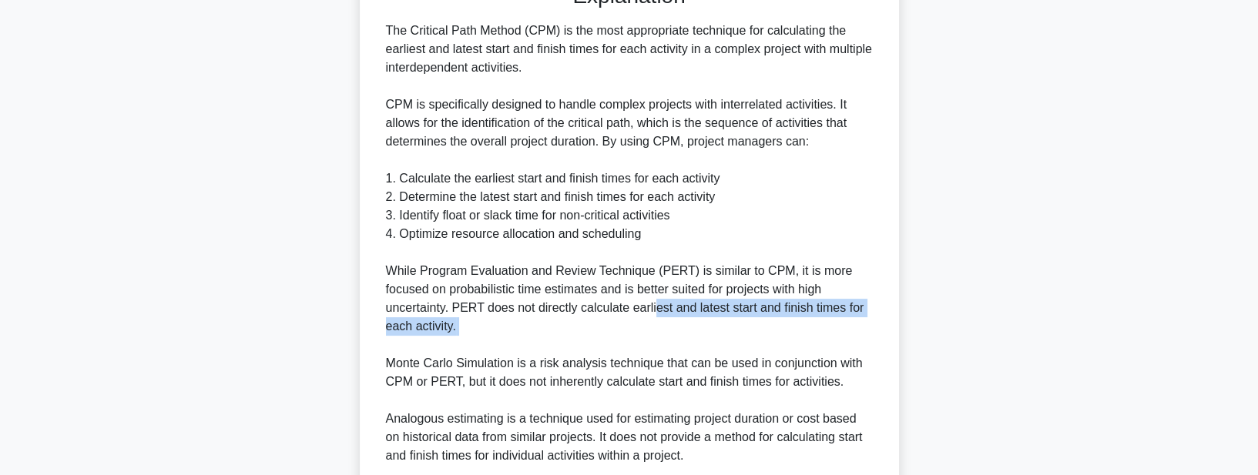
scroll to position [440, 0]
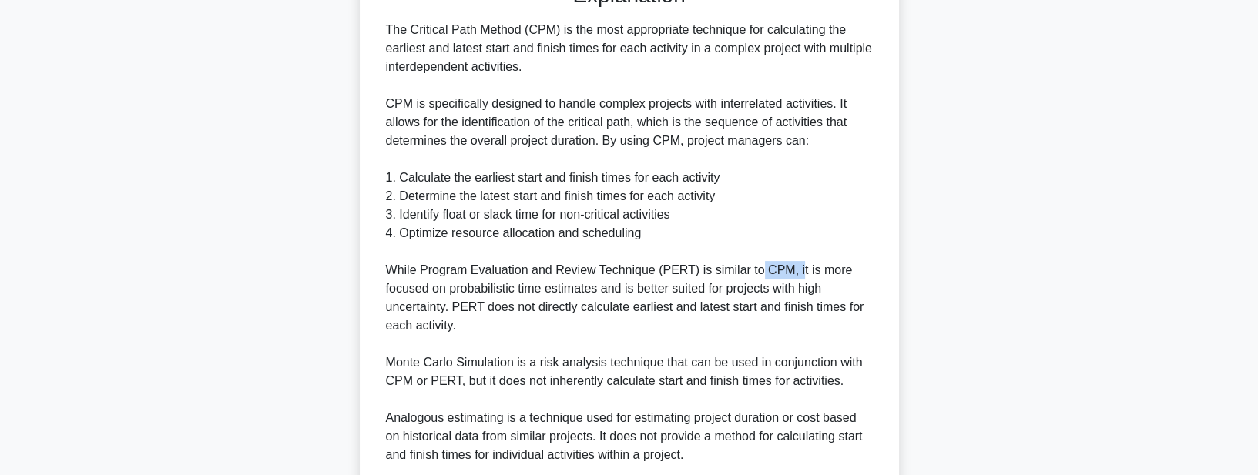
drag, startPoint x: 749, startPoint y: 271, endPoint x: 791, endPoint y: 272, distance: 41.6
click at [791, 272] on div "The Critical Path Method (CPM) is the most appropriate technique for calculatin…" at bounding box center [629, 270] width 487 height 499
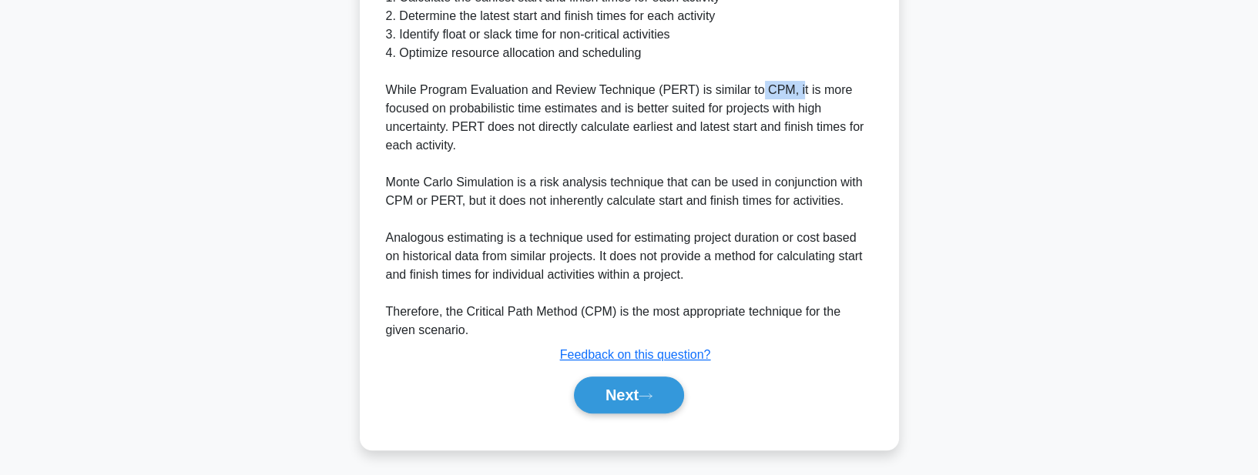
scroll to position [623, 0]
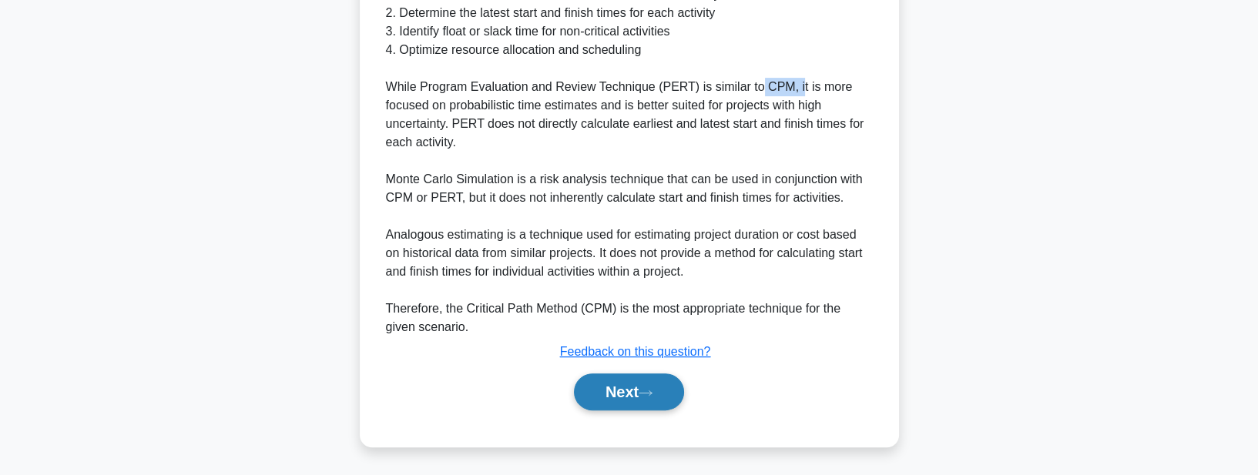
click at [617, 401] on button "Next" at bounding box center [629, 392] width 110 height 37
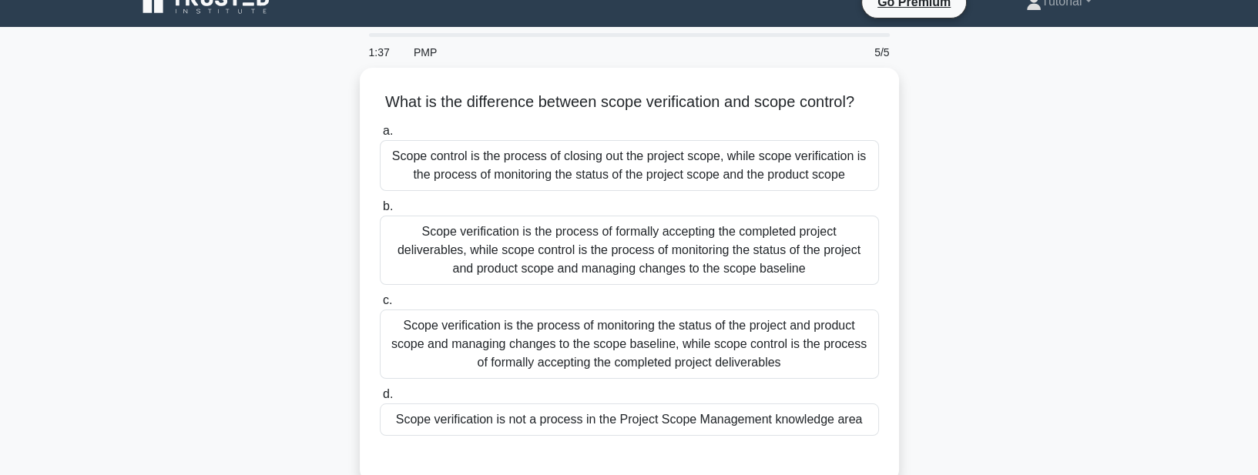
scroll to position [0, 0]
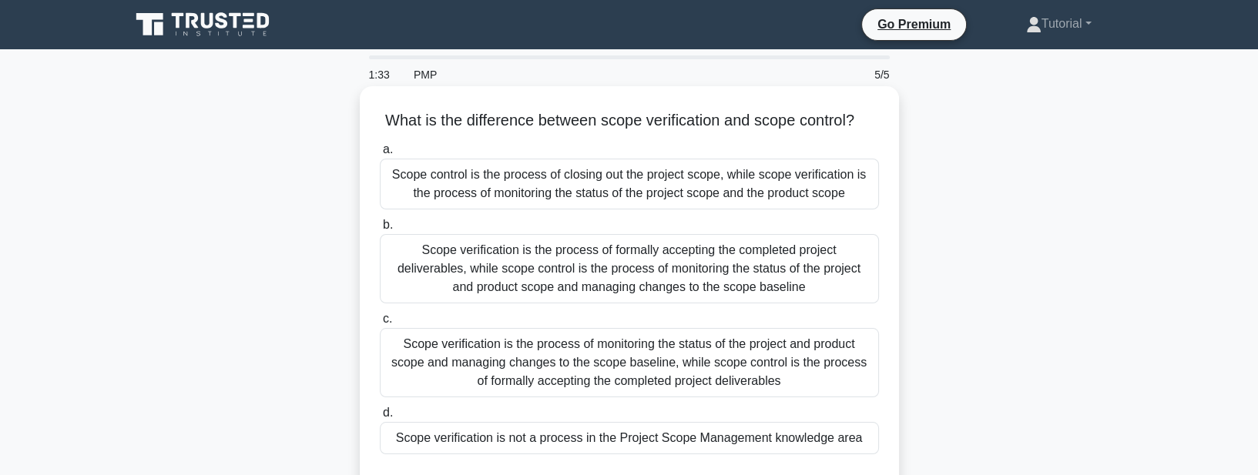
click at [402, 279] on div "Scope verification is the process of formally accepting the completed project d…" at bounding box center [629, 268] width 499 height 69
click at [380, 230] on input "b. Scope verification is the process of formally accepting the completed projec…" at bounding box center [380, 225] width 0 height 10
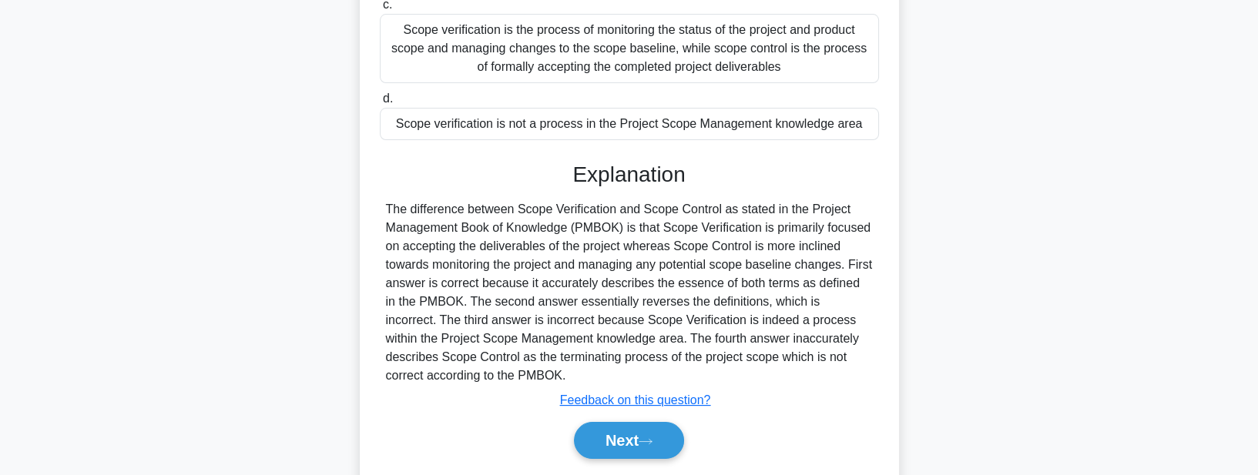
scroll to position [382, 0]
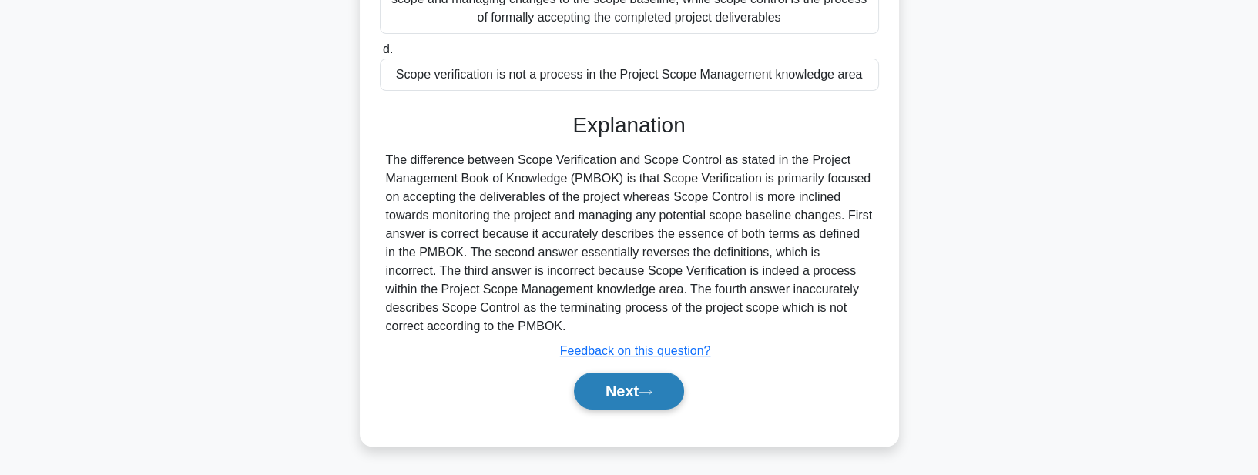
click at [597, 392] on button "Next" at bounding box center [629, 391] width 110 height 37
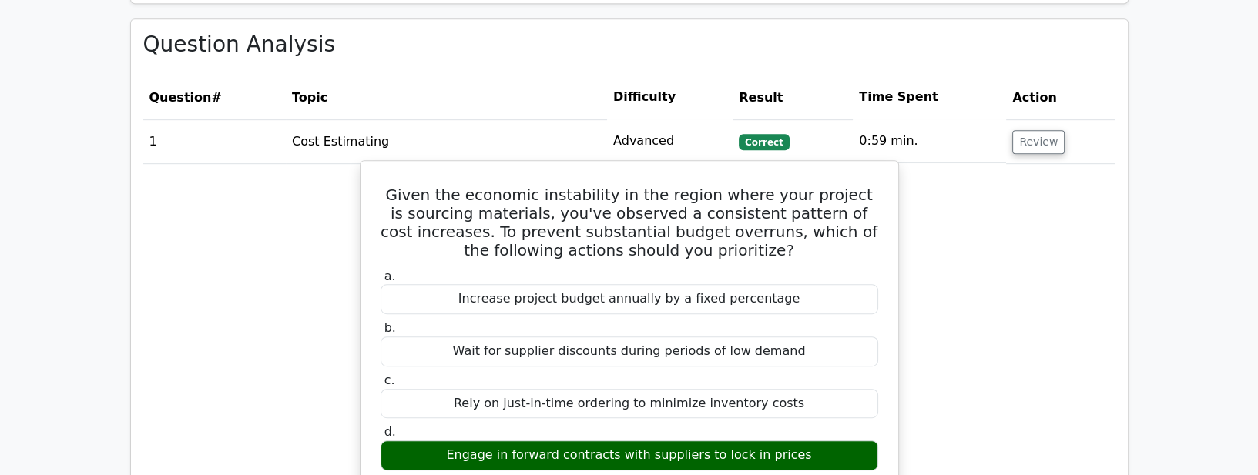
scroll to position [1188, 0]
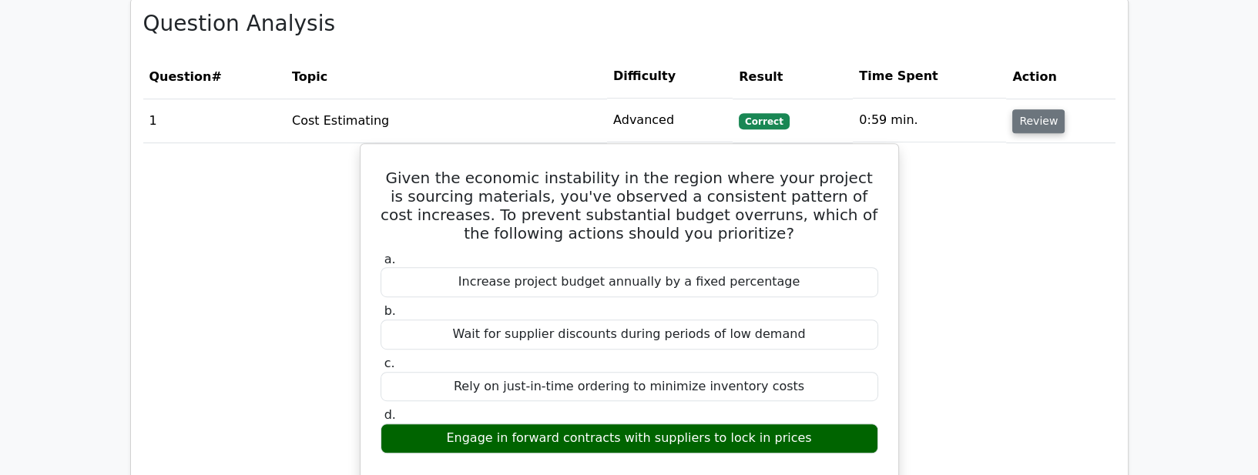
click at [1031, 109] on button "Review" at bounding box center [1039, 121] width 52 height 24
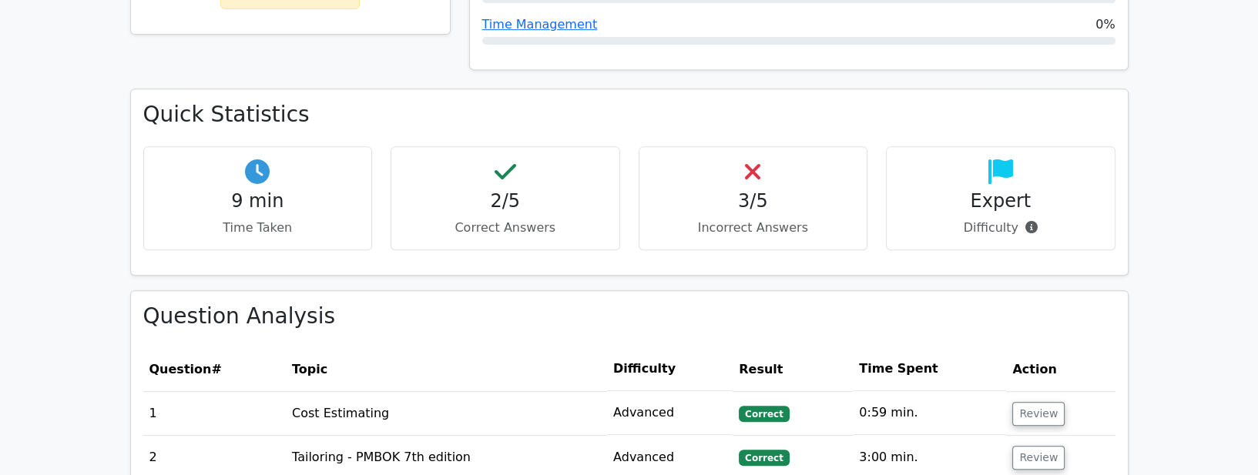
scroll to position [880, 0]
